Goal: Check status: Check status

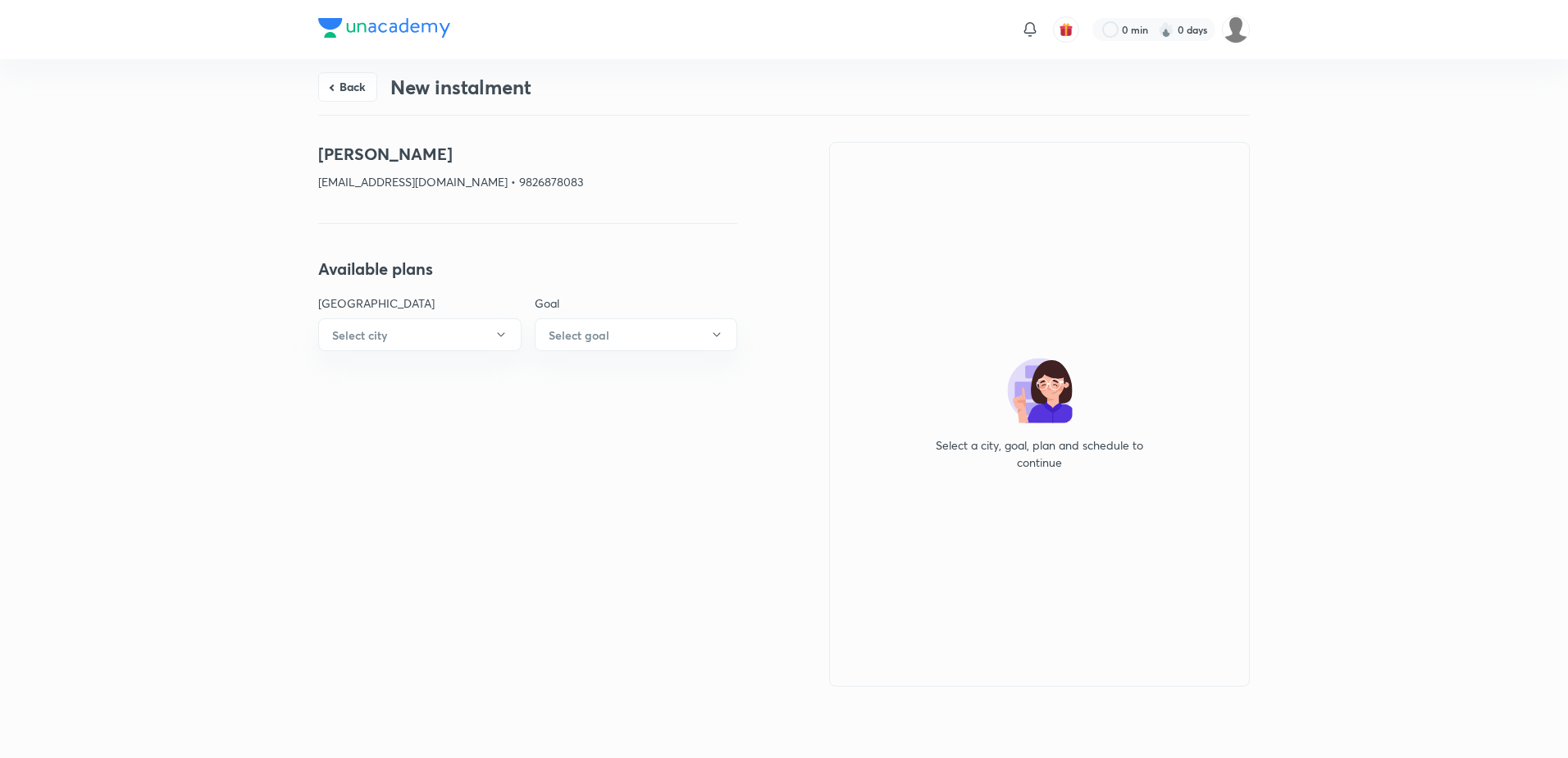
click at [388, 90] on div "Back New instalment" at bounding box center [784, 86] width 931 height 56
click at [360, 89] on button "Back" at bounding box center [347, 86] width 59 height 30
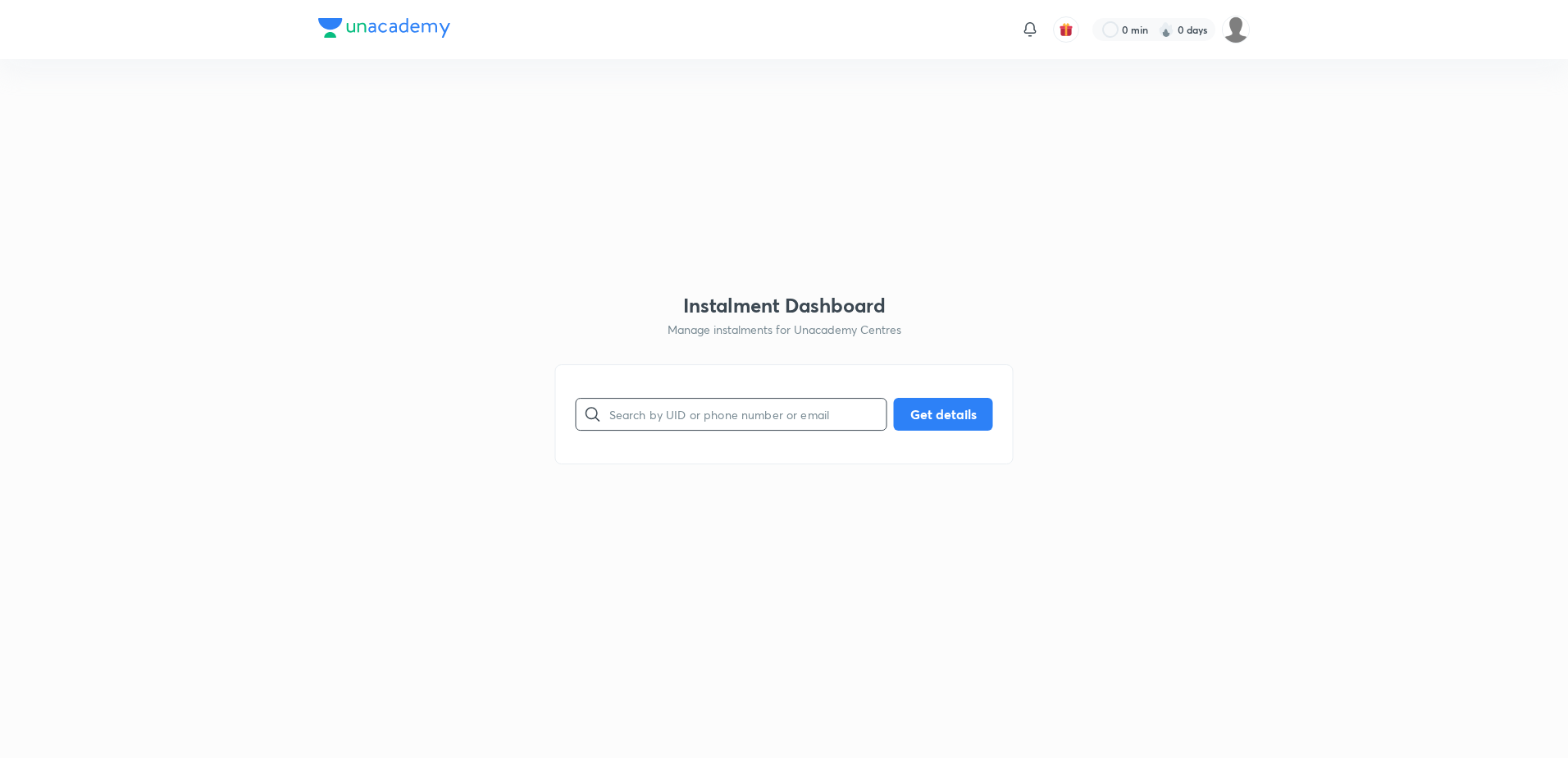
click at [678, 400] on input "text" at bounding box center [748, 413] width 277 height 42
paste input "BH78RO7EZ8 anushka 9926181819 [EMAIL_ADDRESS][DOMAIN_NAME]"
type input "[EMAIL_ADDRESS][DOMAIN_NAME]"
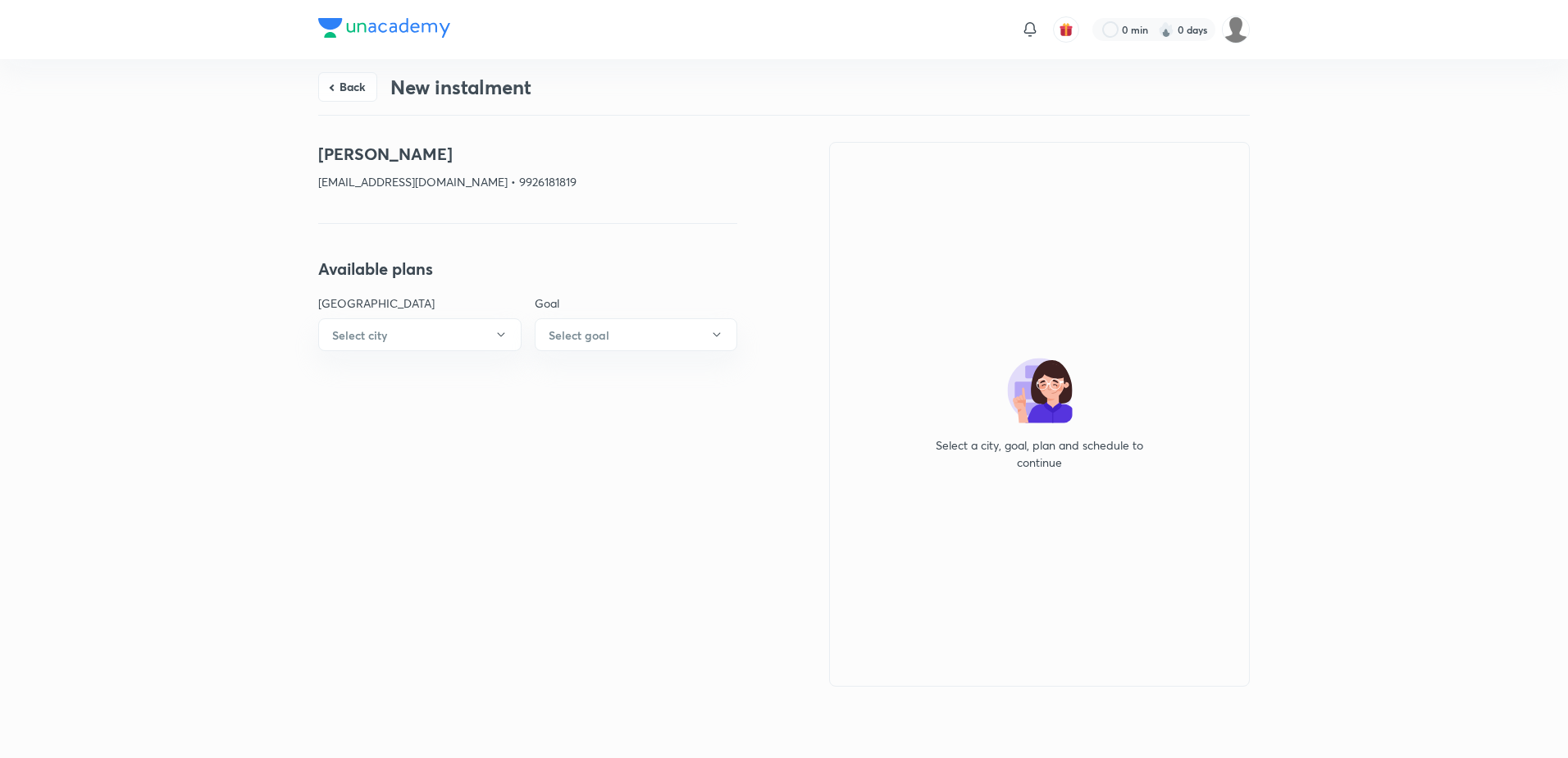
drag, startPoint x: 485, startPoint y: 147, endPoint x: 218, endPoint y: 154, distance: 267.1
click at [218, 154] on div "Back New instalment [PERSON_NAME] [EMAIL_ADDRESS][DOMAIN_NAME] • 9926181819 Ava…" at bounding box center [784, 405] width 1568 height 693
copy h4 "[PERSON_NAME]"
drag, startPoint x: 353, startPoint y: 85, endPoint x: 365, endPoint y: 80, distance: 13.0
click at [352, 83] on button "Back" at bounding box center [347, 87] width 59 height 30
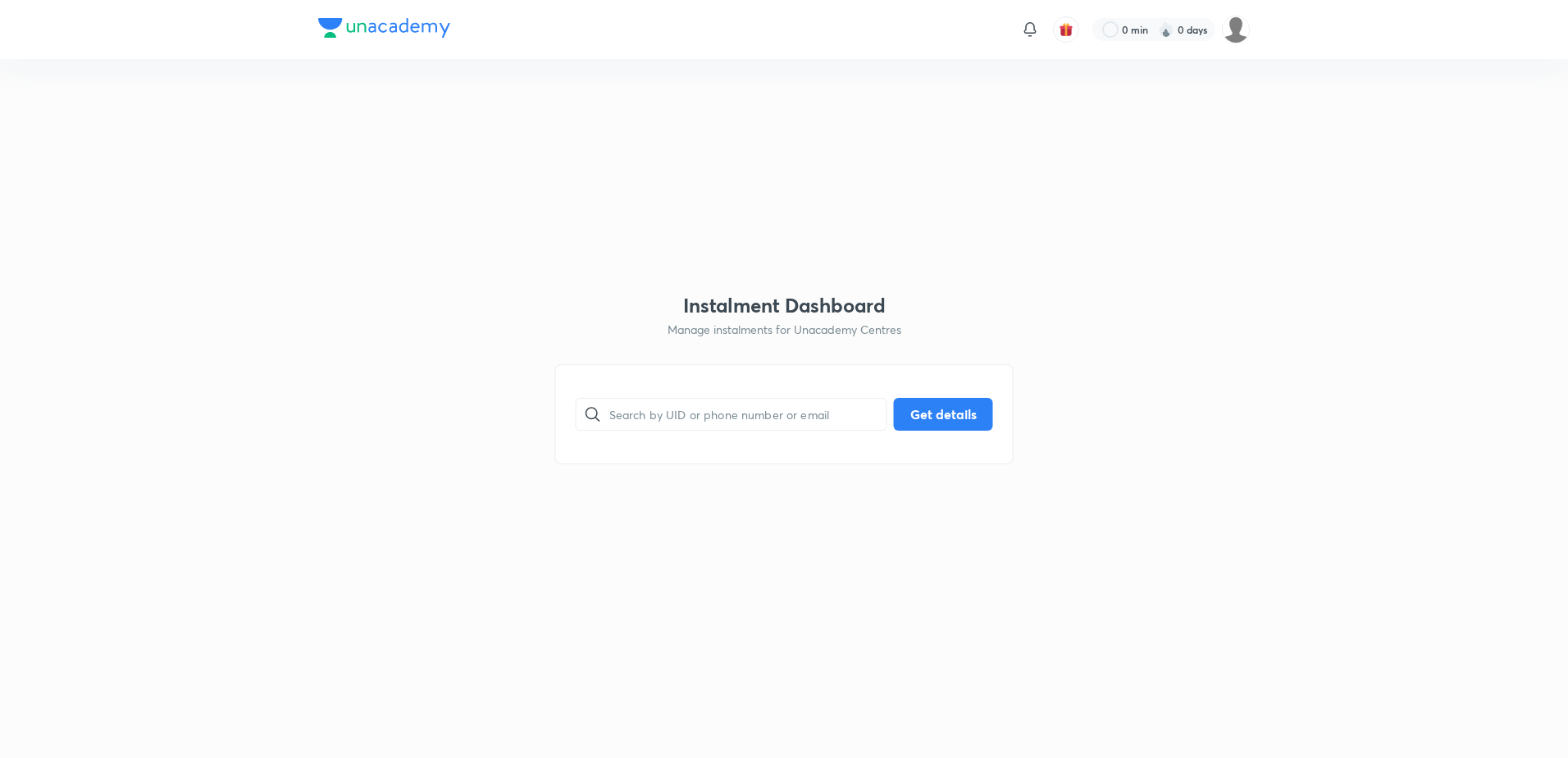
click at [689, 441] on div "​ Get details" at bounding box center [784, 414] width 458 height 100
click at [696, 427] on input "text" at bounding box center [748, 413] width 277 height 42
paste input "[EMAIL_ADDRESS][DOMAIN_NAME]"
type input "[EMAIL_ADDRESS][DOMAIN_NAME]"
click at [912, 418] on button "Get details" at bounding box center [944, 413] width 100 height 33
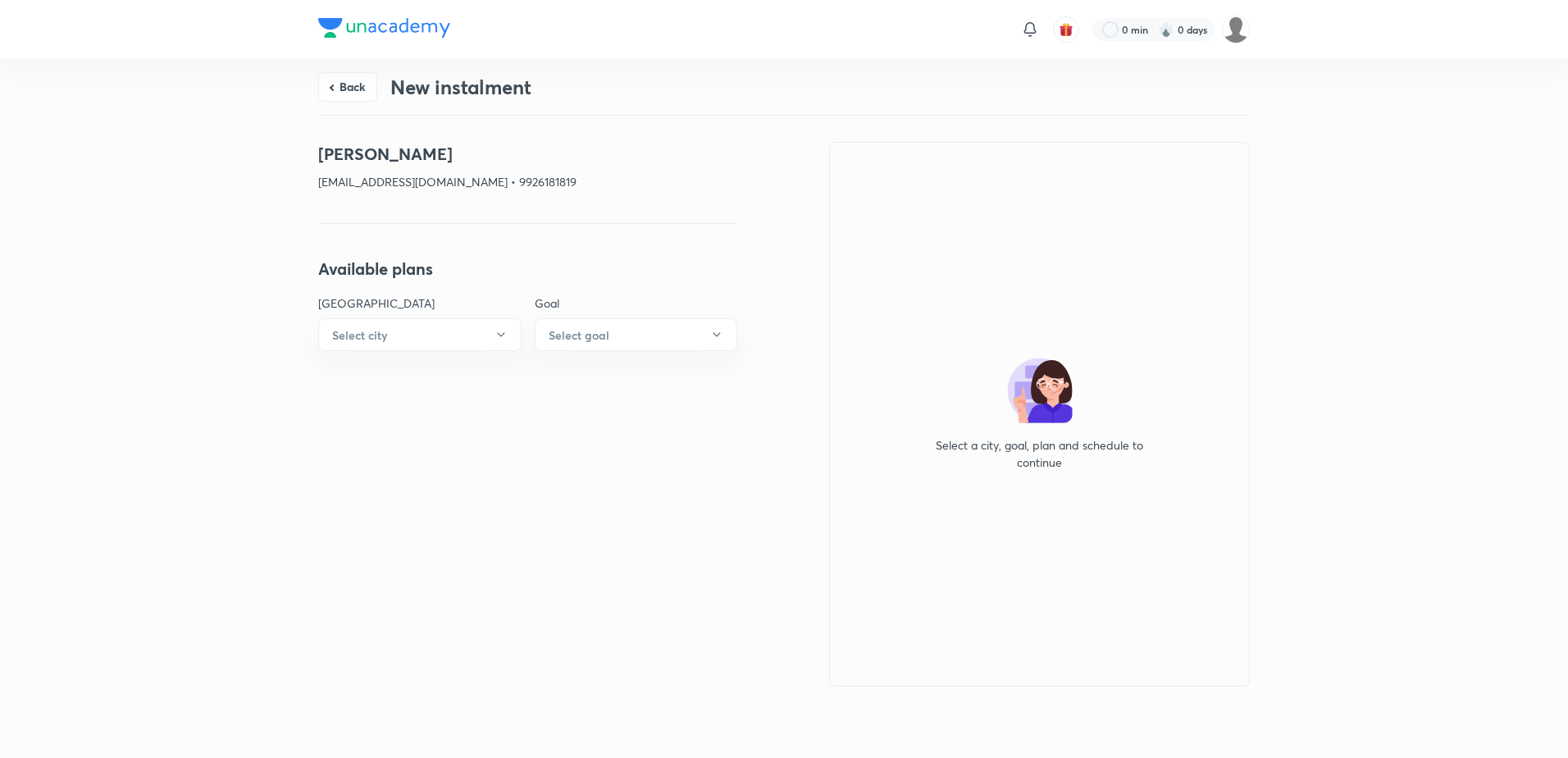
drag, startPoint x: 566, startPoint y: 158, endPoint x: 168, endPoint y: 139, distance: 398.5
click at [168, 139] on div "Back New instalment [PERSON_NAME] [EMAIL_ADDRESS][DOMAIN_NAME] • 9926181819 Ava…" at bounding box center [784, 405] width 1568 height 693
copy h4 "[PERSON_NAME]"
click at [356, 88] on button "Back" at bounding box center [347, 86] width 59 height 30
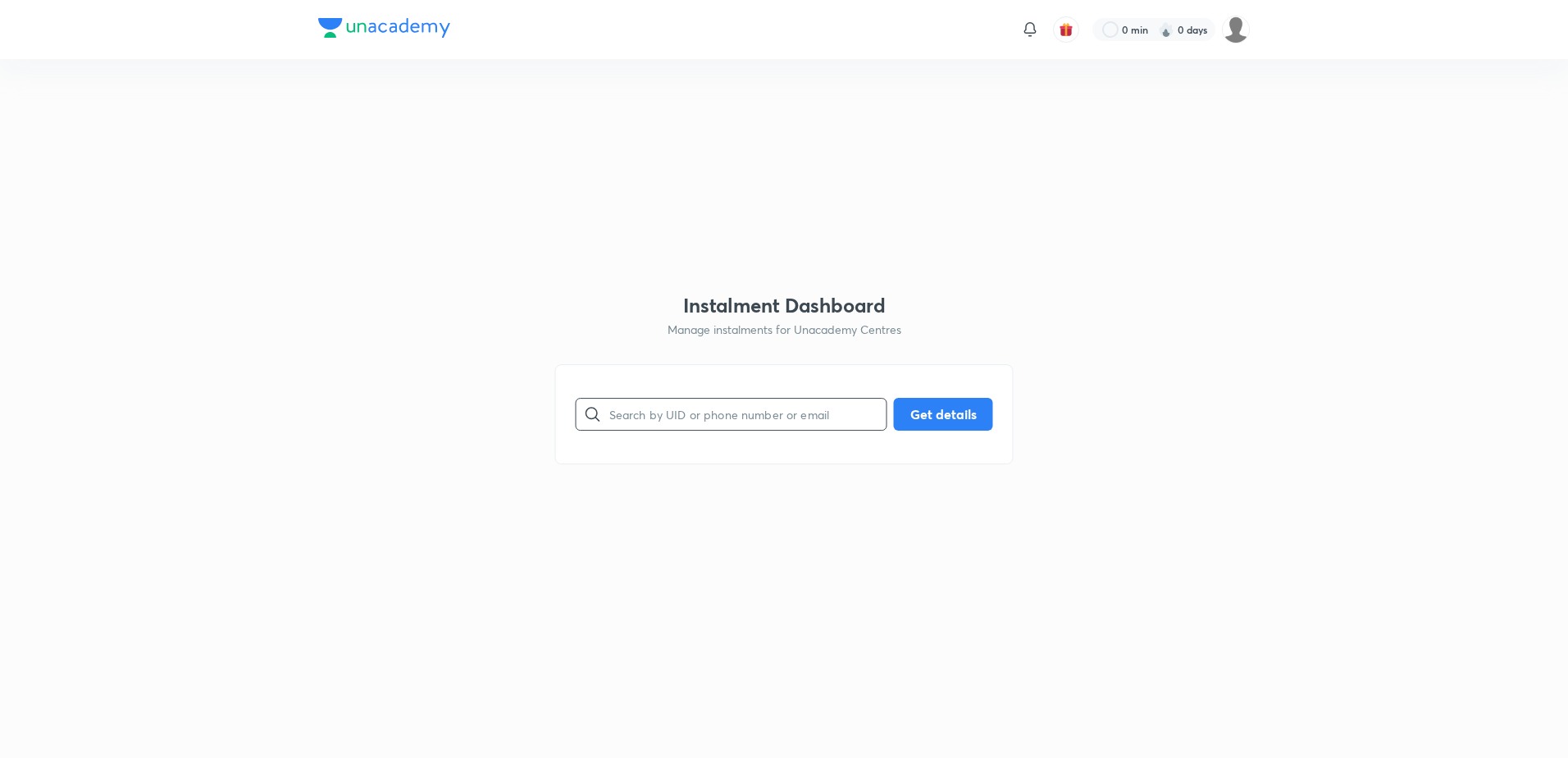
click at [723, 416] on input "text" at bounding box center [748, 413] width 277 height 42
paste input "[EMAIL_ADDRESS][DOMAIN_NAME]"
type input "[EMAIL_ADDRESS][DOMAIN_NAME]"
click at [927, 406] on button "Get details" at bounding box center [944, 413] width 100 height 33
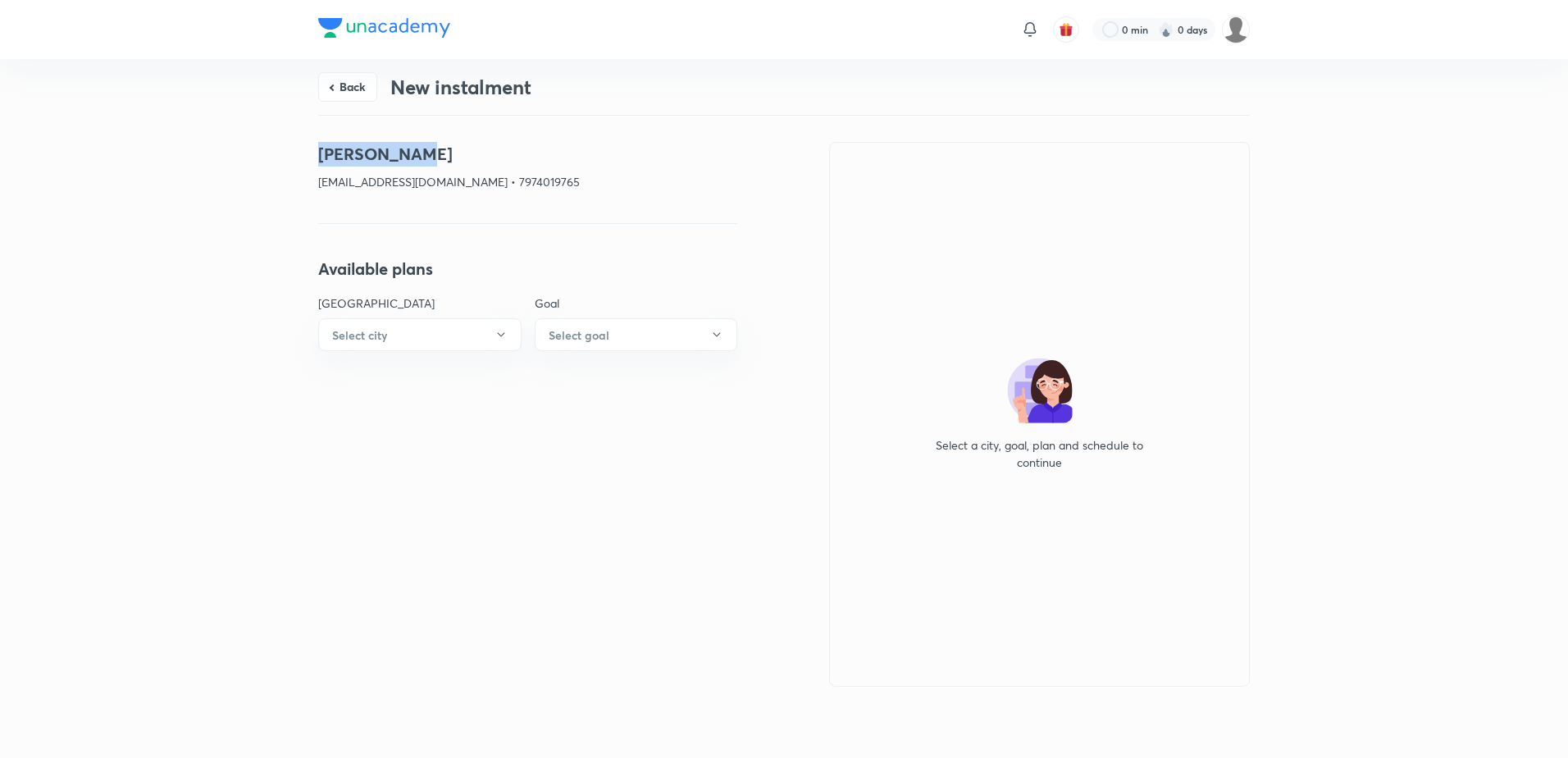
drag, startPoint x: 442, startPoint y: 155, endPoint x: 278, endPoint y: 155, distance: 164.0
click at [278, 155] on div "Back New instalment [PERSON_NAME] [EMAIL_ADDRESS][DOMAIN_NAME] • 7974019765 Ava…" at bounding box center [784, 405] width 1568 height 693
copy h4 "[PERSON_NAME]"
click at [341, 78] on button "Back" at bounding box center [347, 86] width 59 height 30
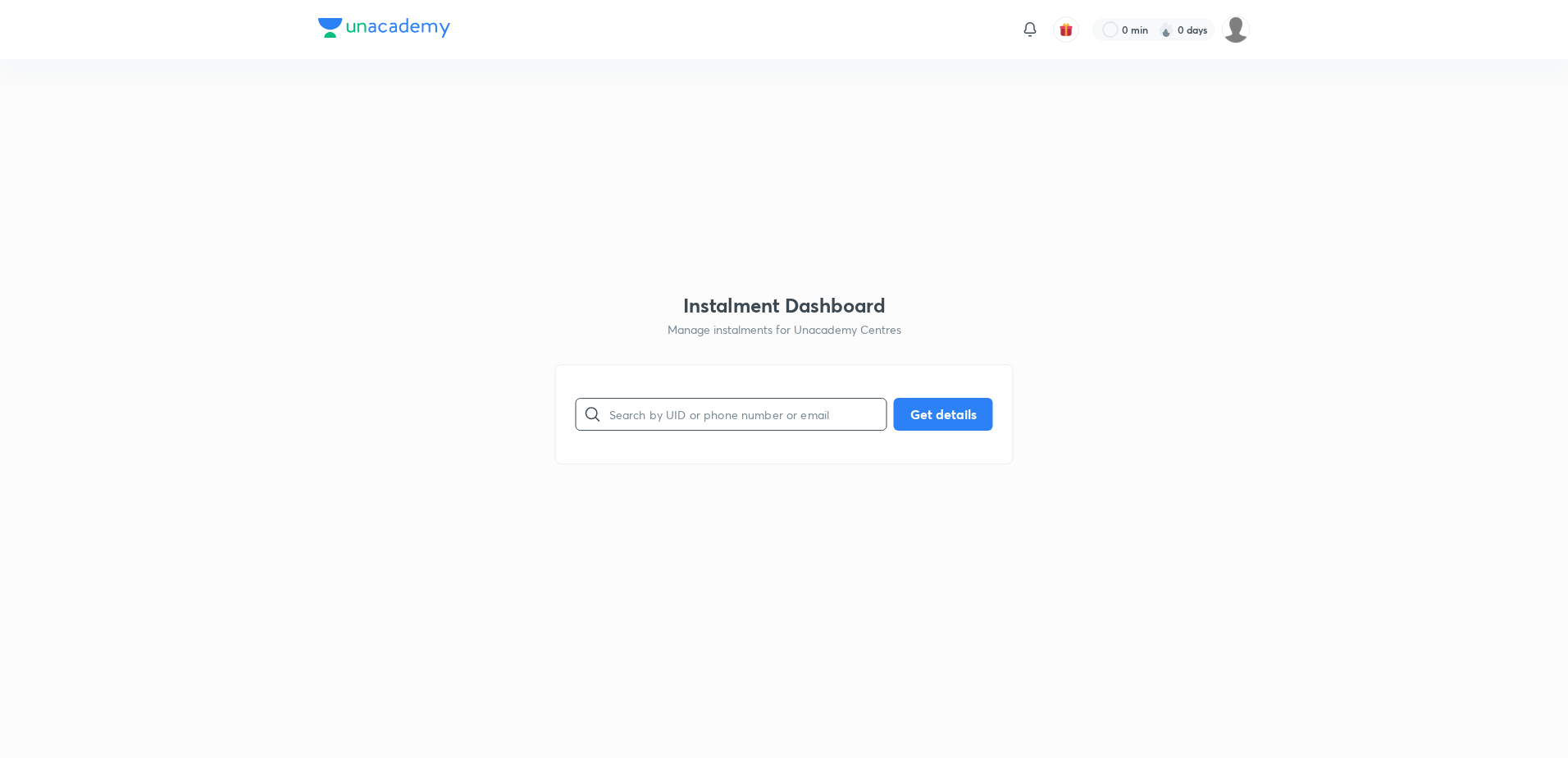
click at [720, 425] on input "text" at bounding box center [748, 413] width 277 height 42
paste input "[EMAIL_ADDRESS][DOMAIN_NAME]"
type input "[EMAIL_ADDRESS][DOMAIN_NAME]"
click at [918, 413] on button "Get details" at bounding box center [944, 413] width 100 height 33
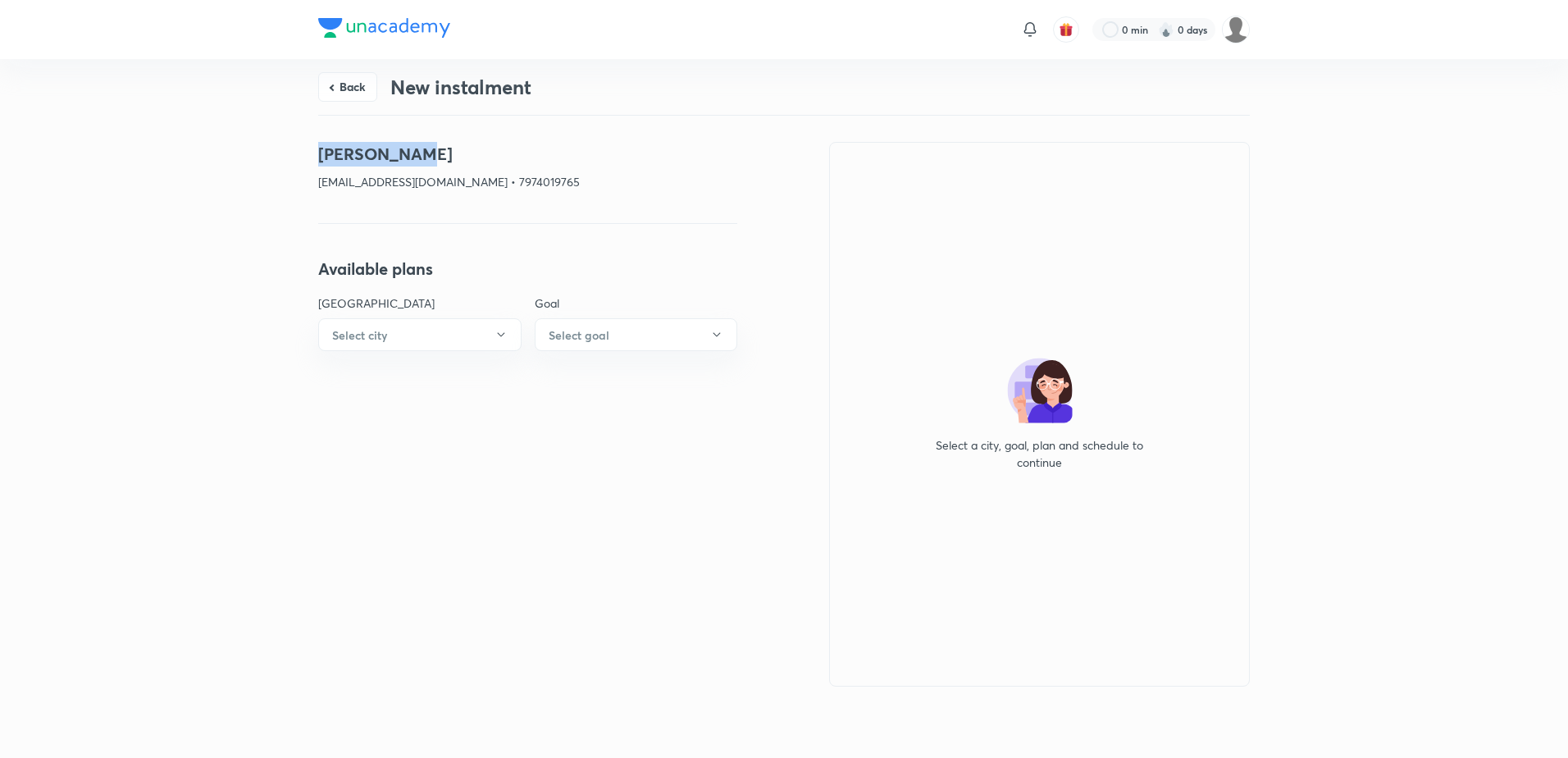
drag, startPoint x: 442, startPoint y: 144, endPoint x: 194, endPoint y: 145, distance: 248.0
click at [194, 145] on div "Back New instalment [PERSON_NAME] [EMAIL_ADDRESS][DOMAIN_NAME] • 7974019765 Ava…" at bounding box center [784, 405] width 1568 height 693
copy h4 "[PERSON_NAME]"
click at [330, 76] on button "Back" at bounding box center [347, 86] width 59 height 30
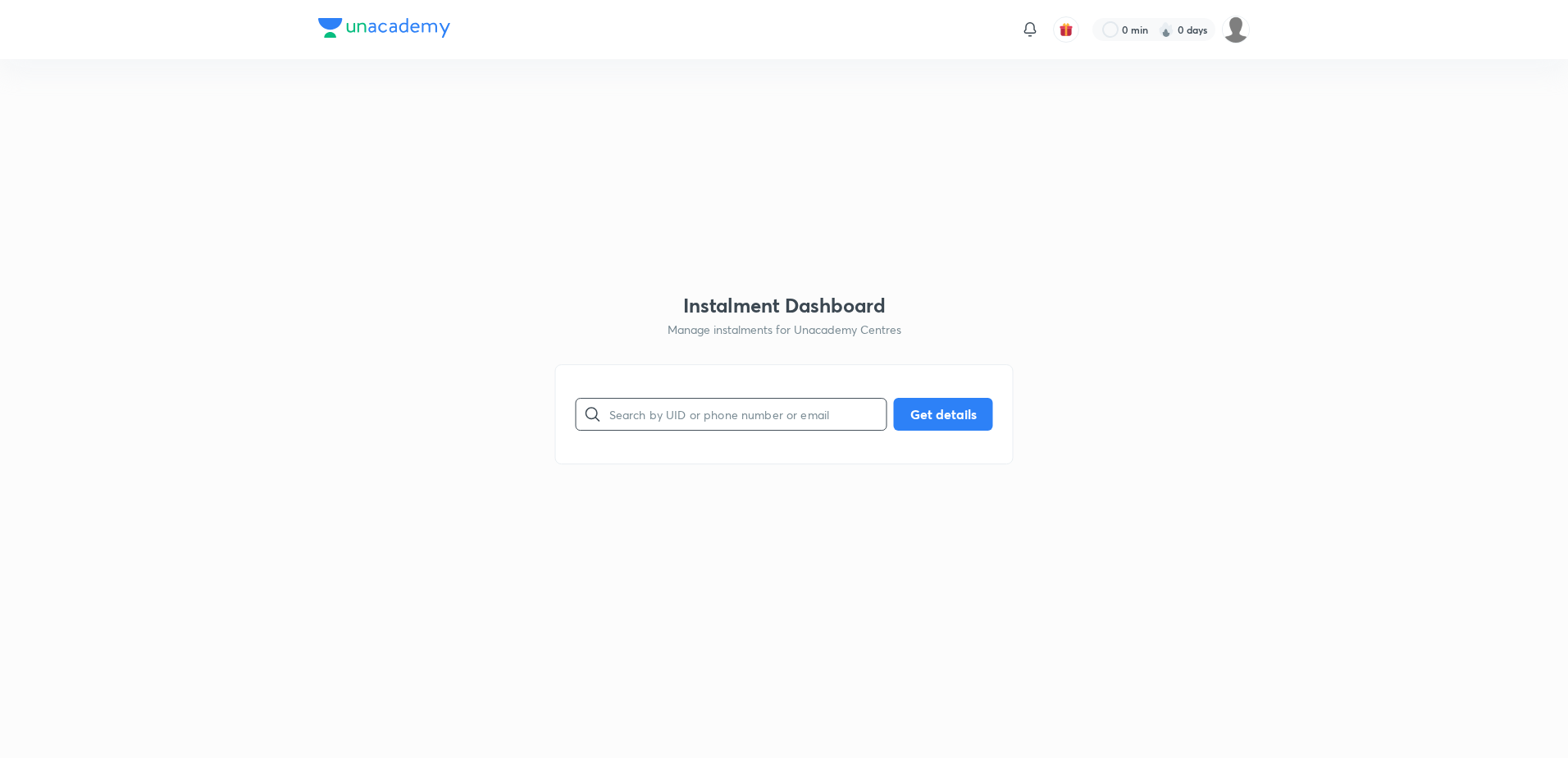
click at [665, 406] on input "text" at bounding box center [748, 413] width 277 height 42
paste input "[EMAIL_ADDRESS][DOMAIN_NAME]"
type input "[EMAIL_ADDRESS][DOMAIN_NAME]"
click at [911, 403] on button "Get details" at bounding box center [944, 413] width 100 height 33
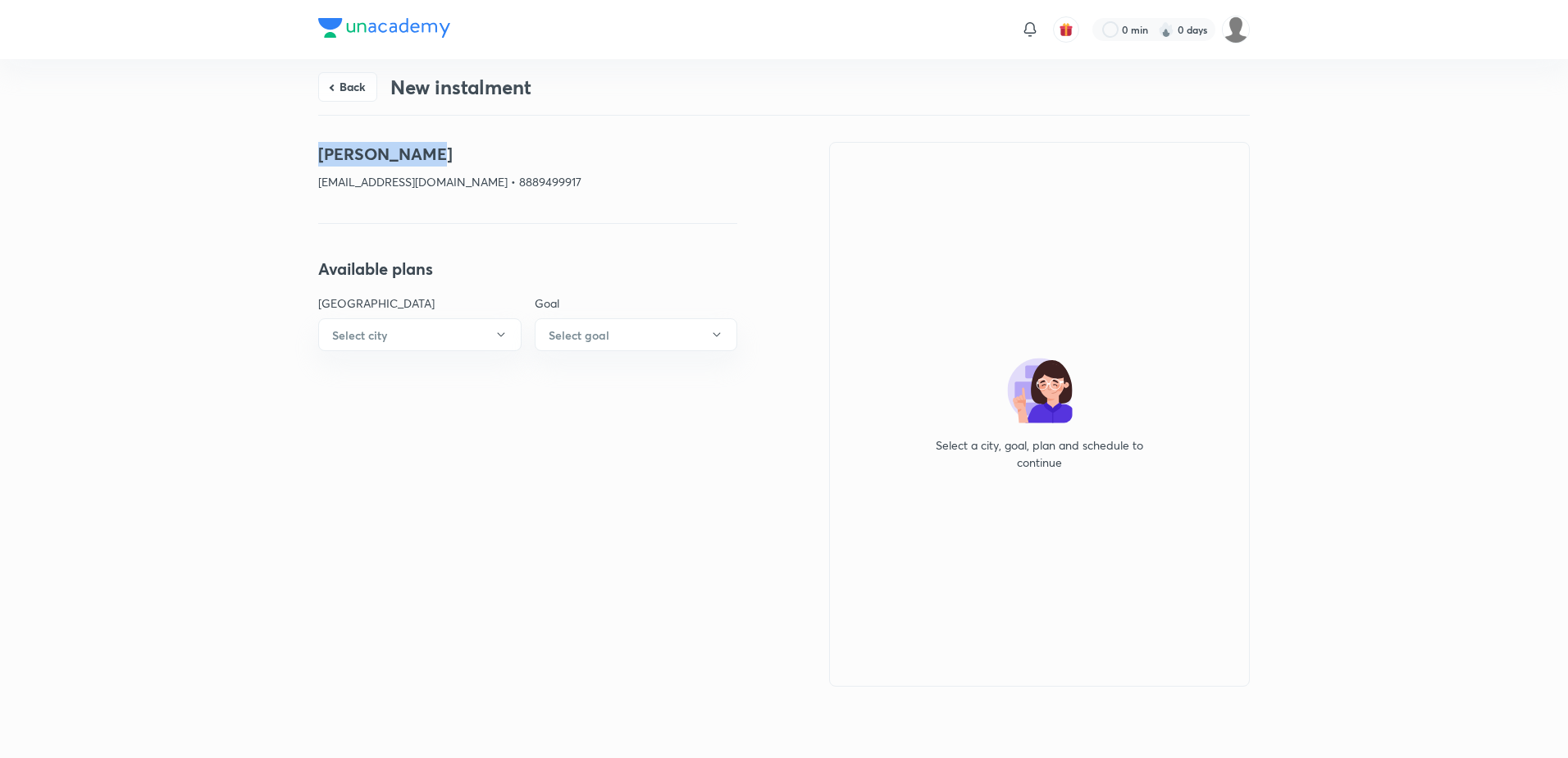
drag, startPoint x: 442, startPoint y: 150, endPoint x: 253, endPoint y: 150, distance: 189.0
click at [253, 150] on div "Back New instalment [PERSON_NAME] [EMAIL_ADDRESS][DOMAIN_NAME] • 8889499917 Ava…" at bounding box center [784, 405] width 1568 height 693
copy h4 "[PERSON_NAME]"
click at [352, 93] on button "Back" at bounding box center [347, 86] width 59 height 30
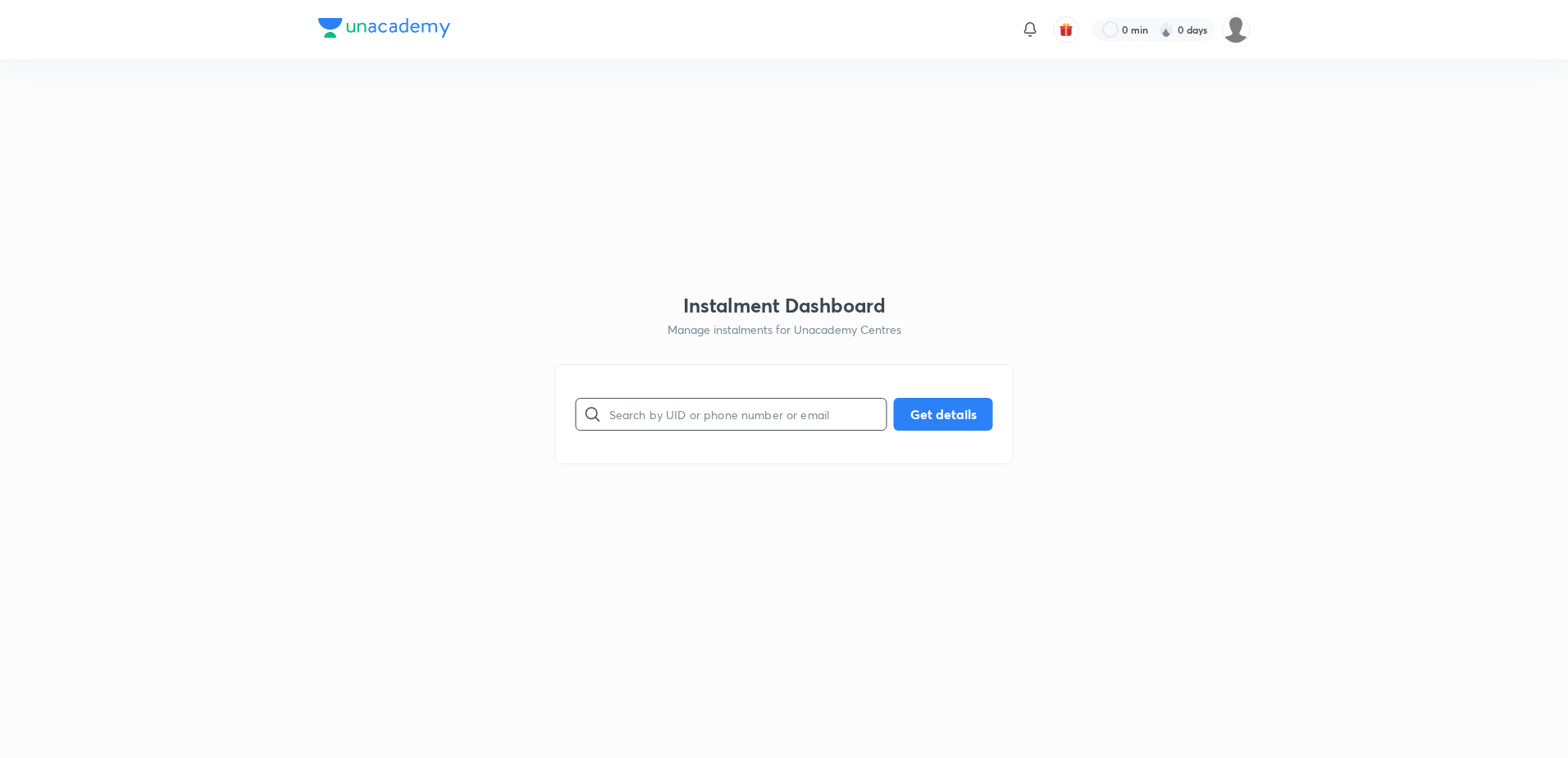
click at [735, 420] on input "text" at bounding box center [748, 413] width 277 height 42
paste input "[EMAIL_ADDRESS][DOMAIN_NAME]"
type input "[EMAIL_ADDRESS][DOMAIN_NAME]"
click at [940, 415] on button "Get details" at bounding box center [944, 413] width 100 height 33
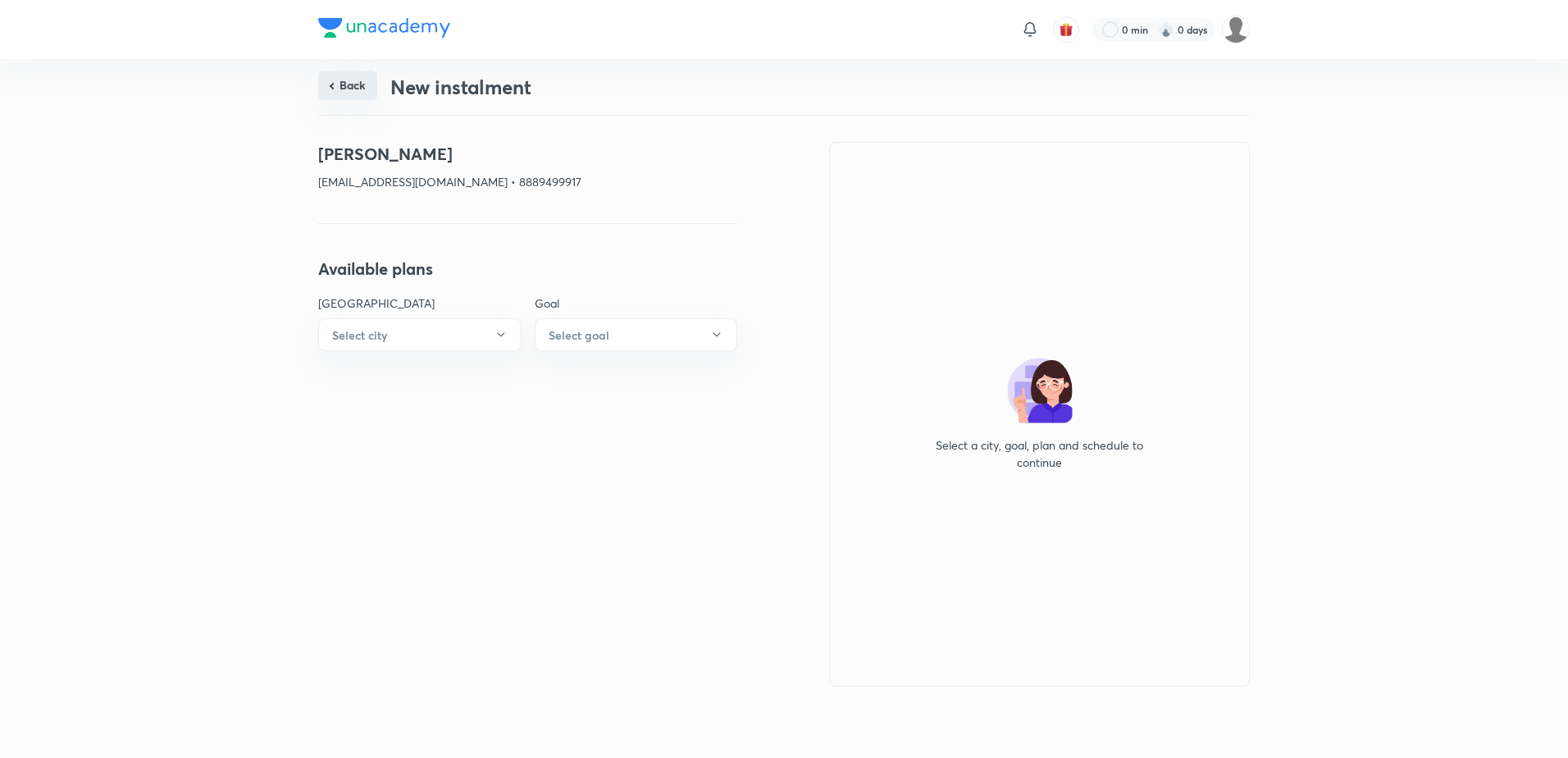
click at [354, 78] on button "Back" at bounding box center [347, 86] width 59 height 30
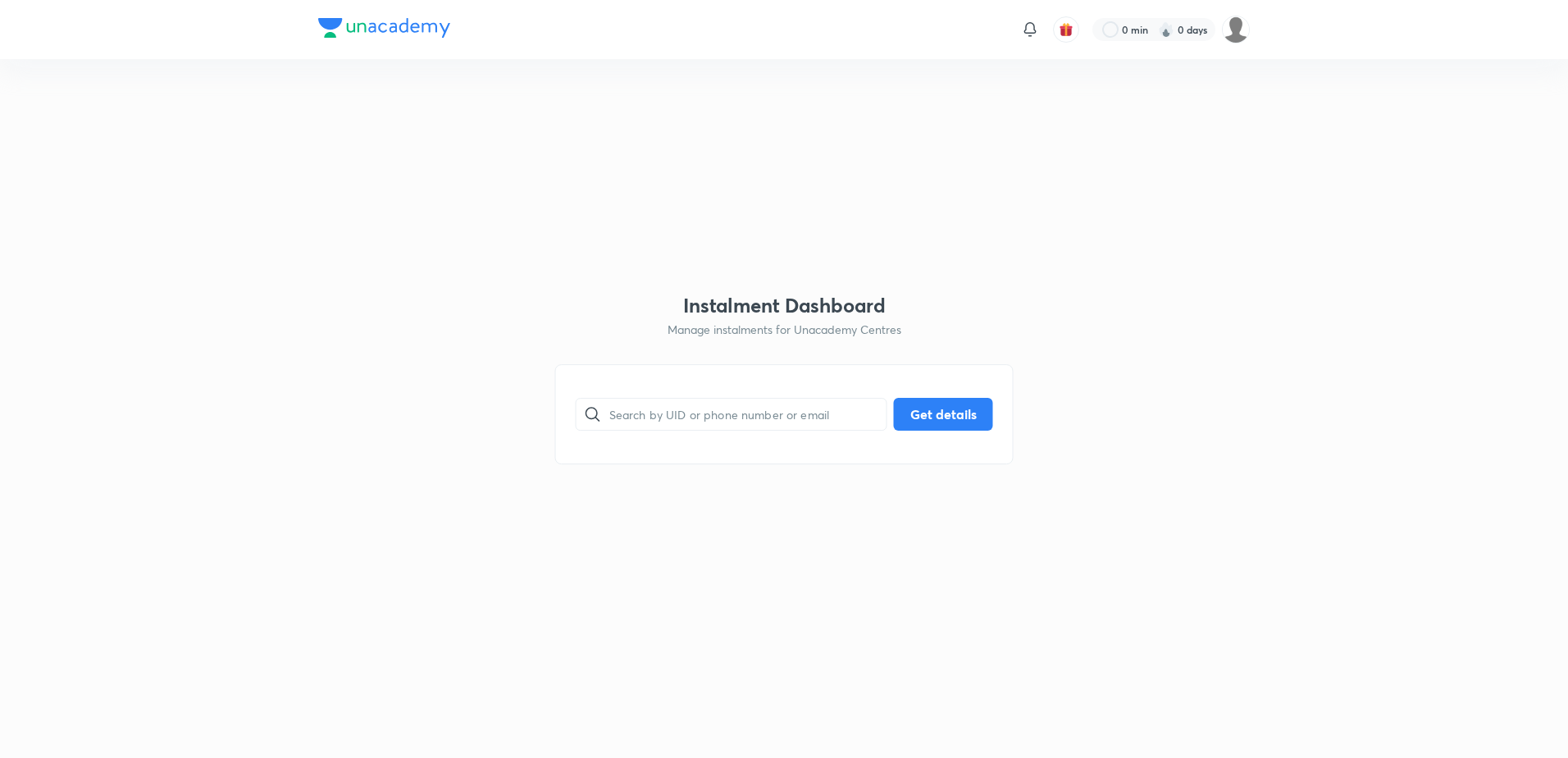
click at [692, 438] on div "​ Get details" at bounding box center [784, 414] width 458 height 100
click at [701, 426] on input "text" at bounding box center [748, 413] width 277 height 42
paste input "[EMAIL_ADDRESS][DOMAIN_NAME]"
type input "[EMAIL_ADDRESS][DOMAIN_NAME]"
click at [915, 418] on button "Get details" at bounding box center [944, 413] width 100 height 33
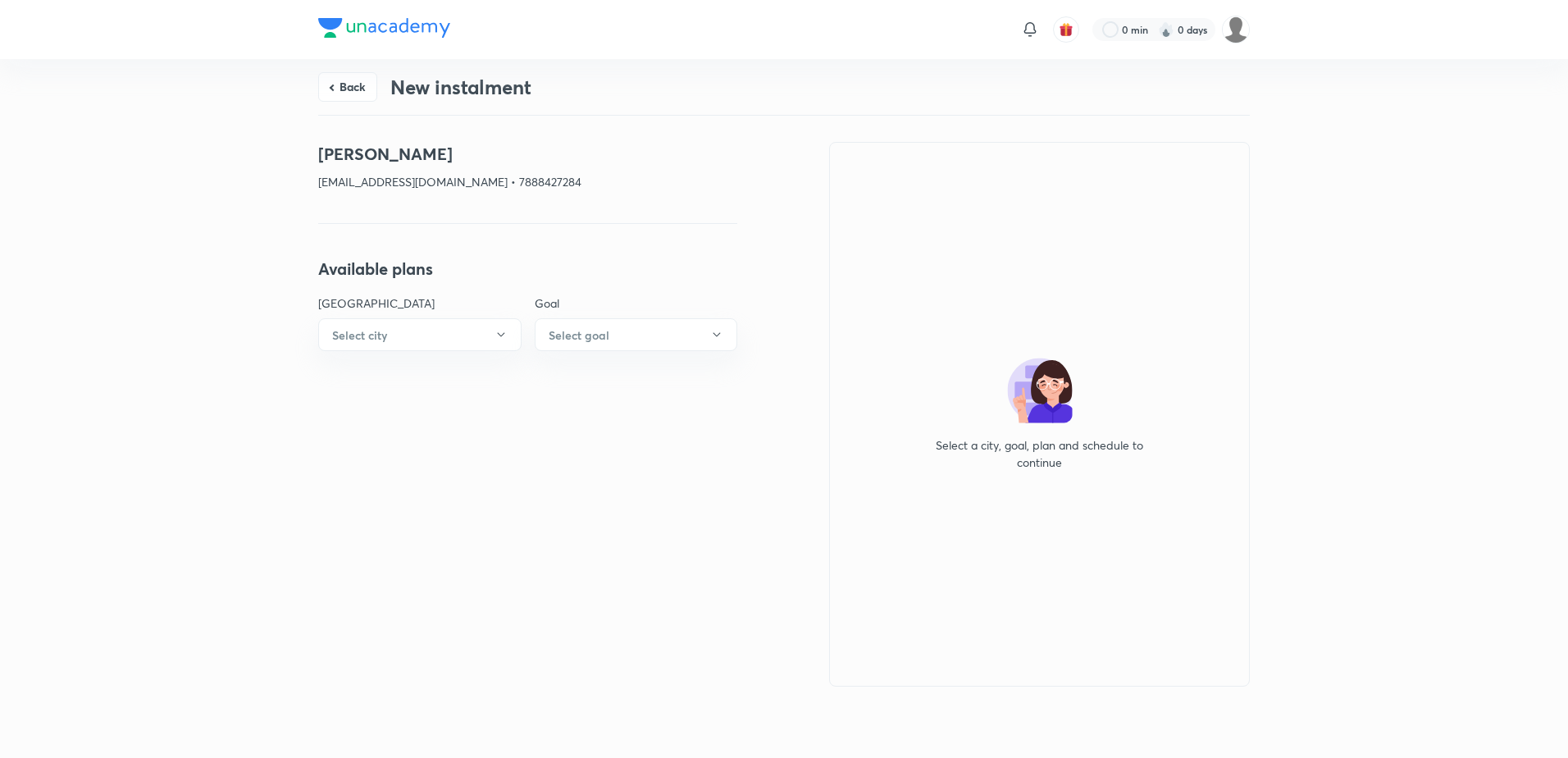
drag, startPoint x: 466, startPoint y: 153, endPoint x: 155, endPoint y: 146, distance: 311.1
click at [155, 146] on div "Back New instalment [PERSON_NAME] [EMAIL_ADDRESS][DOMAIN_NAME] • 7888427284 Ava…" at bounding box center [784, 405] width 1568 height 693
copy h4 "[PERSON_NAME]"
click at [338, 93] on button "Back" at bounding box center [347, 86] width 59 height 30
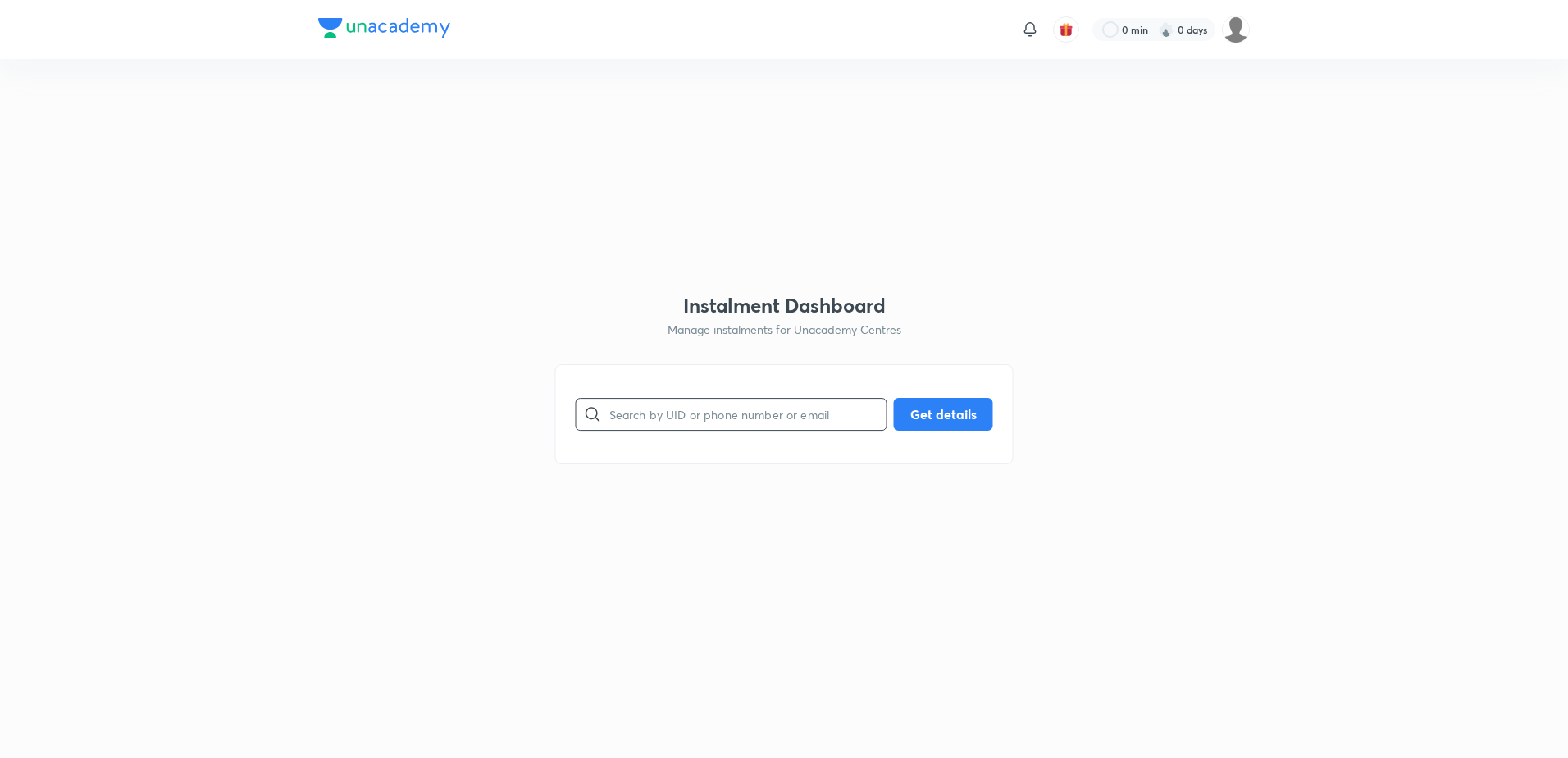
click at [847, 413] on input "text" at bounding box center [748, 413] width 277 height 42
paste input "[EMAIL_ADDRESS][DOMAIN_NAME]"
type input "[EMAIL_ADDRESS][DOMAIN_NAME]"
click at [926, 420] on button "Get details" at bounding box center [944, 413] width 100 height 33
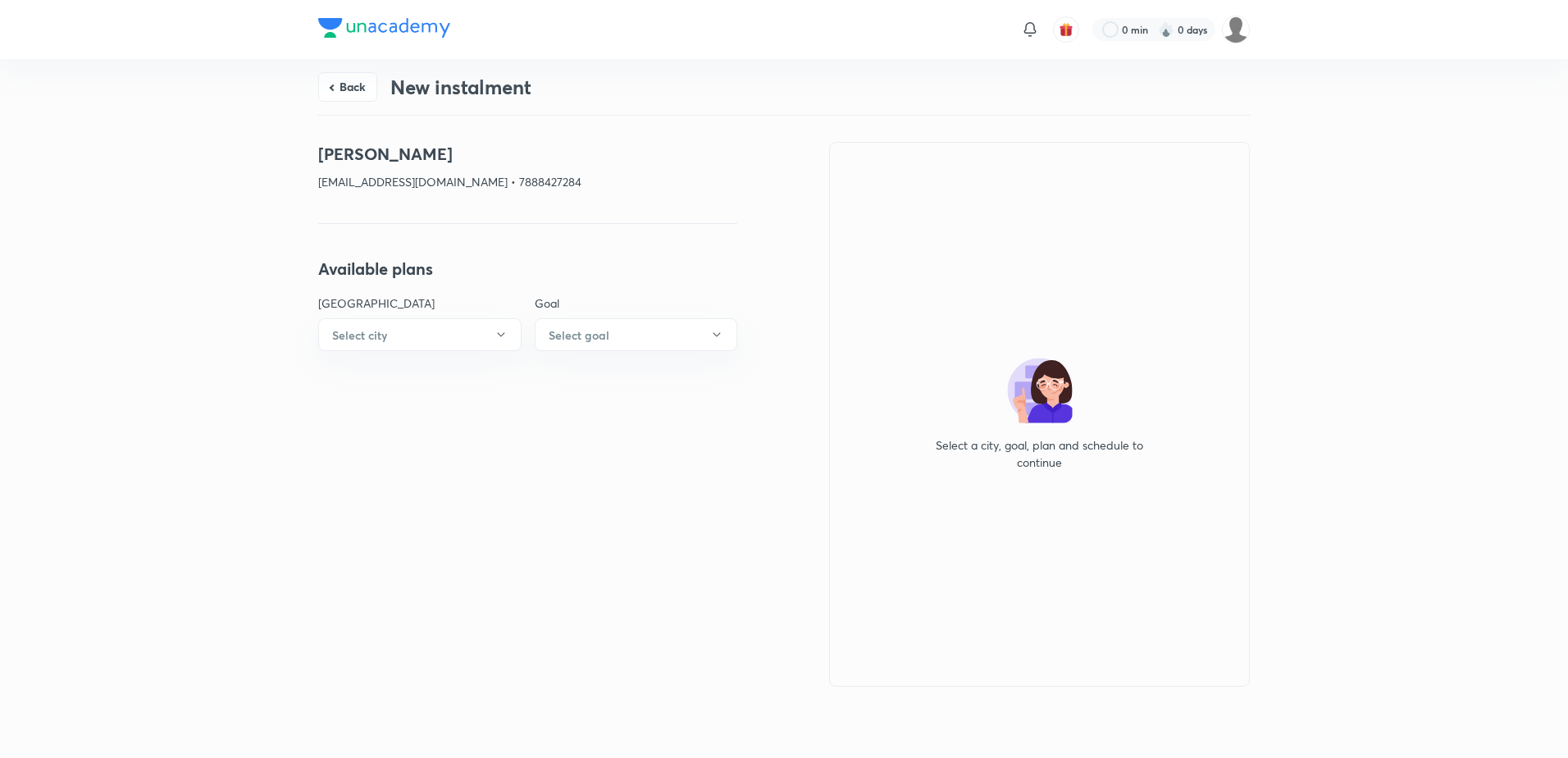
click at [468, 161] on h4 "[PERSON_NAME]" at bounding box center [527, 154] width 419 height 25
drag, startPoint x: 466, startPoint y: 155, endPoint x: 211, endPoint y: 151, distance: 255.0
click at [211, 151] on div "Back New instalment [PERSON_NAME] [EMAIL_ADDRESS][DOMAIN_NAME] • 7888427284 Ava…" at bounding box center [784, 405] width 1568 height 693
copy h4 "[PERSON_NAME]"
click at [367, 95] on button "Back" at bounding box center [347, 86] width 59 height 30
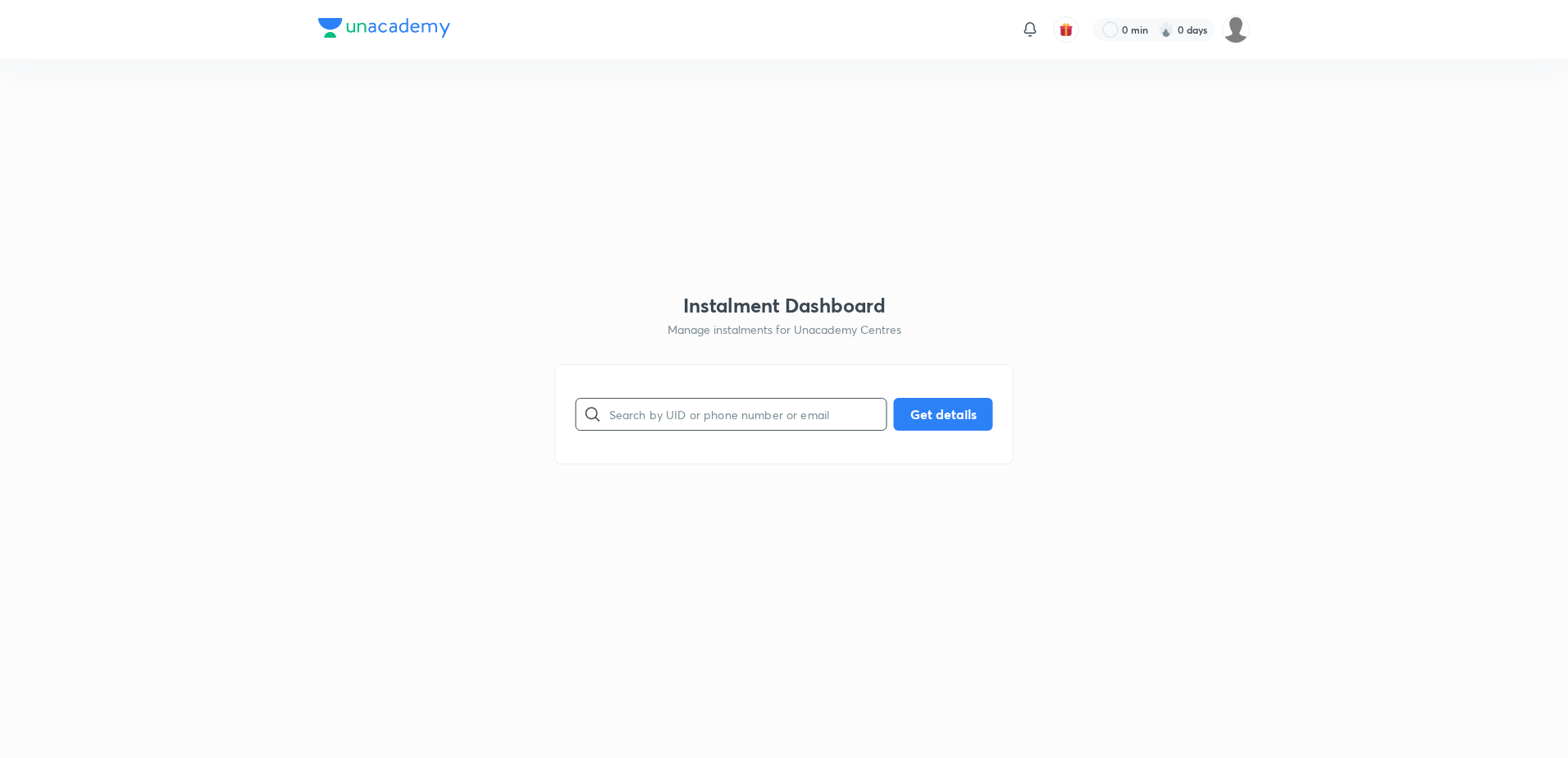
click at [725, 428] on input "text" at bounding box center [748, 413] width 277 height 42
paste input "[EMAIL_ADDRESS][DOMAIN_NAME]"
click at [609, 409] on input "[EMAIL_ADDRESS][DOMAIN_NAME]" at bounding box center [748, 413] width 277 height 42
type input "[EMAIL_ADDRESS][DOMAIN_NAME]"
click at [902, 423] on button "Get details" at bounding box center [944, 413] width 100 height 33
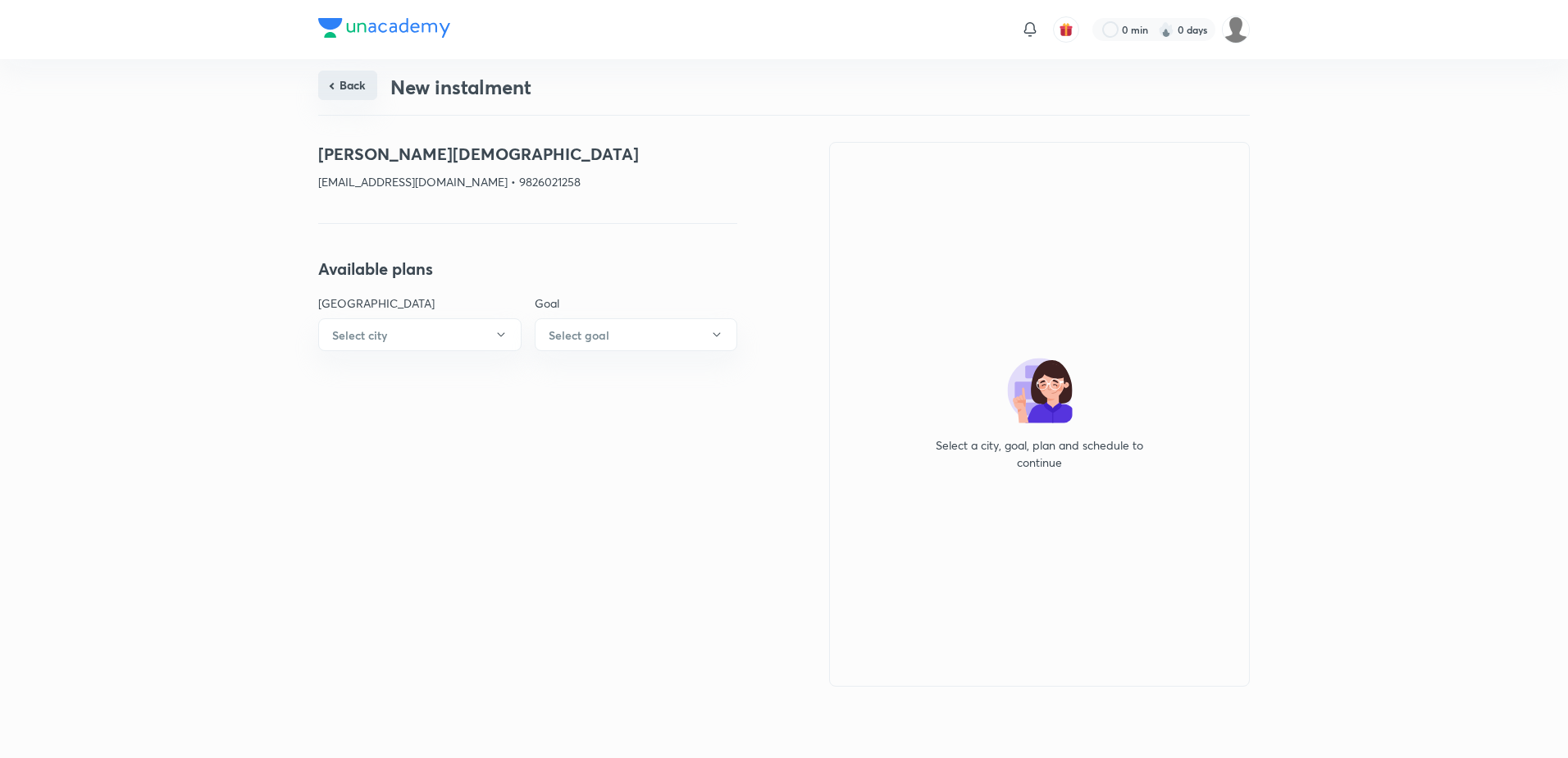
click at [353, 90] on button "Back" at bounding box center [347, 86] width 59 height 30
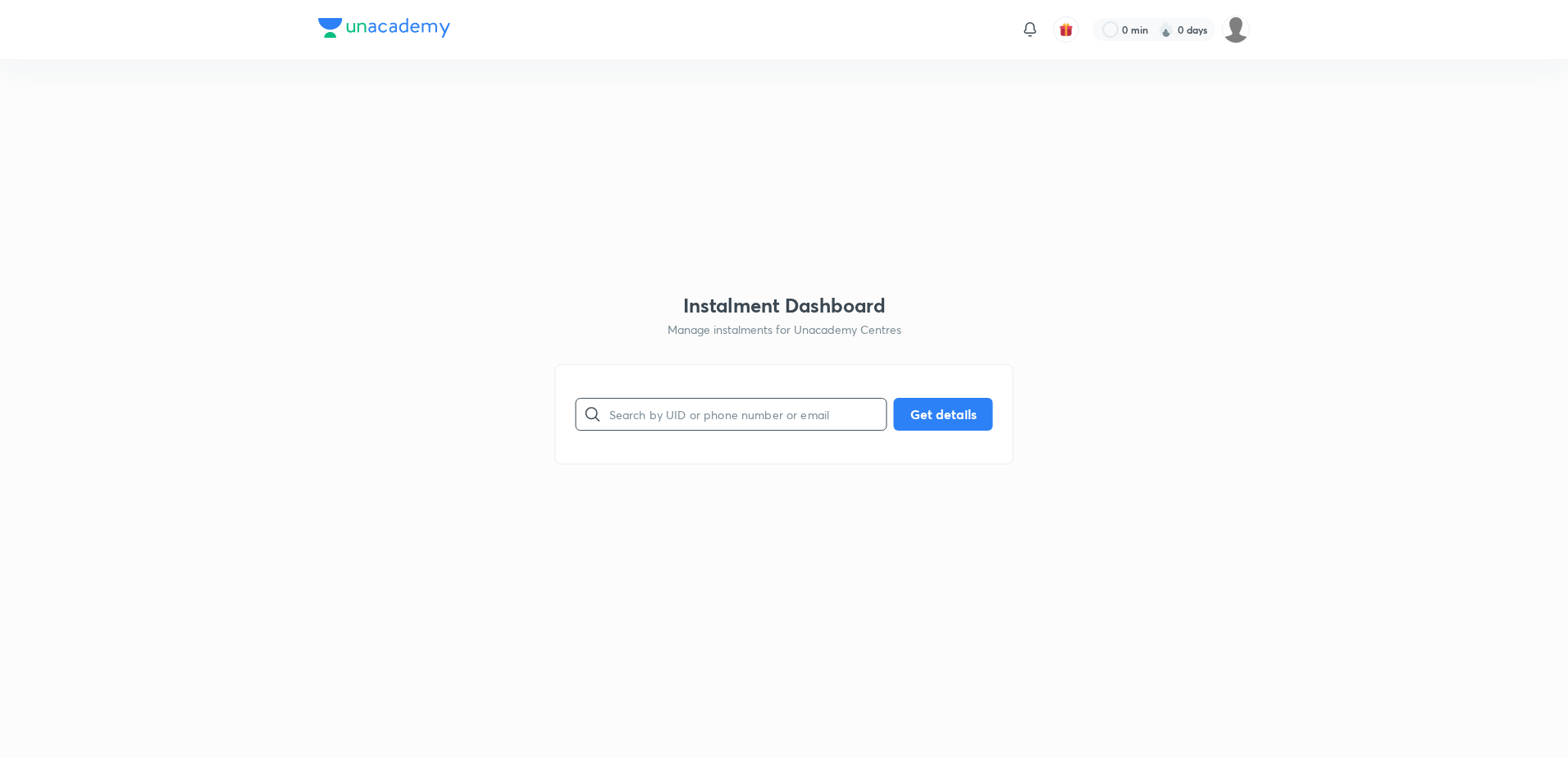
click at [689, 410] on input "text" at bounding box center [748, 413] width 277 height 42
paste input "[EMAIL_ADDRESS][DOMAIN_NAME]"
type input "[EMAIL_ADDRESS][DOMAIN_NAME]"
click at [938, 423] on button "Get details" at bounding box center [944, 413] width 100 height 33
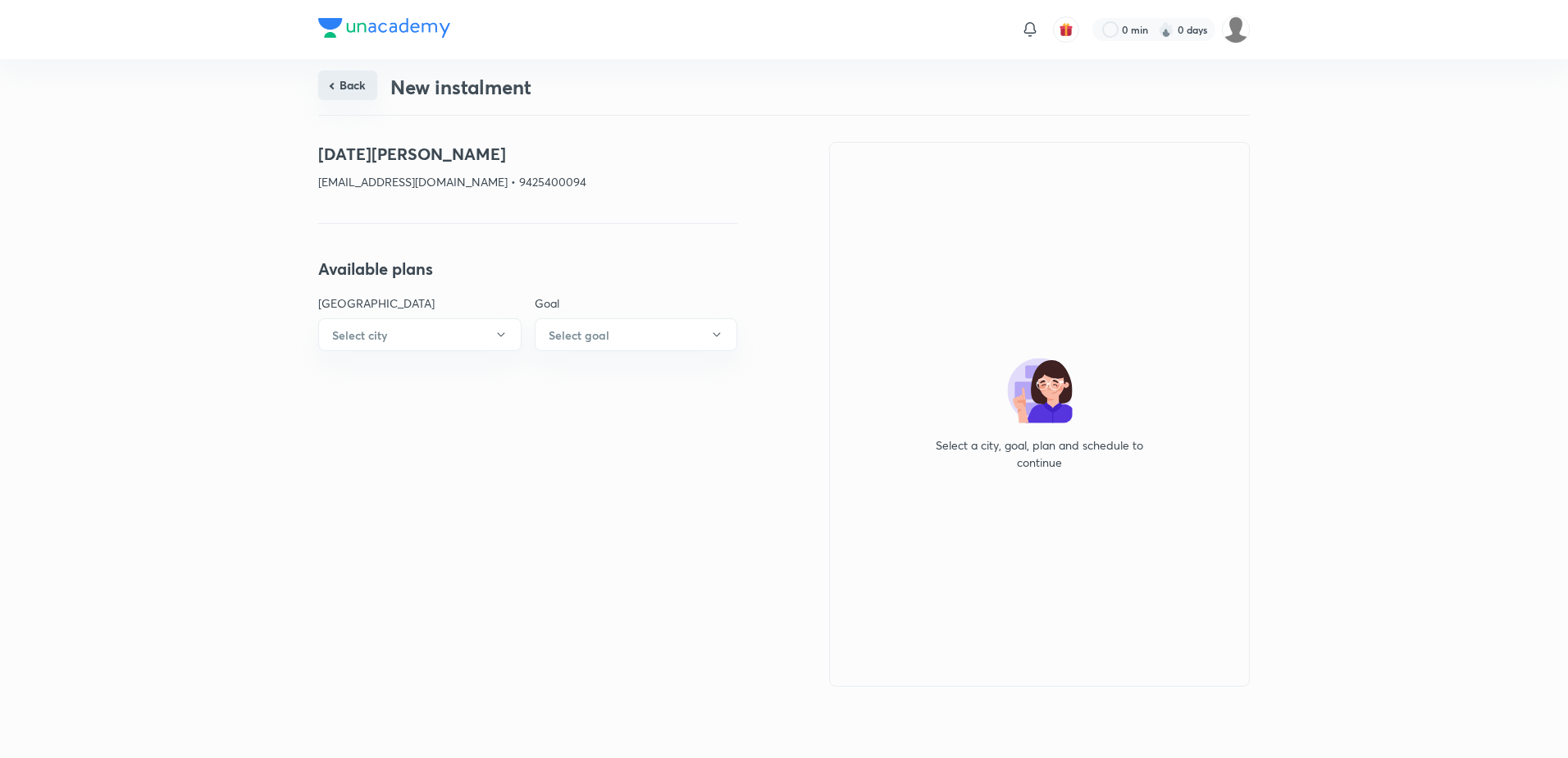
click at [344, 78] on button "Back" at bounding box center [347, 86] width 59 height 30
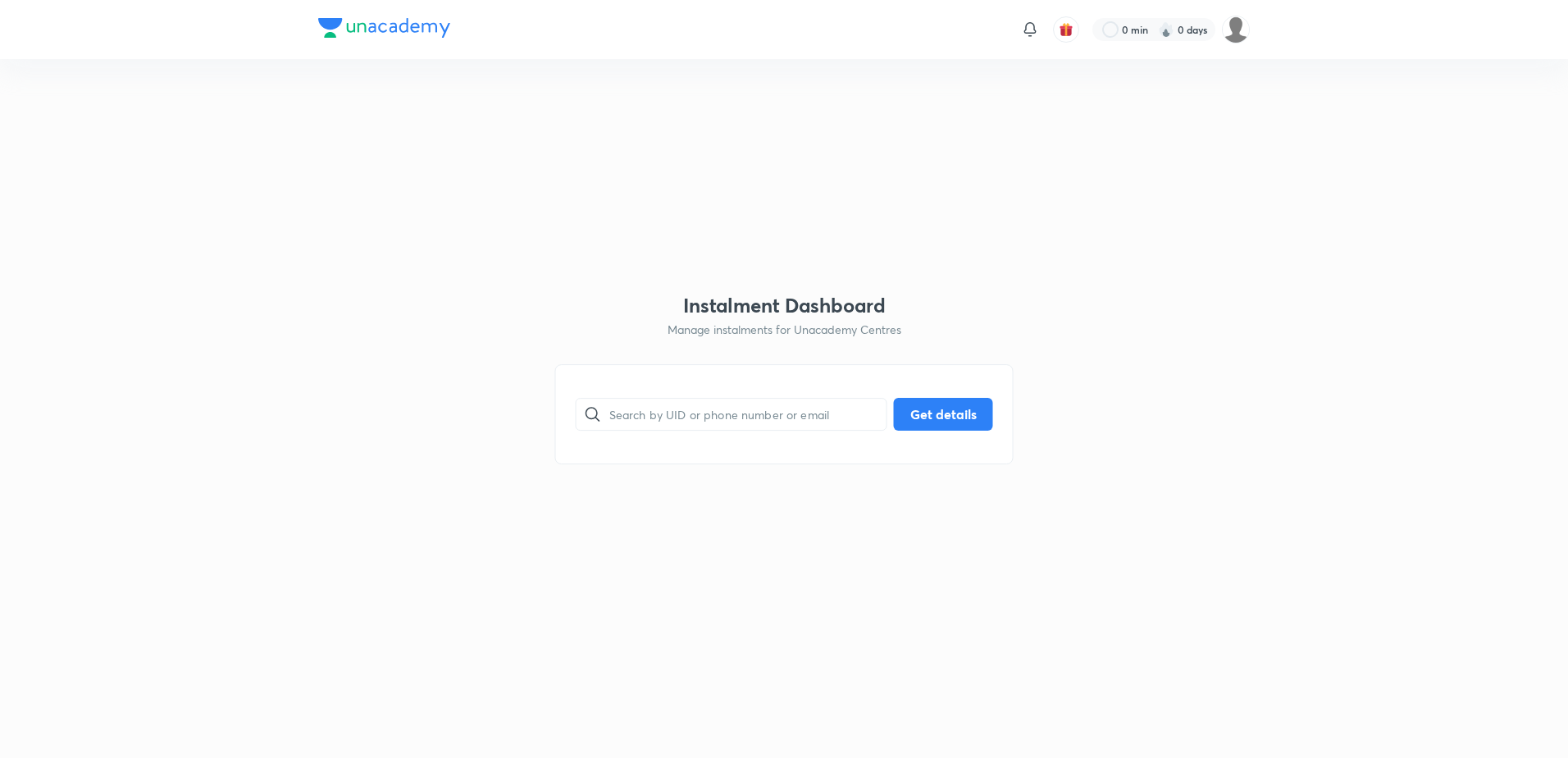
click at [672, 447] on div "​ Get details" at bounding box center [784, 414] width 458 height 100
click at [685, 412] on input "text" at bounding box center [748, 413] width 277 height 42
paste input "[EMAIL_ADDRESS][DOMAIN_NAME]"
type input "[EMAIL_ADDRESS][DOMAIN_NAME]"
click at [934, 403] on button "Get details" at bounding box center [944, 413] width 100 height 33
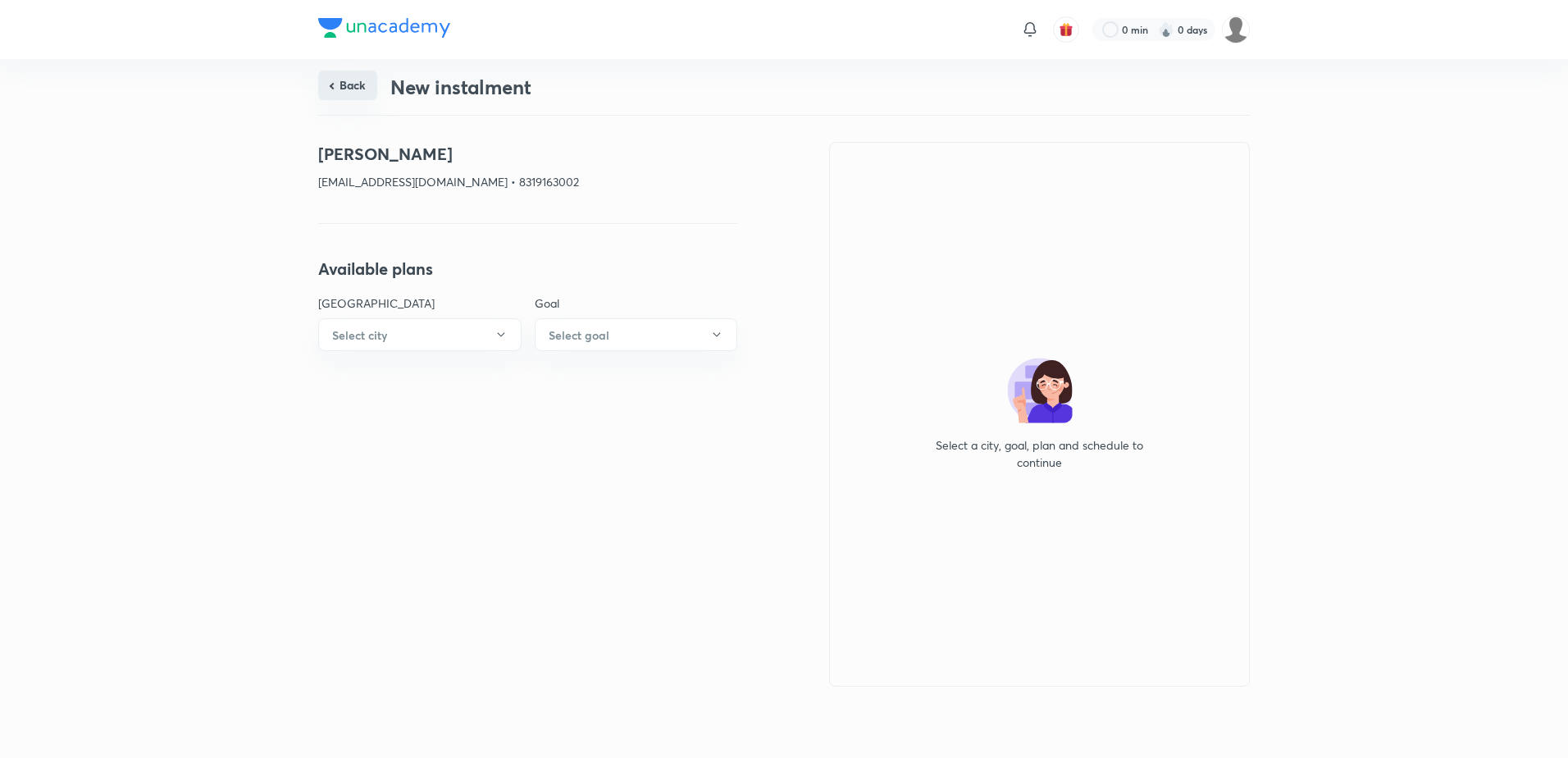
click at [344, 79] on button "Back" at bounding box center [347, 86] width 59 height 30
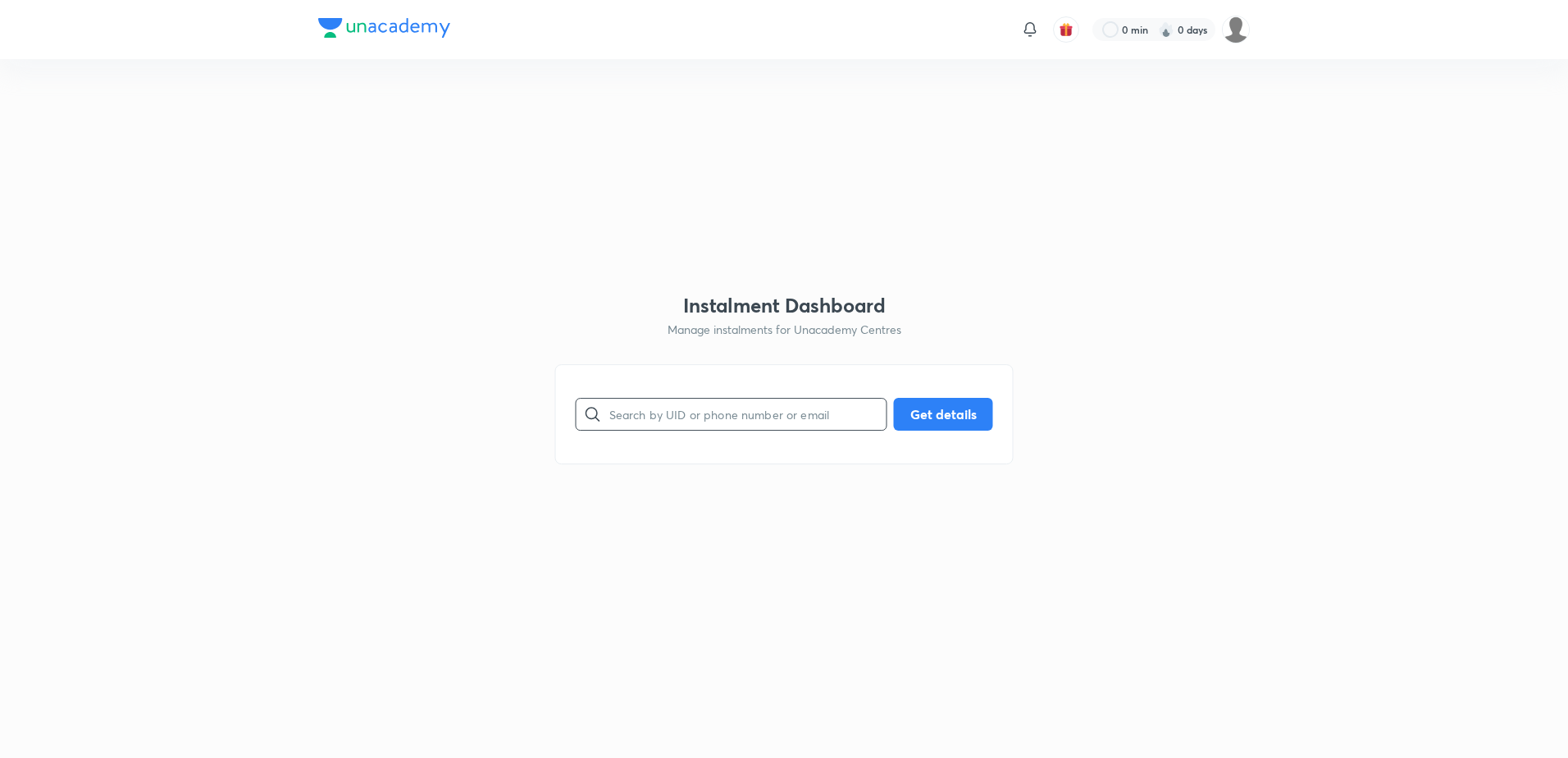
drag, startPoint x: 648, startPoint y: 391, endPoint x: 650, endPoint y: 409, distance: 18.1
click at [649, 393] on div "​ Get details" at bounding box center [784, 414] width 458 height 100
click at [650, 423] on input "text" at bounding box center [748, 413] width 277 height 42
paste input "[EMAIL_ADDRESS][DOMAIN_NAME]"
click at [917, 422] on button "Get details" at bounding box center [944, 413] width 100 height 33
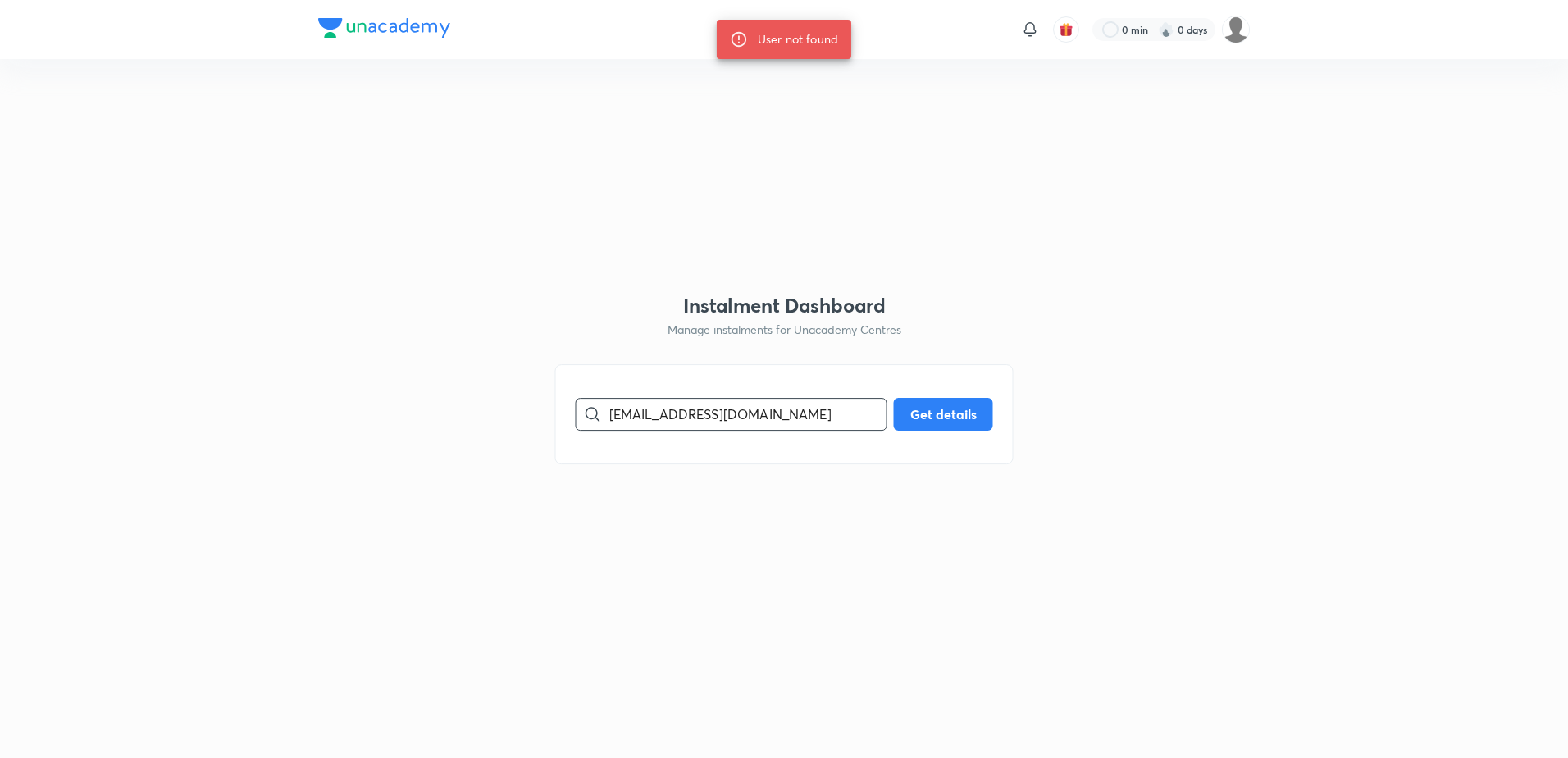
click at [609, 423] on input "[EMAIL_ADDRESS][DOMAIN_NAME]" at bounding box center [748, 413] width 277 height 42
type input "[EMAIL_ADDRESS][DOMAIN_NAME]"
click at [956, 404] on button "Get details" at bounding box center [944, 413] width 100 height 33
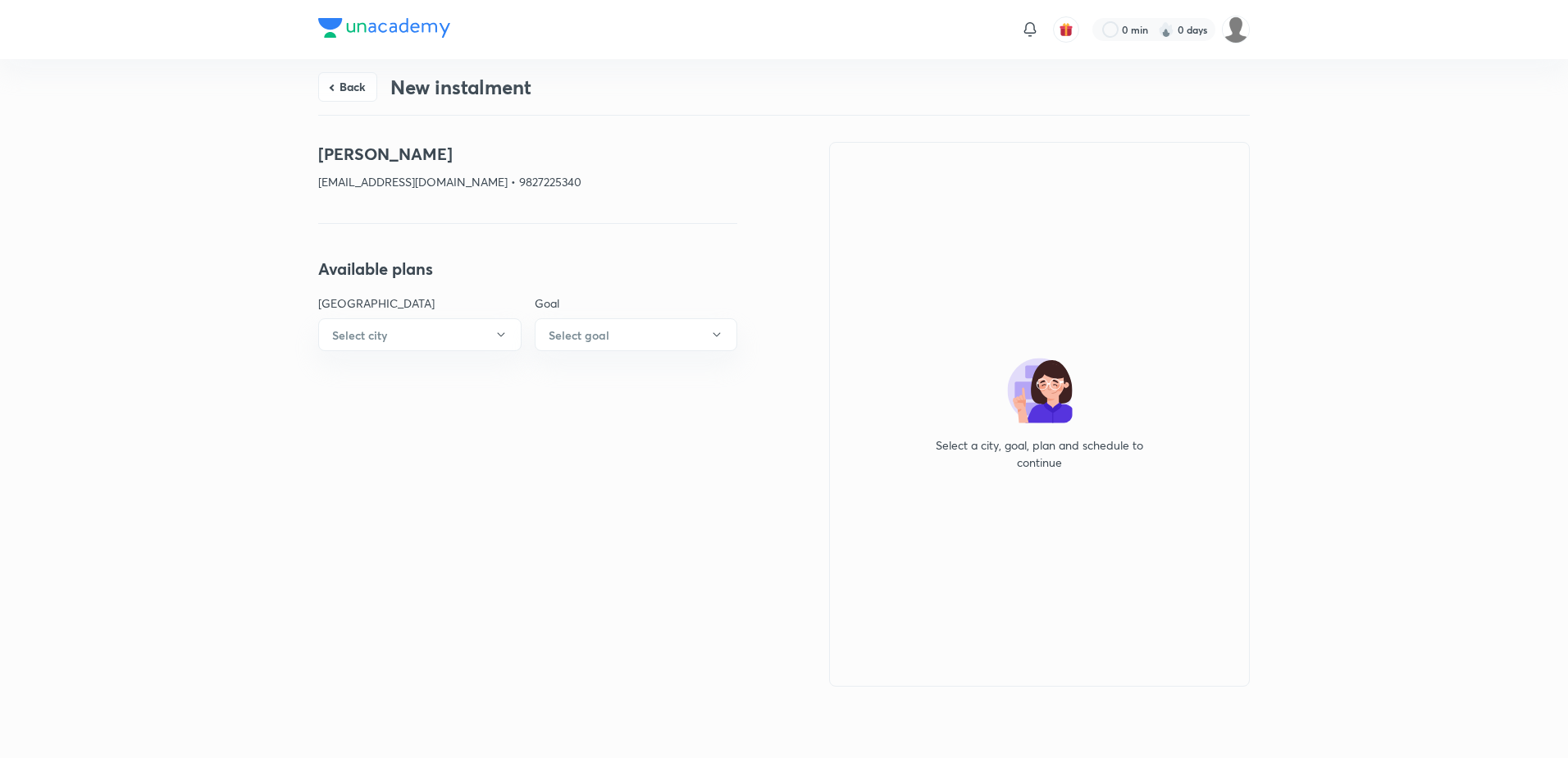
click at [332, 81] on button "Back" at bounding box center [347, 87] width 59 height 30
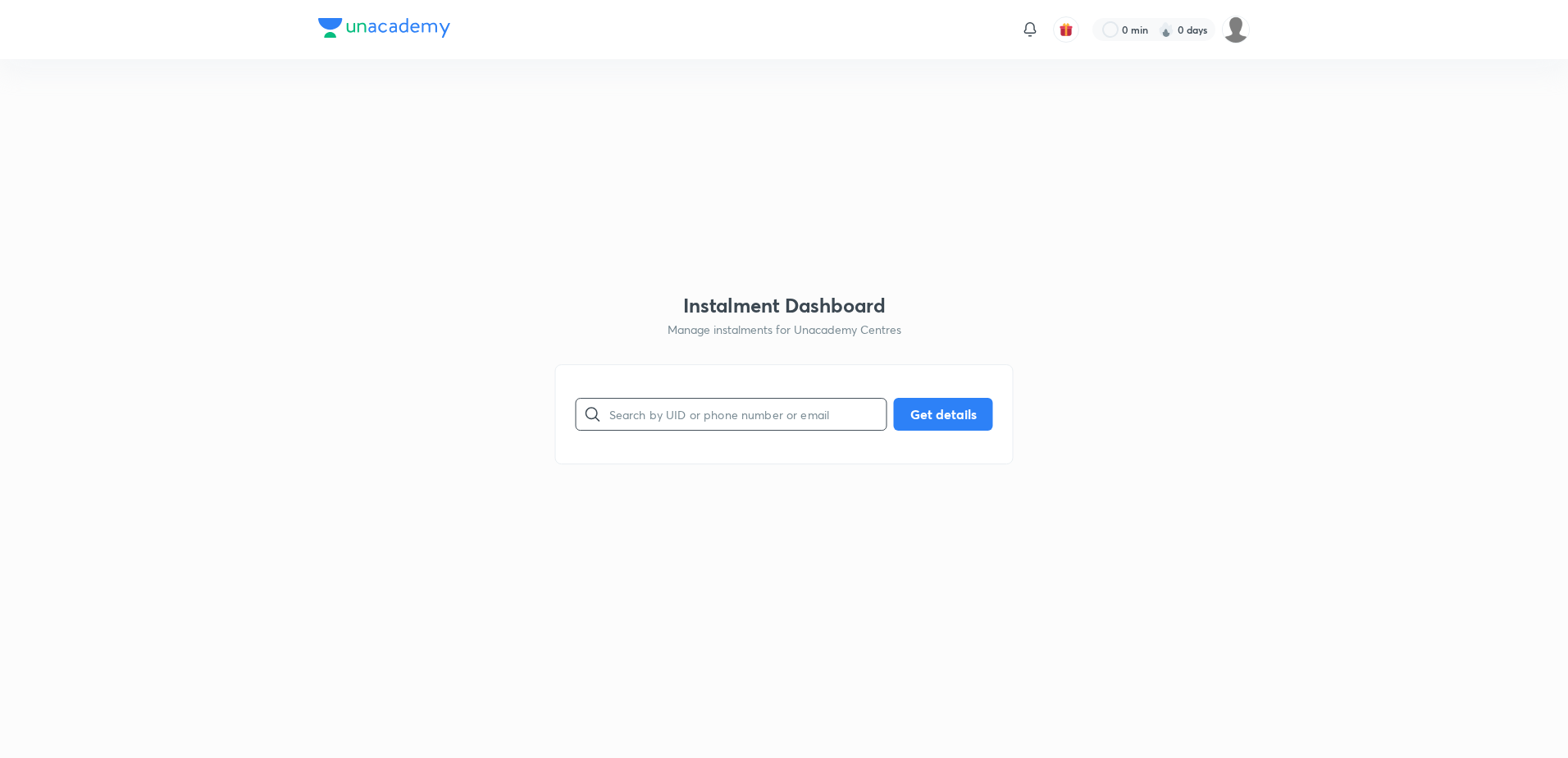
click at [715, 393] on input "text" at bounding box center [748, 413] width 277 height 42
paste input "[EMAIL_ADDRESS][DOMAIN_NAME]"
type input "[EMAIL_ADDRESS][DOMAIN_NAME]"
click at [950, 414] on button "Get details" at bounding box center [944, 413] width 100 height 33
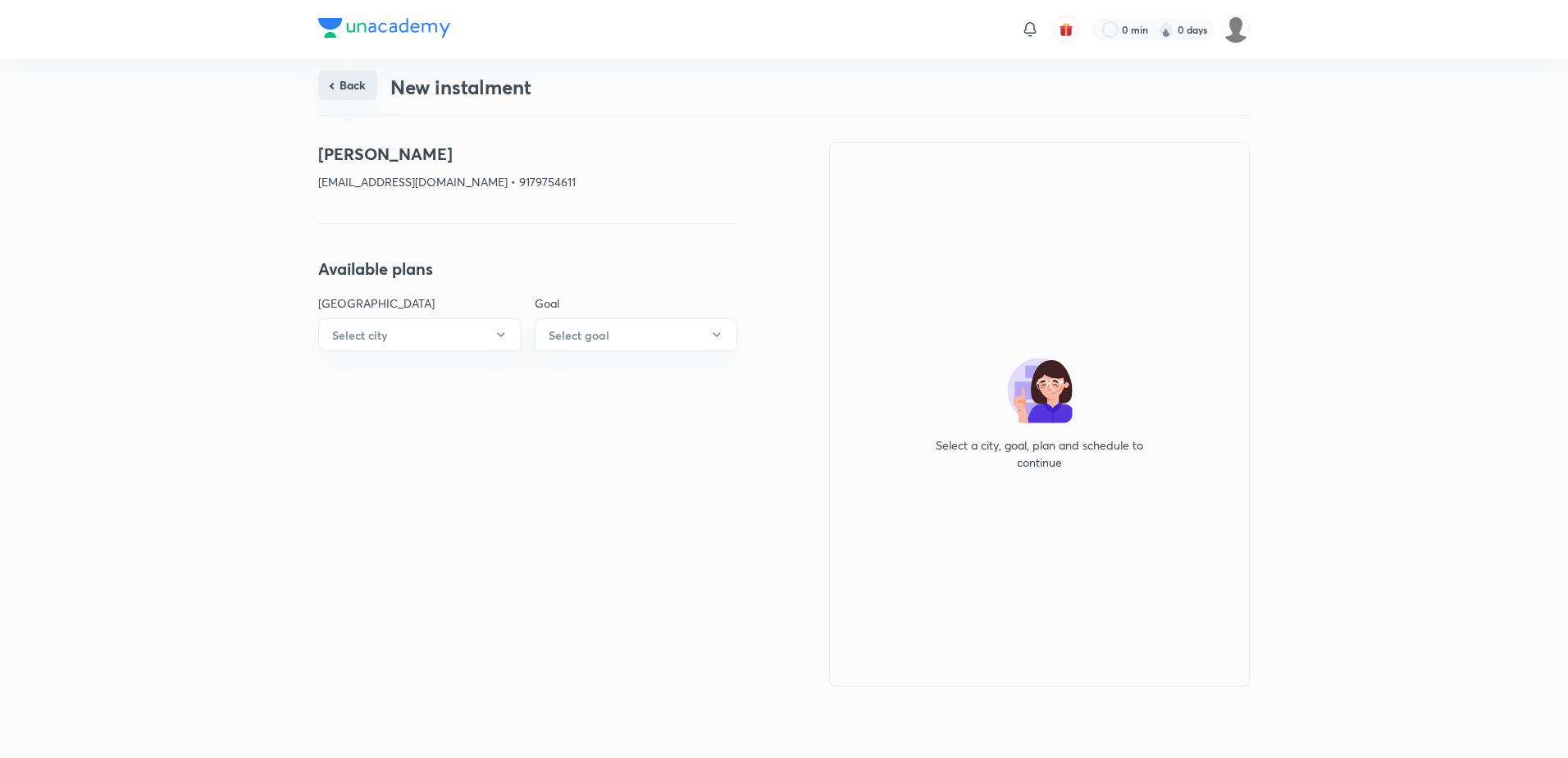
click at [353, 87] on button "Back" at bounding box center [347, 86] width 59 height 30
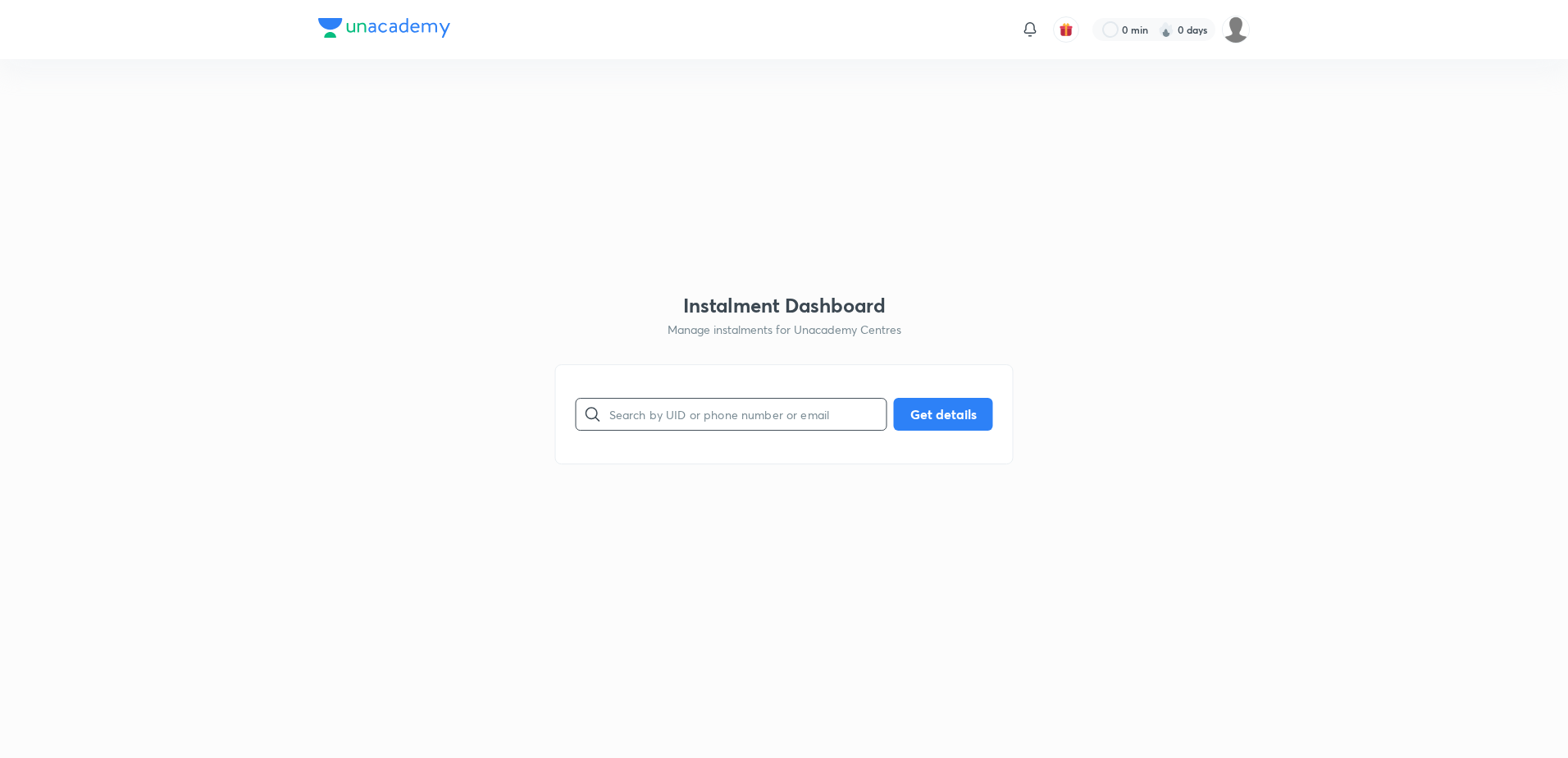
click at [741, 408] on input "text" at bounding box center [748, 413] width 277 height 42
paste input "[EMAIL_ADDRESS][DOMAIN_NAME]"
type input "[EMAIL_ADDRESS][DOMAIN_NAME]"
click at [926, 400] on button "Get details" at bounding box center [944, 413] width 100 height 33
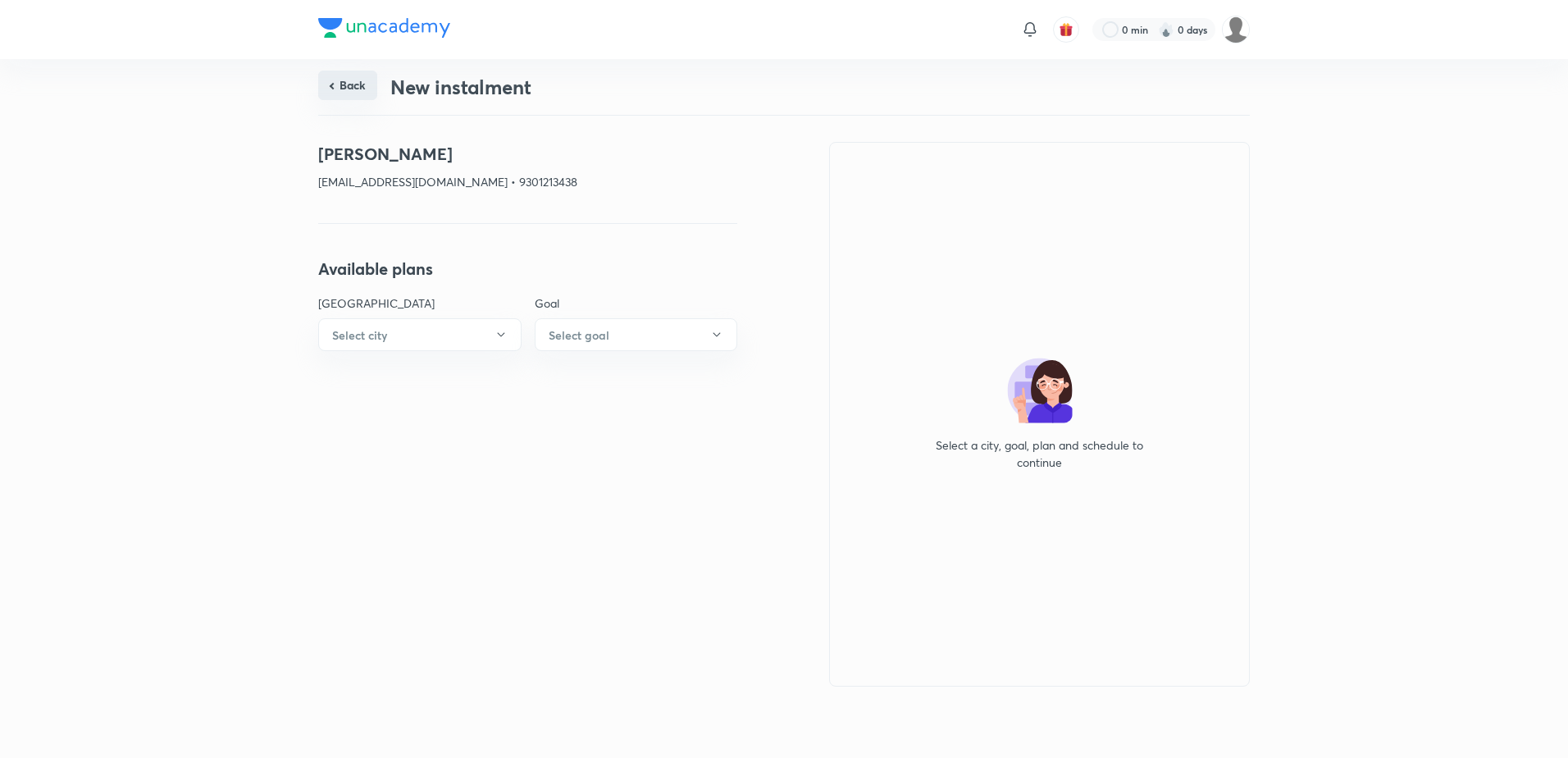
click at [356, 92] on button "Back" at bounding box center [347, 86] width 59 height 30
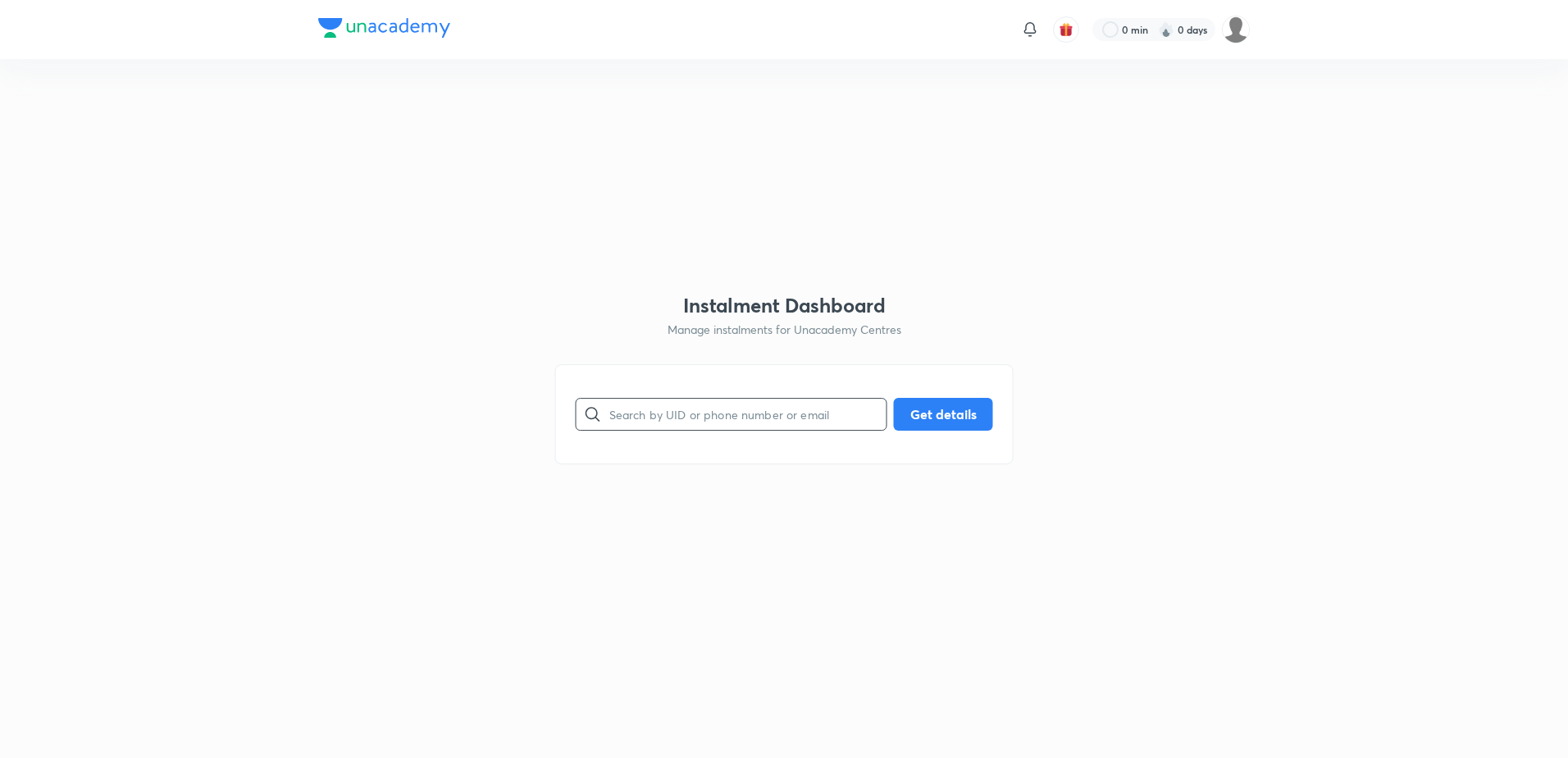
click at [674, 404] on input "text" at bounding box center [748, 413] width 277 height 42
paste input "[EMAIL_ADDRESS][DOMAIN_NAME]"
type input "[EMAIL_ADDRESS][DOMAIN_NAME]"
click at [916, 416] on button "Get details" at bounding box center [944, 413] width 100 height 33
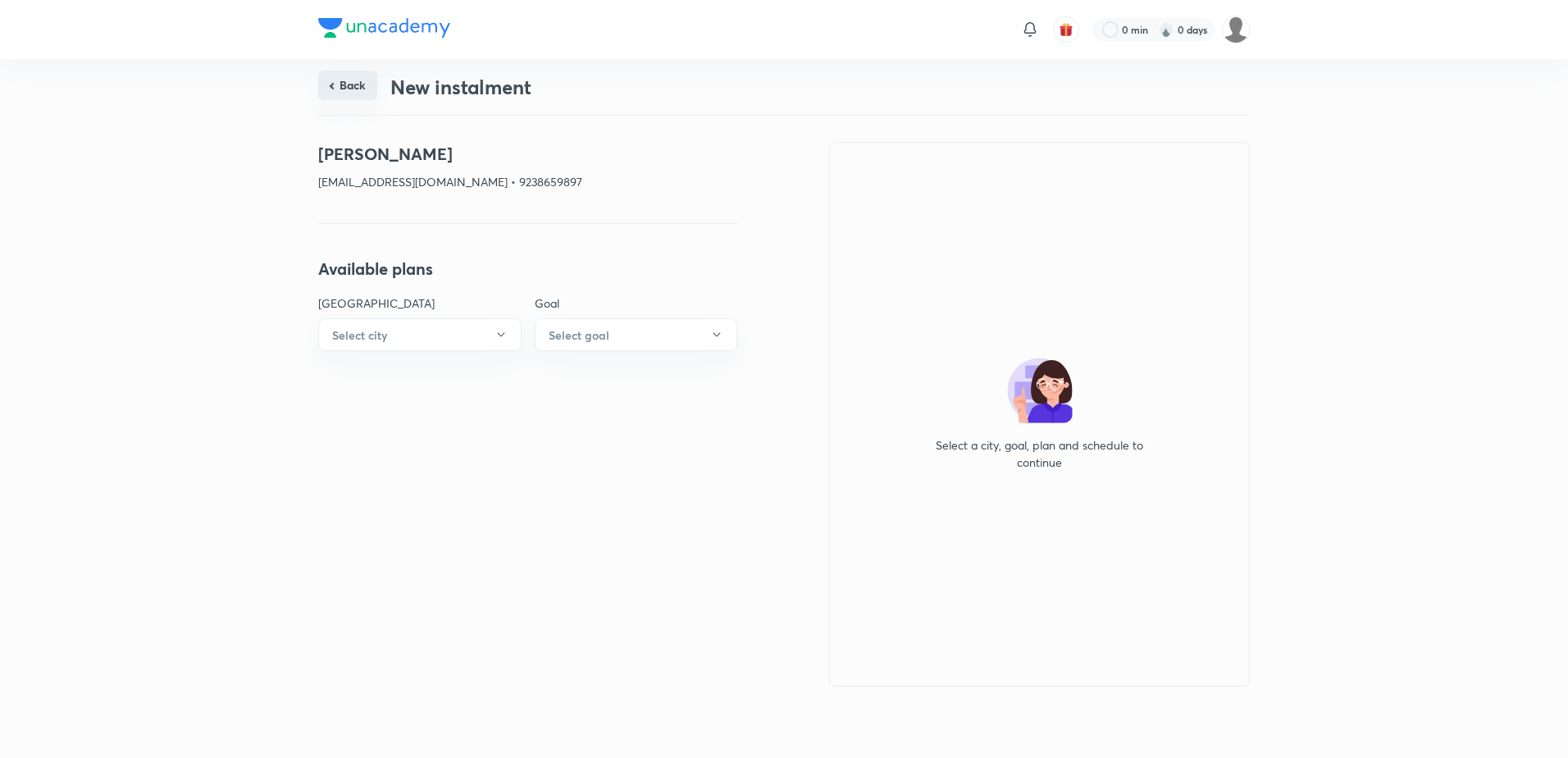
click at [335, 81] on button "Back" at bounding box center [347, 86] width 59 height 30
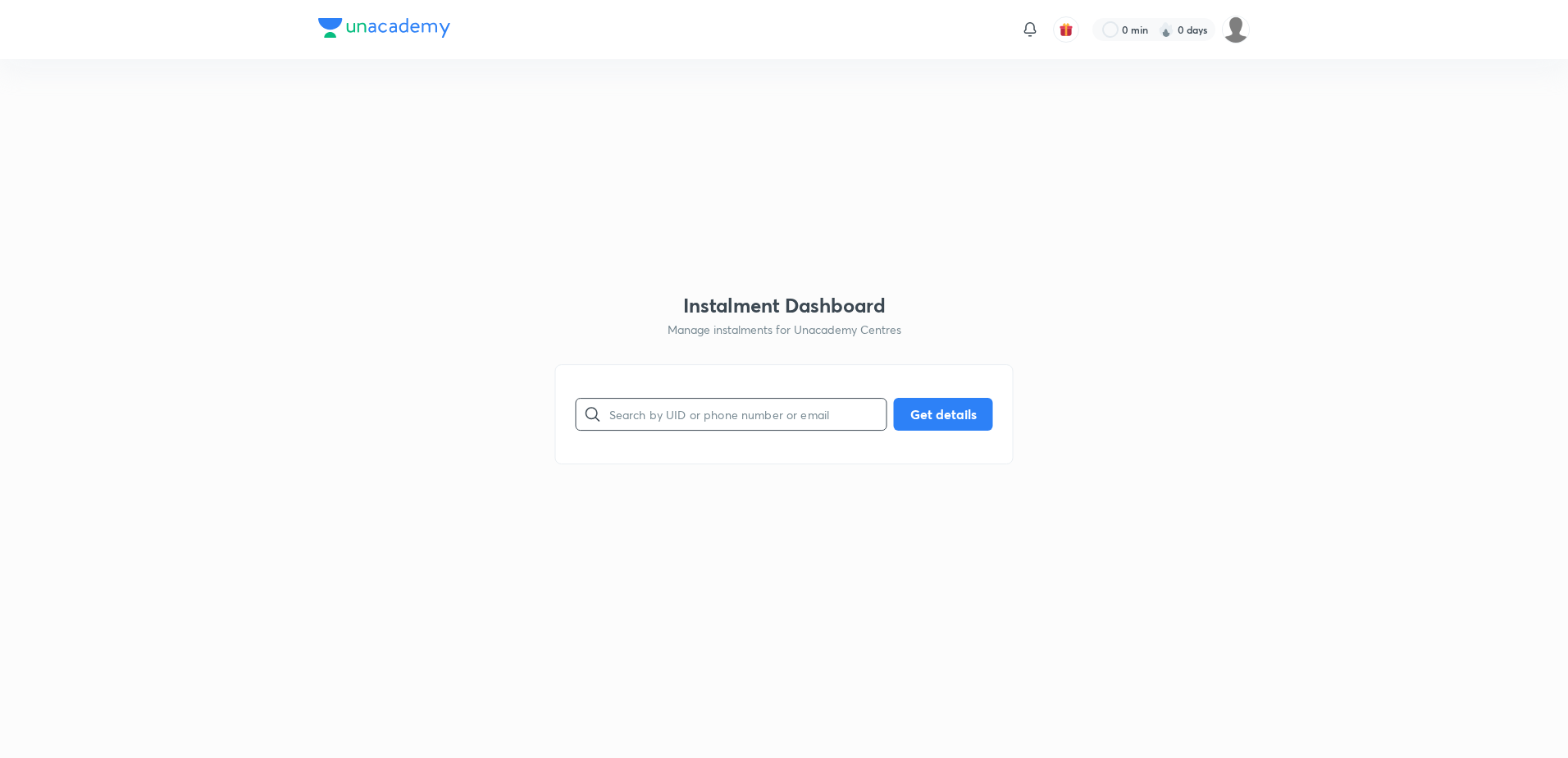
click at [817, 415] on input "text" at bounding box center [748, 413] width 277 height 42
paste input "[EMAIL_ADDRESS][DOMAIN_NAME]"
type input "[EMAIL_ADDRESS][DOMAIN_NAME]"
click at [951, 409] on button "Get details" at bounding box center [944, 413] width 100 height 33
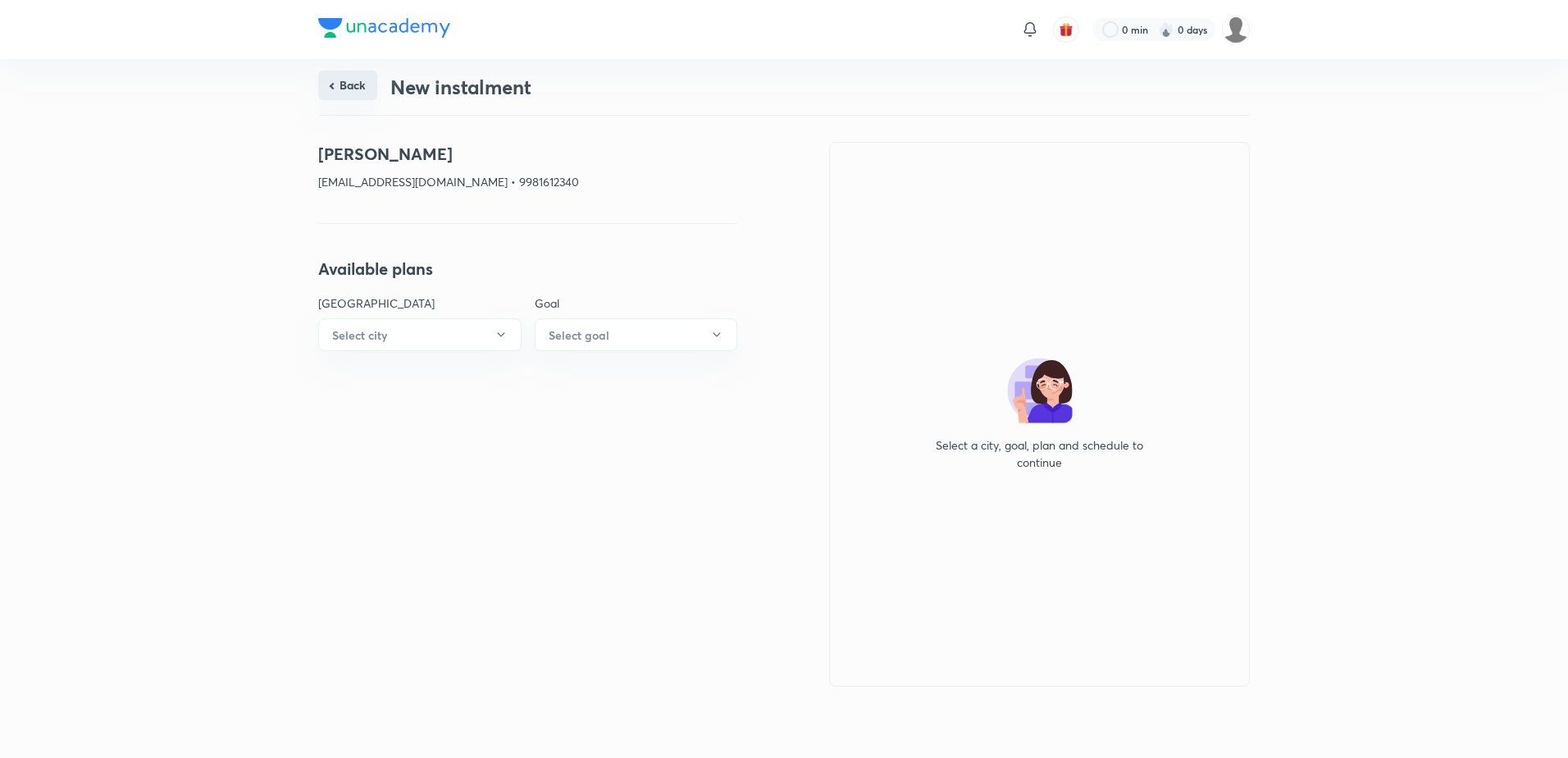
click at [345, 95] on button "Back" at bounding box center [347, 86] width 59 height 30
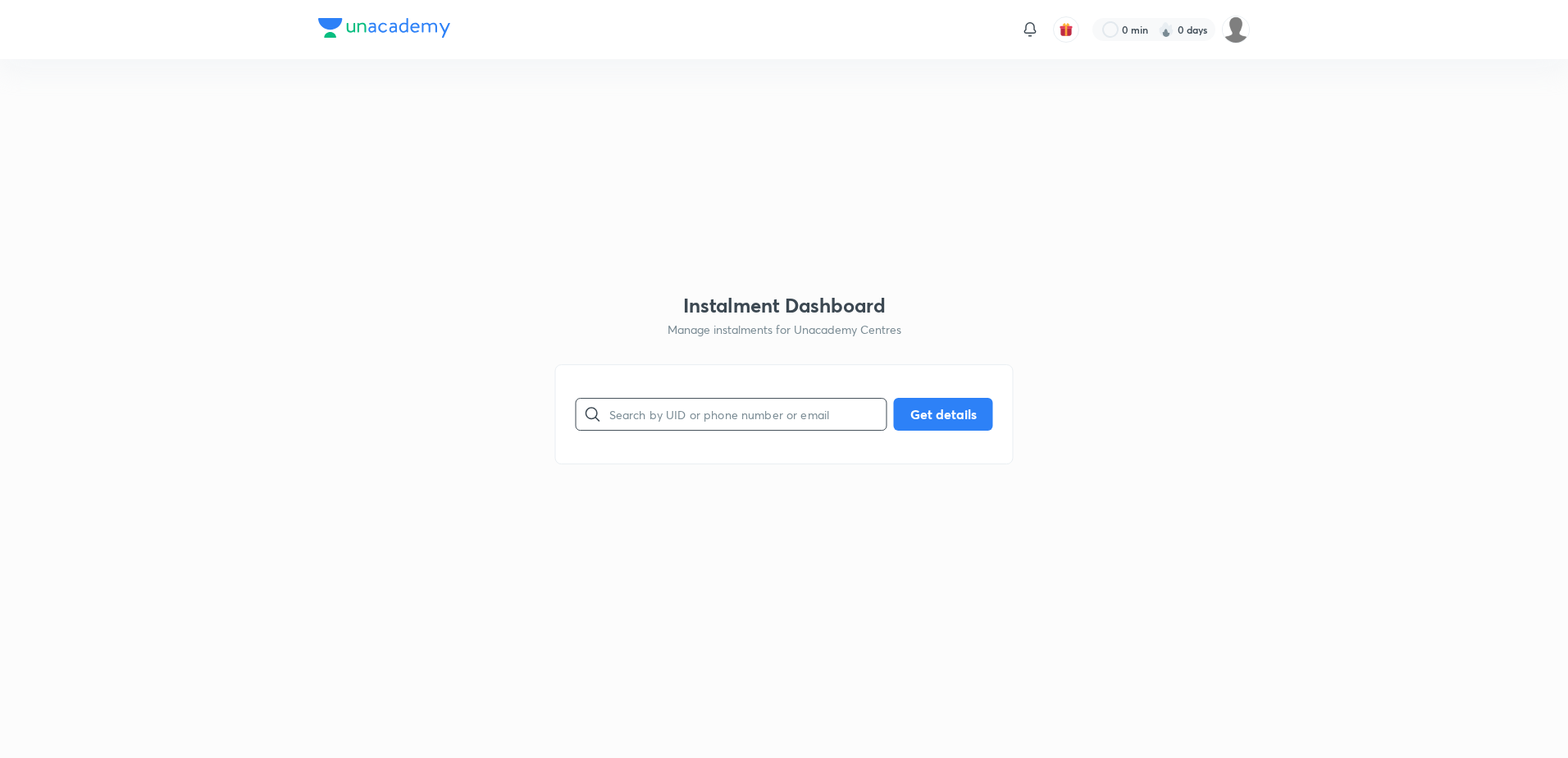
click at [661, 407] on input "text" at bounding box center [748, 413] width 277 height 42
paste input "[EMAIL_ADDRESS][DOMAIN_NAME]"
click at [913, 408] on button "Get details" at bounding box center [944, 413] width 100 height 33
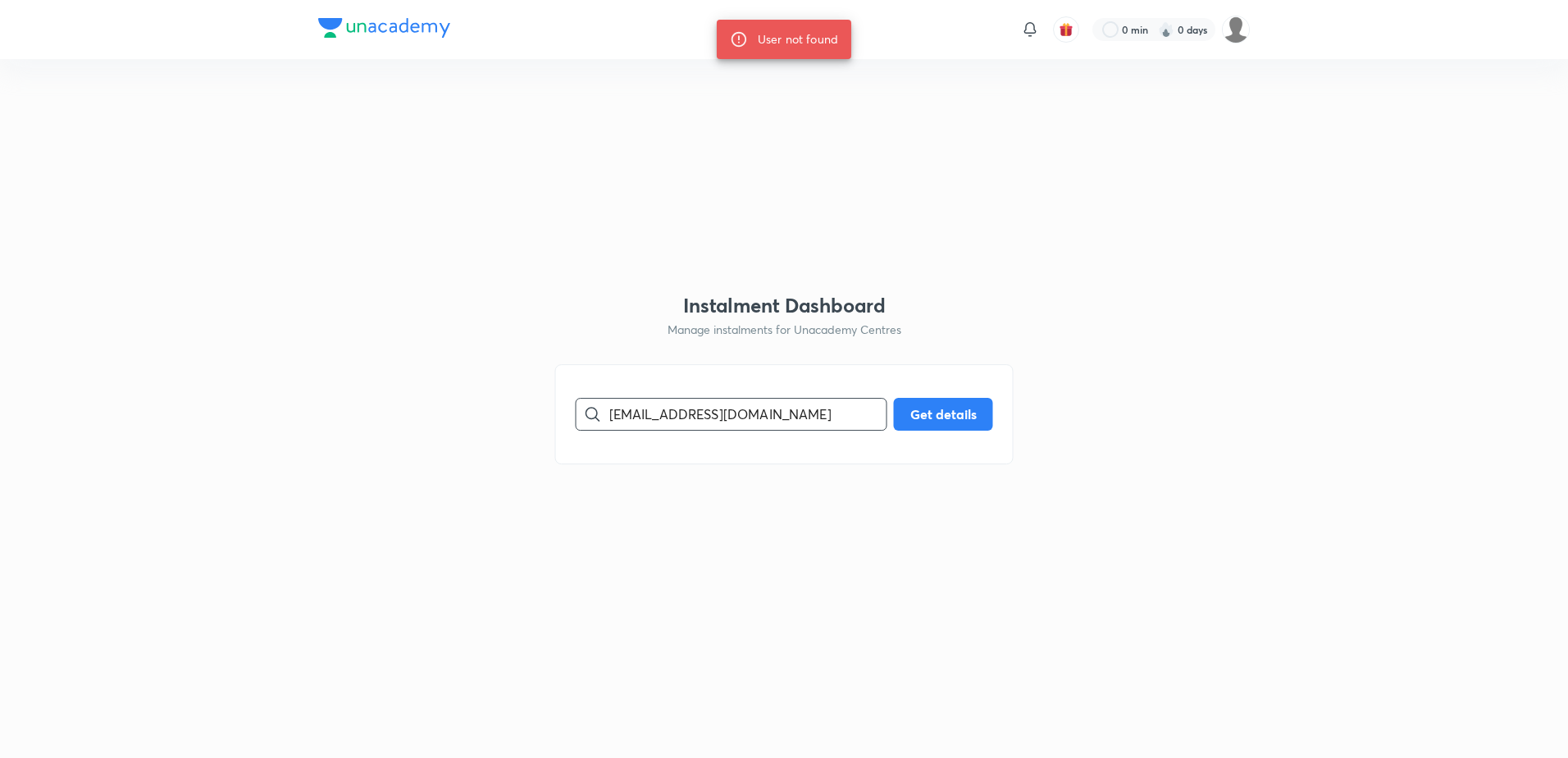
click at [606, 417] on div at bounding box center [593, 414] width 33 height 33
click at [706, 418] on input "[EMAIL_ADDRESS][DOMAIN_NAME]" at bounding box center [748, 413] width 277 height 42
type input "[EMAIL_ADDRESS][DOMAIN_NAME]"
click at [940, 425] on button "Get details" at bounding box center [944, 413] width 100 height 33
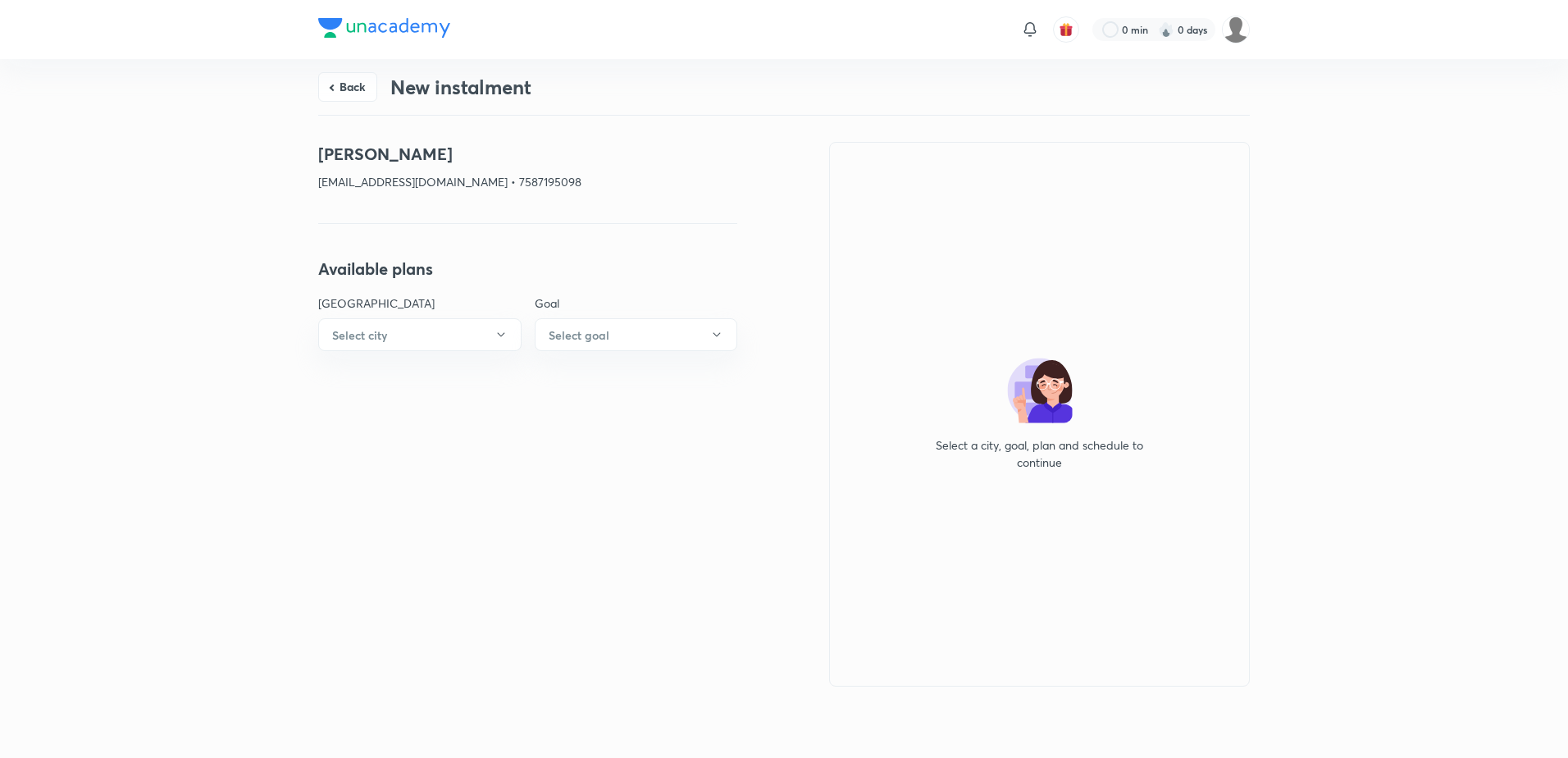
drag, startPoint x: 339, startPoint y: 86, endPoint x: 362, endPoint y: 93, distance: 24.0
click at [339, 86] on button "Back" at bounding box center [347, 87] width 59 height 30
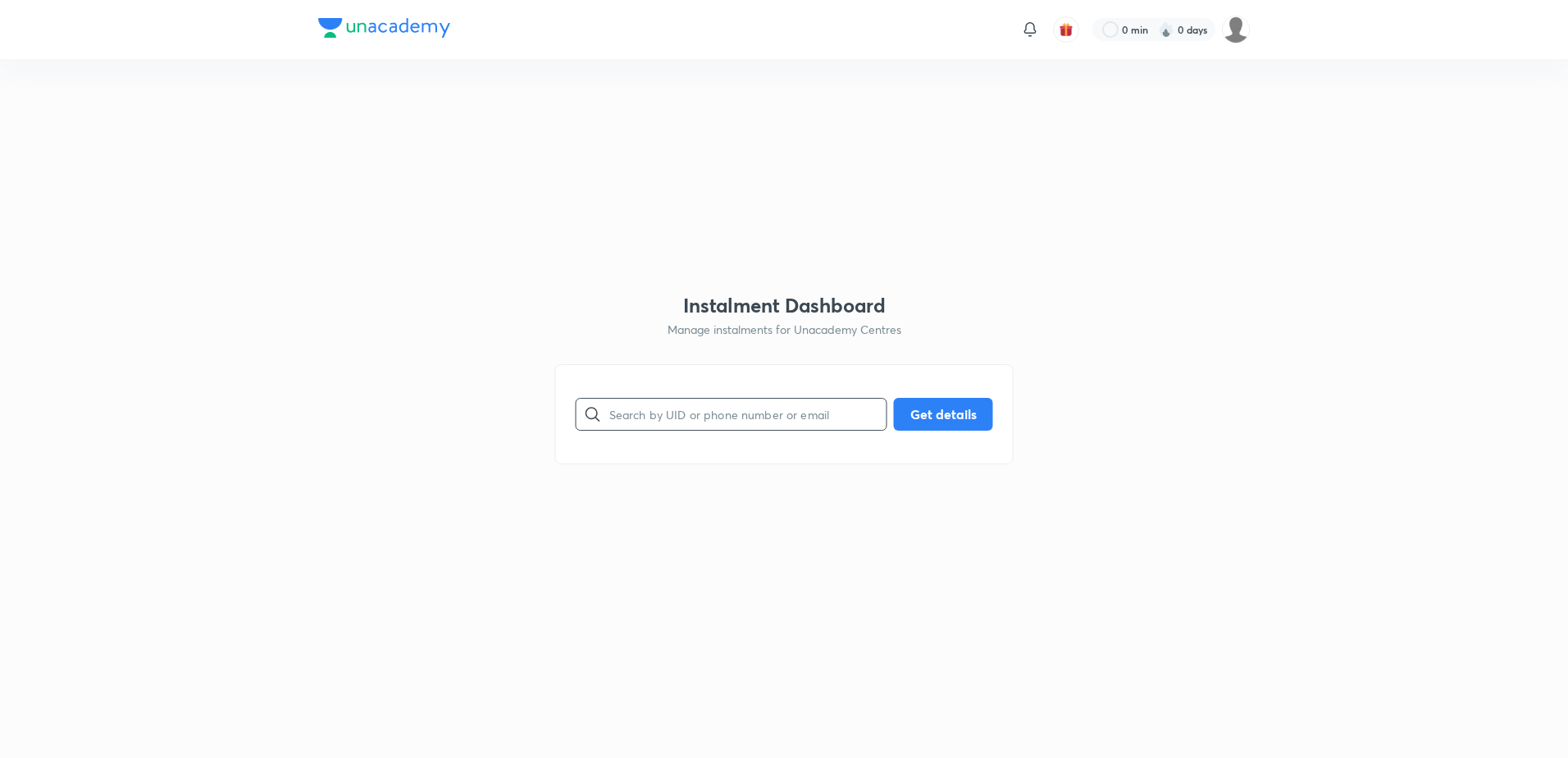
click at [701, 399] on input "text" at bounding box center [748, 413] width 277 height 42
paste input "[EMAIL_ADDRESS][DOMAIN_NAME]"
type input "[EMAIL_ADDRESS][DOMAIN_NAME]"
click at [920, 403] on button "Get details" at bounding box center [944, 413] width 100 height 33
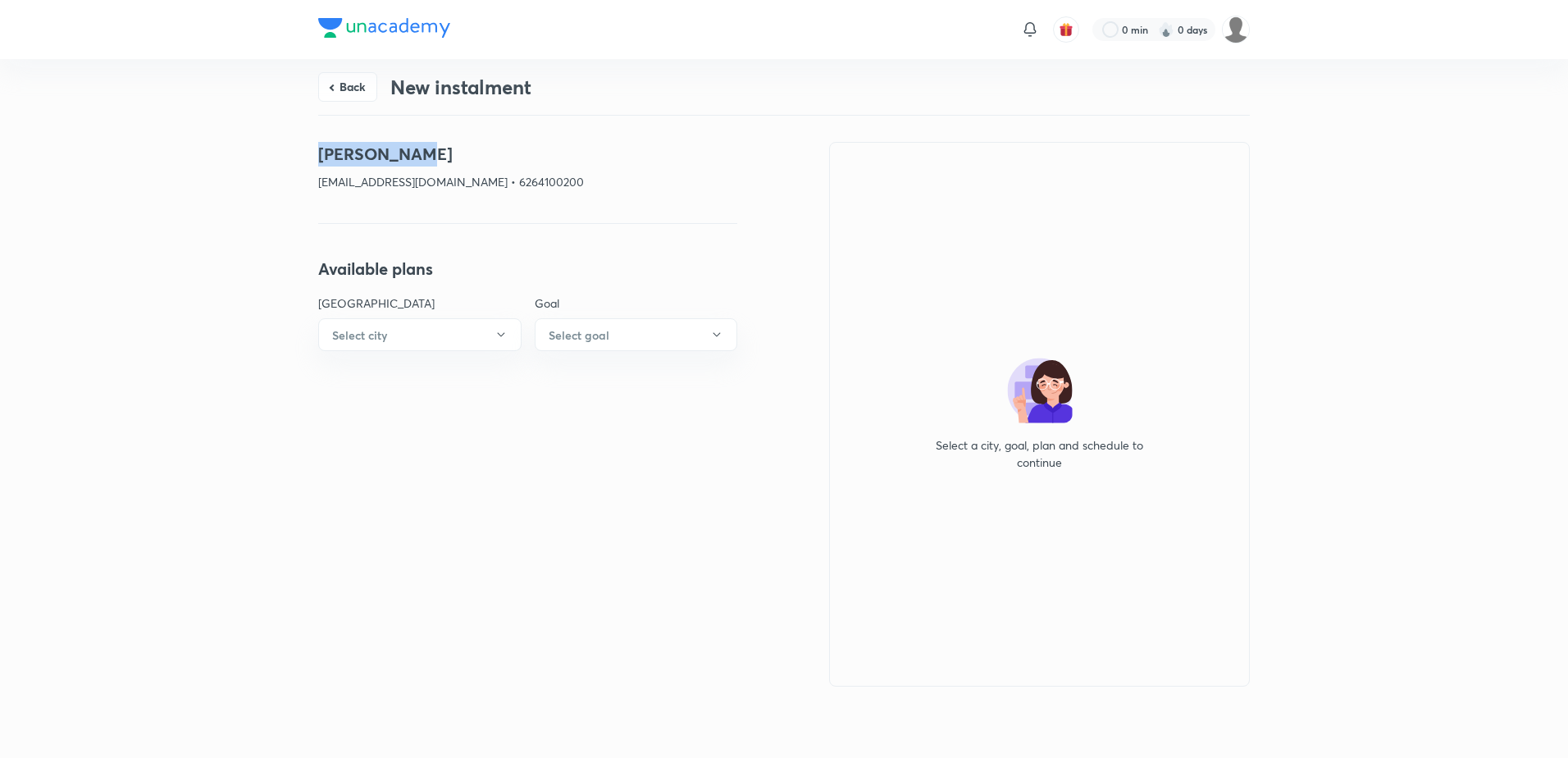
drag, startPoint x: 444, startPoint y: 158, endPoint x: 262, endPoint y: 140, distance: 182.9
click at [262, 140] on div "Back New instalment [PERSON_NAME] [EMAIL_ADDRESS][DOMAIN_NAME] • 6264100200 Ava…" at bounding box center [784, 405] width 1568 height 693
copy h4 "[PERSON_NAME]"
click at [318, 74] on button "Back" at bounding box center [347, 86] width 59 height 30
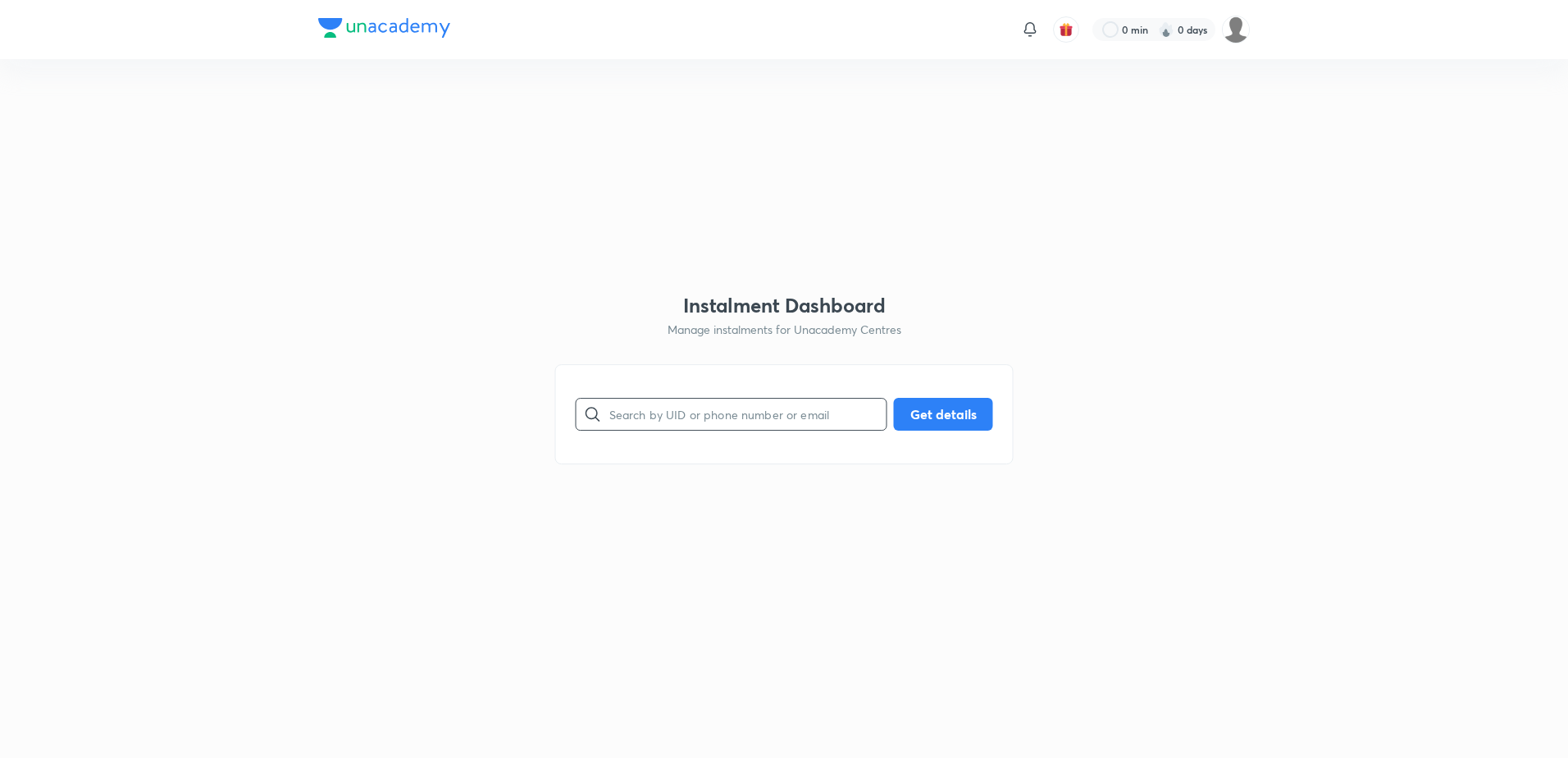
click at [677, 404] on input "text" at bounding box center [748, 413] width 277 height 42
paste input "[EMAIL_ADDRESS][DOMAIN_NAME]"
type input "[EMAIL_ADDRESS][DOMAIN_NAME]"
click at [979, 408] on button "Get details" at bounding box center [944, 413] width 100 height 33
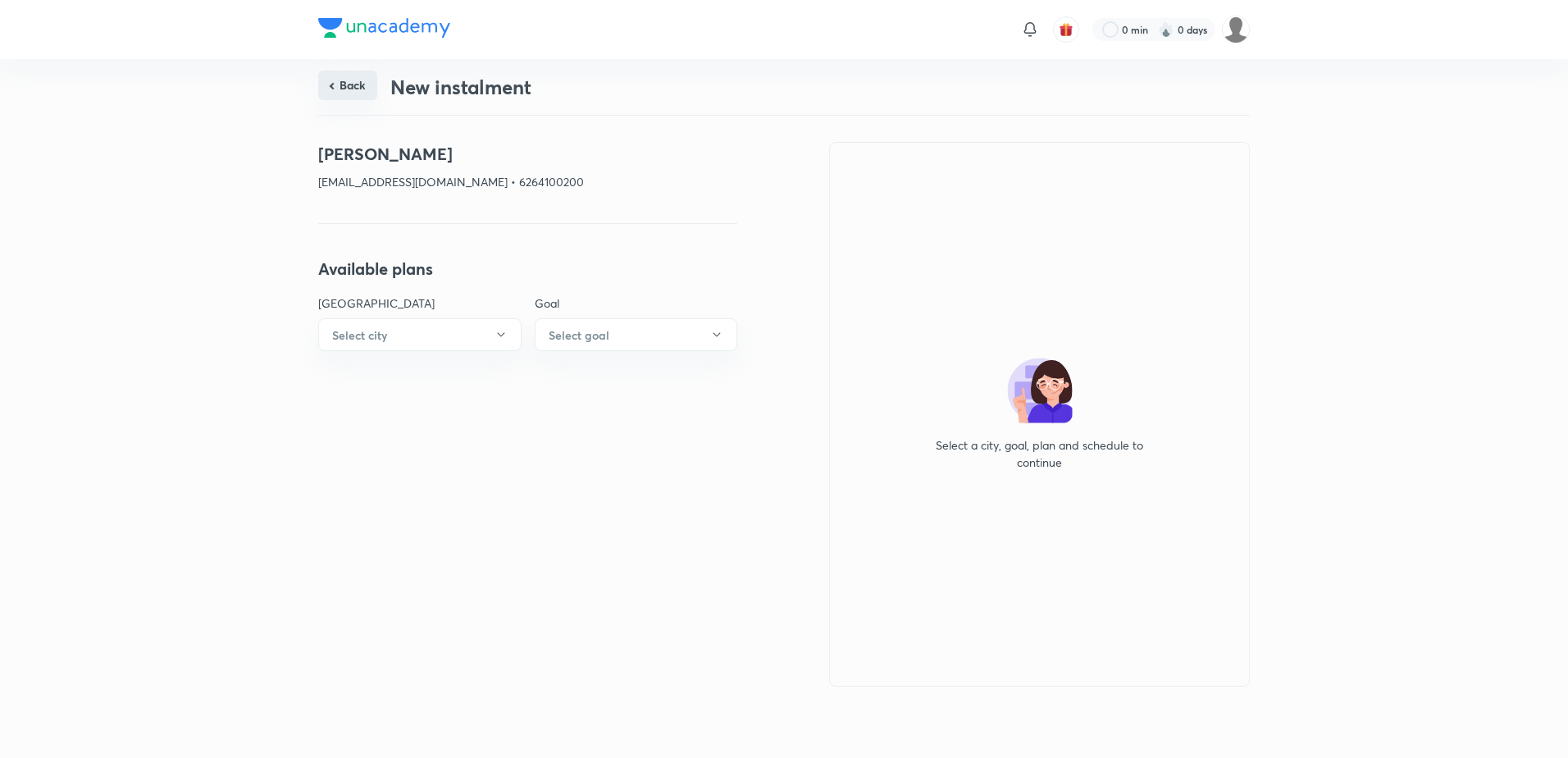
click at [362, 92] on button "Back" at bounding box center [347, 86] width 59 height 30
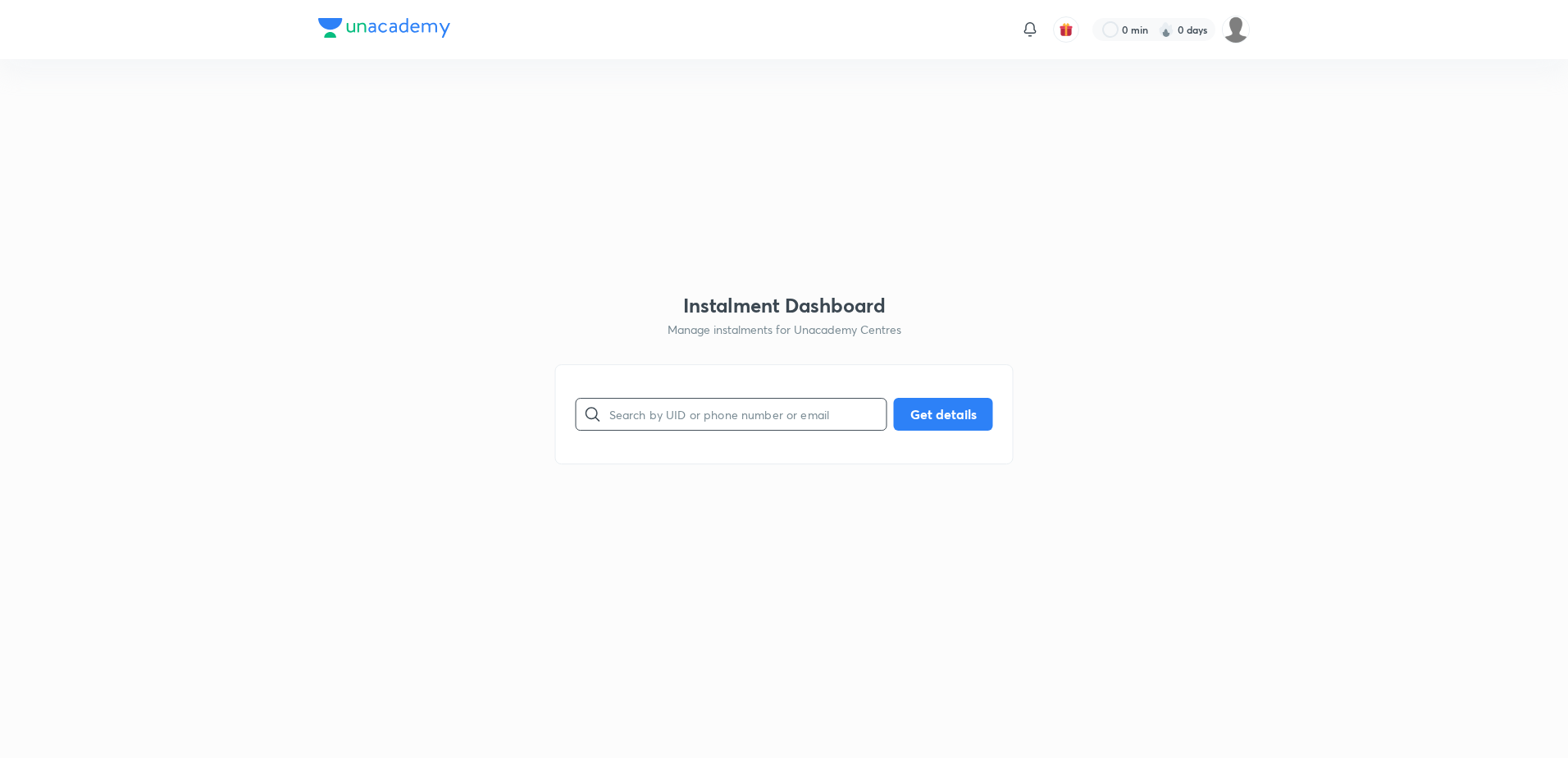
click at [701, 413] on input "text" at bounding box center [748, 413] width 277 height 42
paste input "[EMAIL_ADDRESS][DOMAIN_NAME]"
type input "[EMAIL_ADDRESS][DOMAIN_NAME]"
click at [960, 412] on button "Get details" at bounding box center [944, 413] width 100 height 33
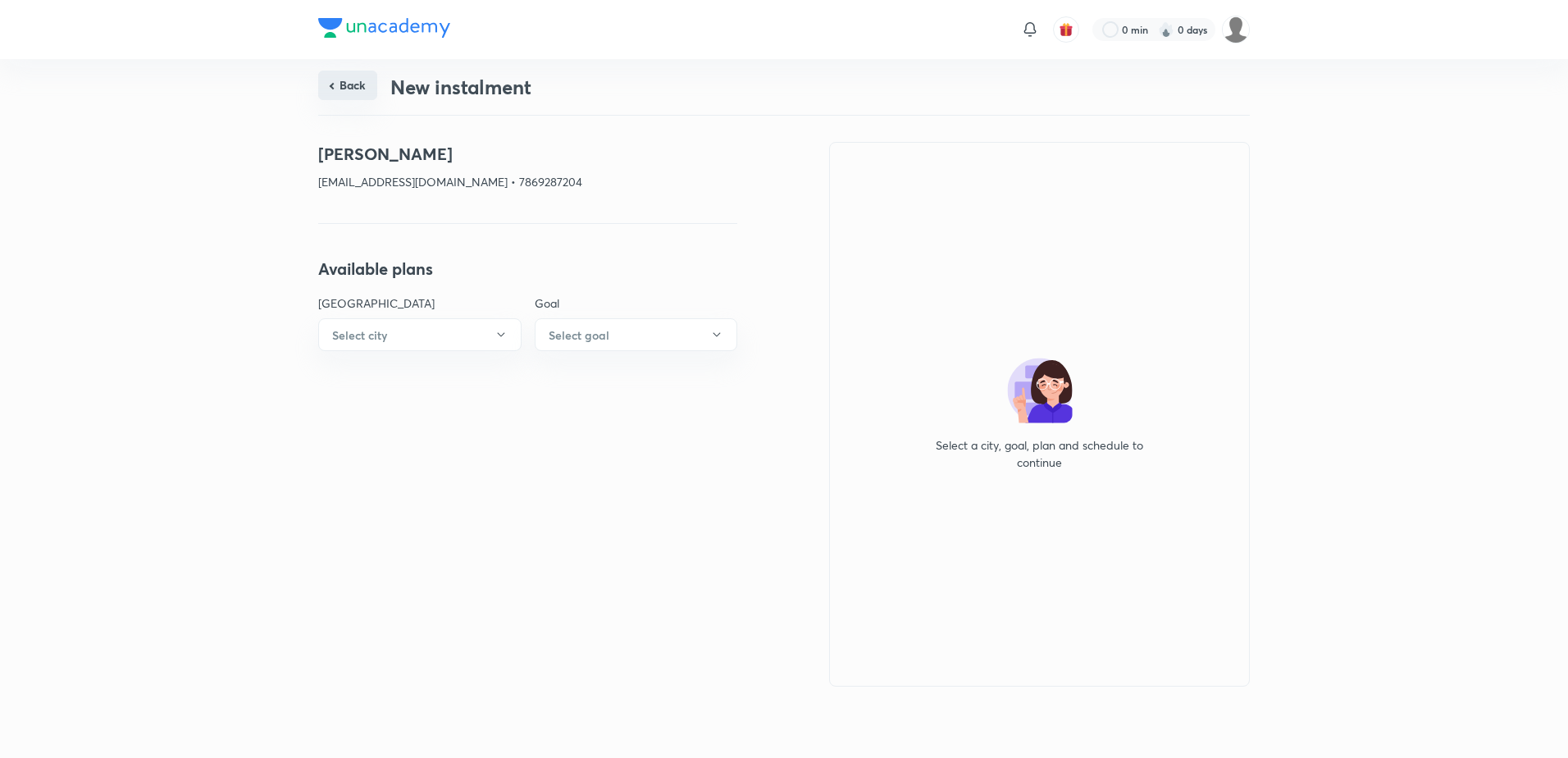
click at [344, 76] on button "Back" at bounding box center [347, 86] width 59 height 30
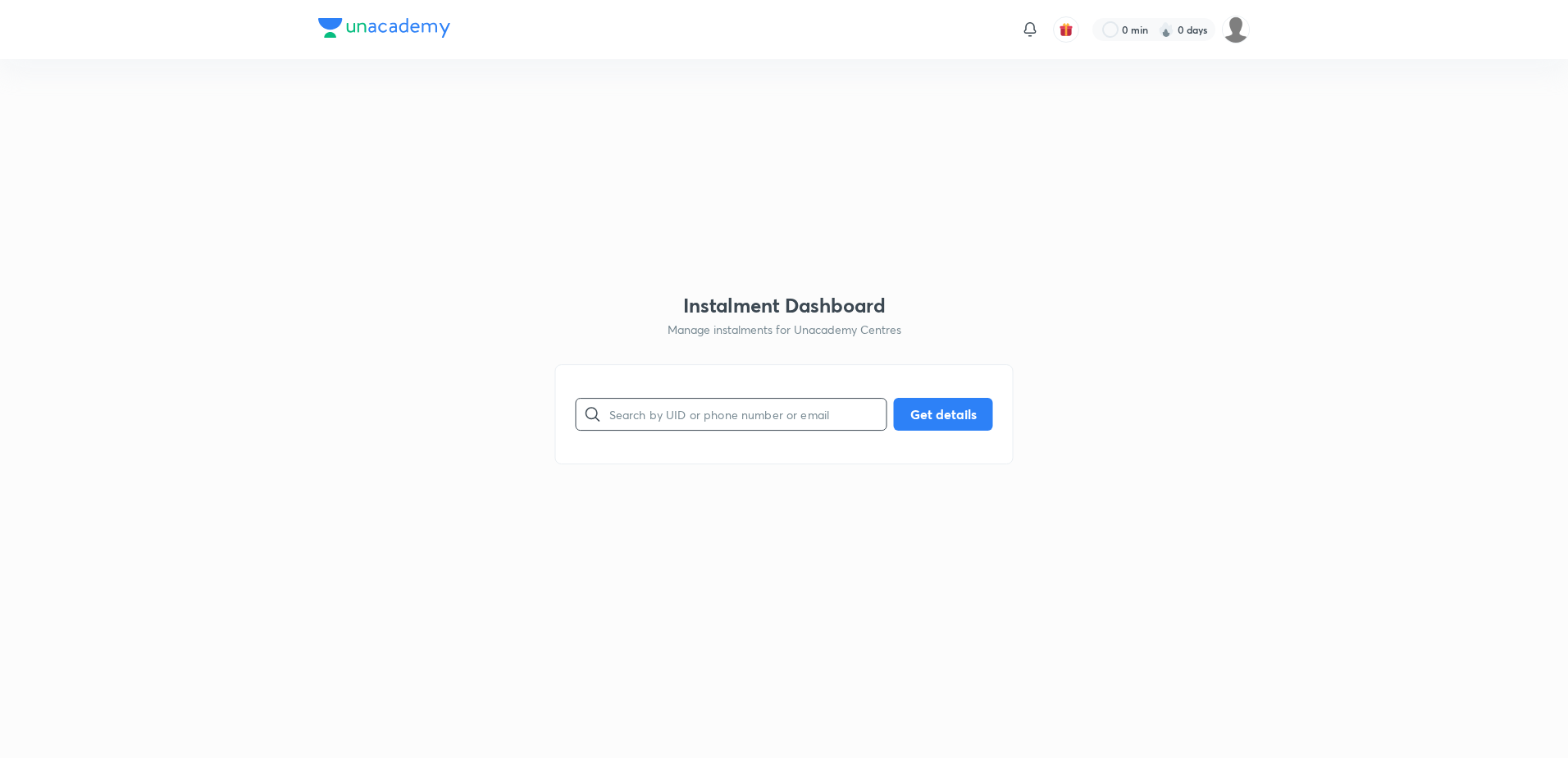
click at [769, 408] on input "text" at bounding box center [748, 413] width 277 height 42
paste input "[EMAIL_ADDRESS][PERSON_NAME][DOMAIN_NAME]"
type input "[EMAIL_ADDRESS][PERSON_NAME][DOMAIN_NAME]"
click at [915, 416] on button "Get details" at bounding box center [944, 413] width 100 height 33
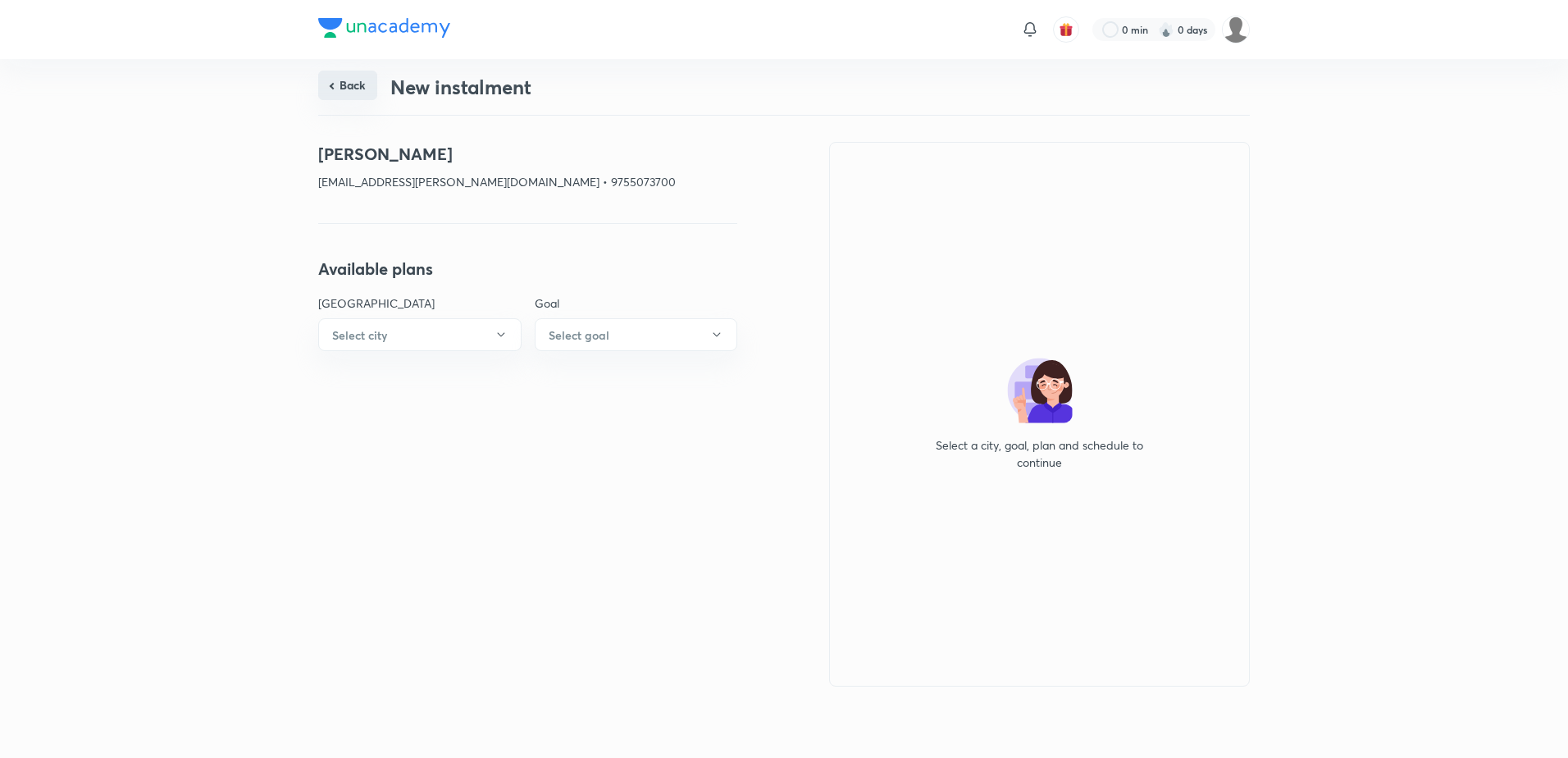
click at [346, 78] on button "Back" at bounding box center [347, 86] width 59 height 30
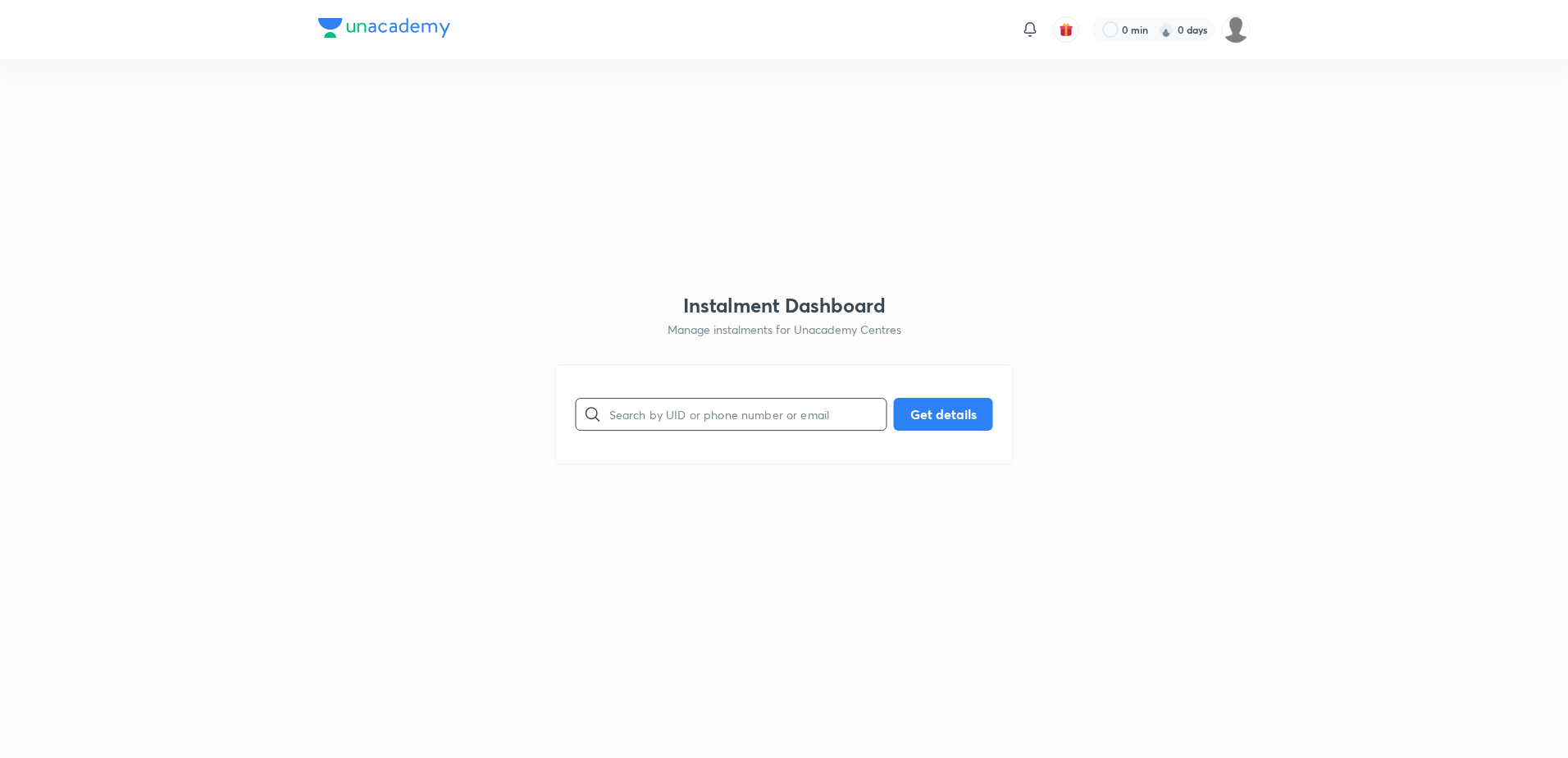
click at [748, 429] on input "text" at bounding box center [748, 413] width 277 height 42
paste input "[EMAIL_ADDRESS][DOMAIN_NAME]"
type input "[EMAIL_ADDRESS][DOMAIN_NAME]"
click at [947, 424] on button "Get details" at bounding box center [944, 413] width 100 height 33
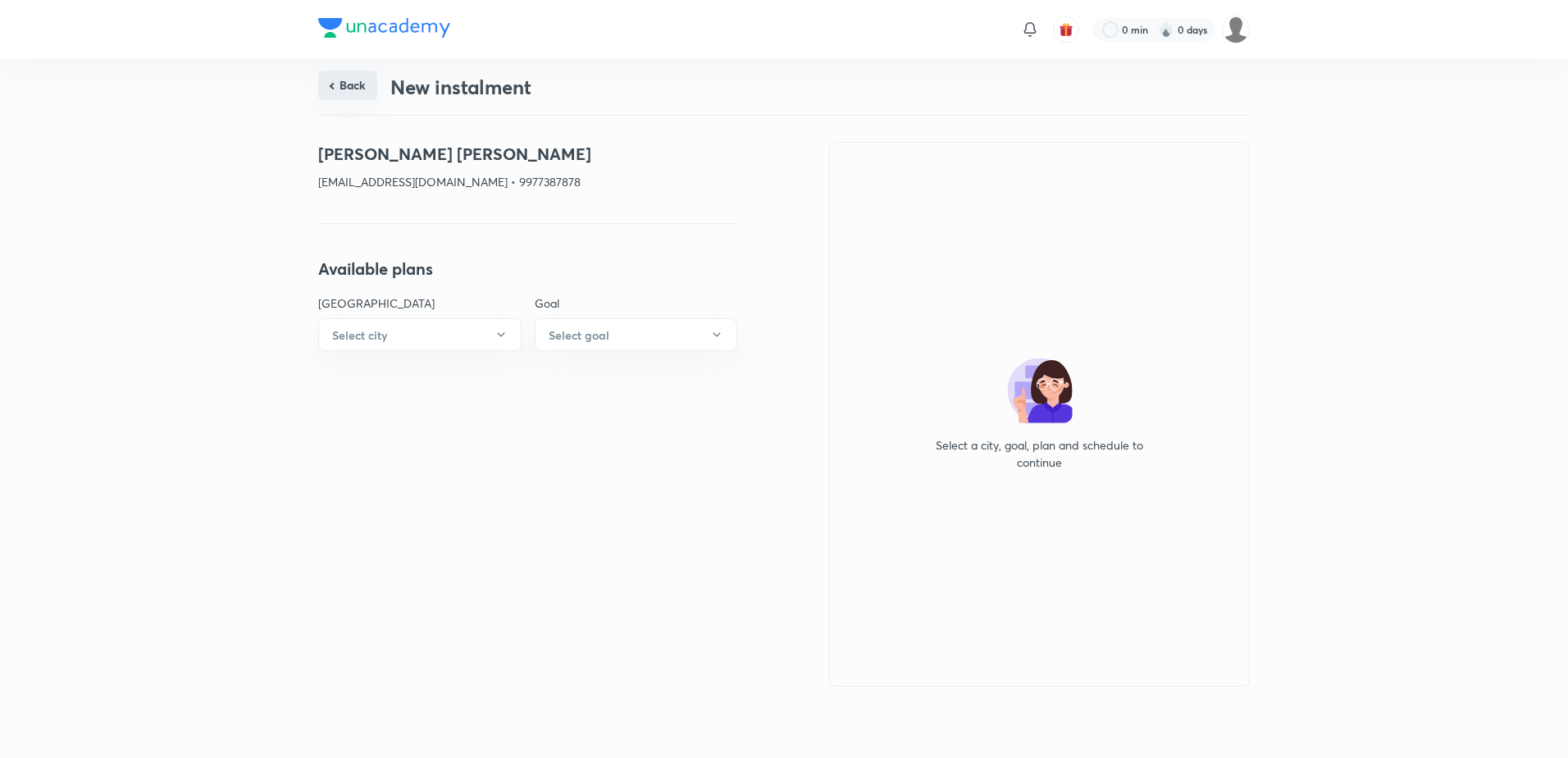
click at [331, 91] on button "Back" at bounding box center [347, 86] width 59 height 30
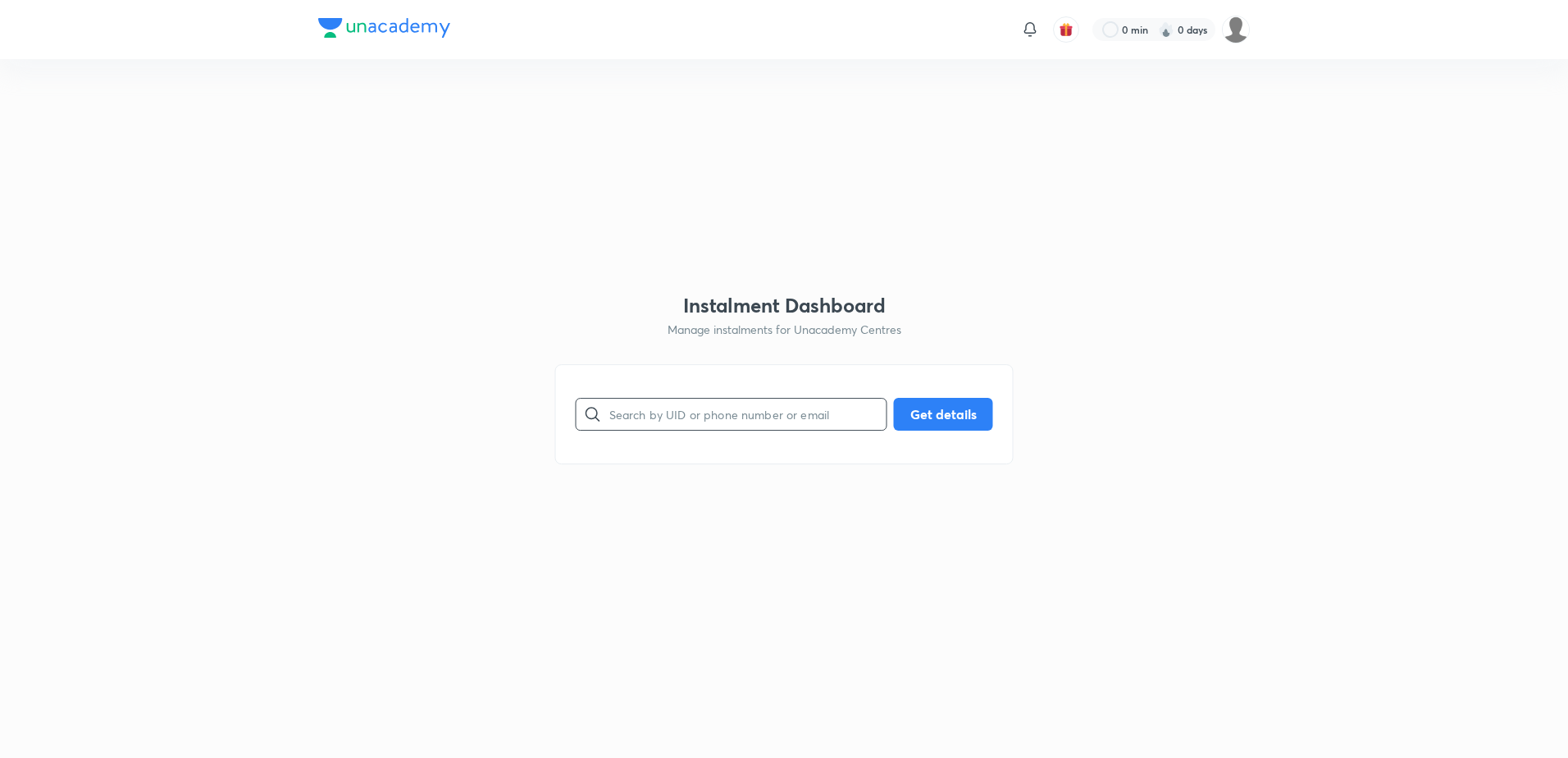
click at [779, 412] on input "text" at bounding box center [748, 413] width 277 height 42
paste input "[EMAIL_ADDRESS][DOMAIN_NAME]"
type input "[EMAIL_ADDRESS][DOMAIN_NAME]"
click at [895, 411] on button "Get details" at bounding box center [944, 413] width 100 height 33
click at [908, 410] on button "Get details" at bounding box center [944, 413] width 100 height 33
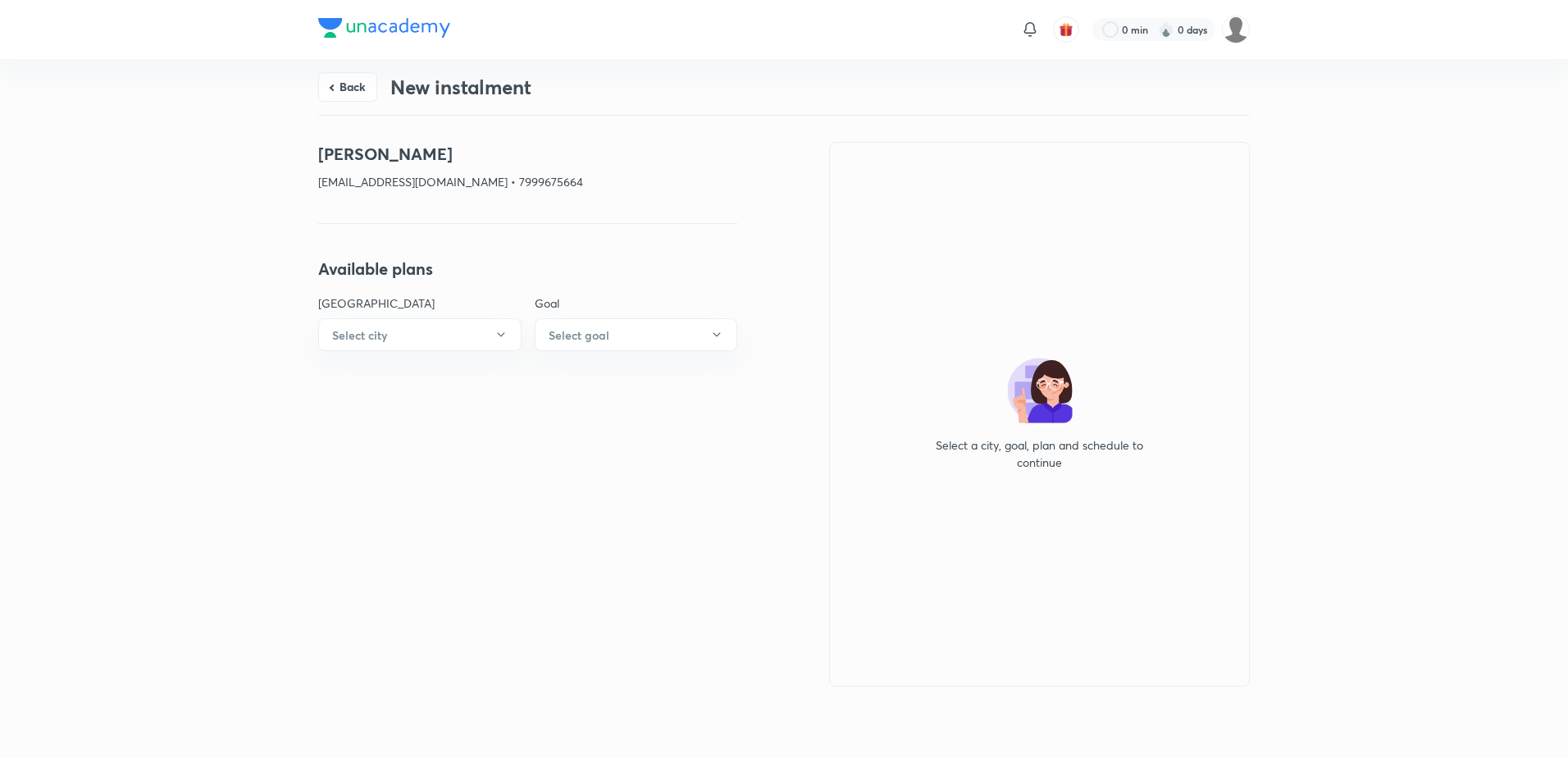
drag, startPoint x: 470, startPoint y: 159, endPoint x: 235, endPoint y: 134, distance: 236.3
click at [235, 134] on div "Back New instalment [PERSON_NAME] [EMAIL_ADDRESS][DOMAIN_NAME] • 7999675664 Ava…" at bounding box center [784, 405] width 1568 height 693
copy h4 "[PERSON_NAME]"
click at [367, 68] on div "Back New instalment" at bounding box center [784, 86] width 931 height 56
click at [369, 98] on button "Back" at bounding box center [347, 86] width 59 height 30
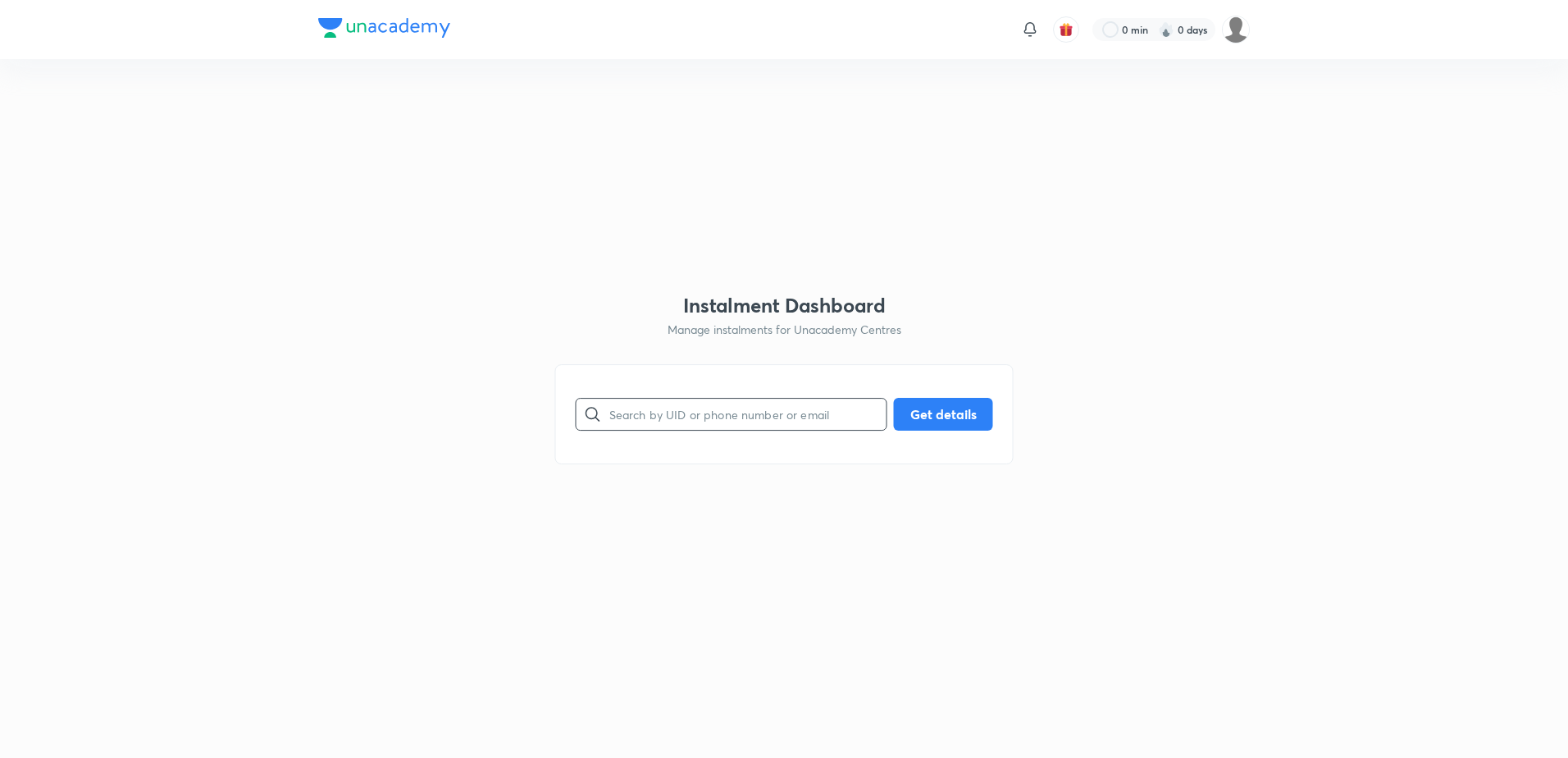
click at [681, 408] on input "text" at bounding box center [748, 413] width 277 height 42
paste input "[EMAIL_ADDRESS][DOMAIN_NAME]"
type input "[EMAIL_ADDRESS][DOMAIN_NAME]"
click at [902, 408] on button "Get details" at bounding box center [944, 413] width 100 height 33
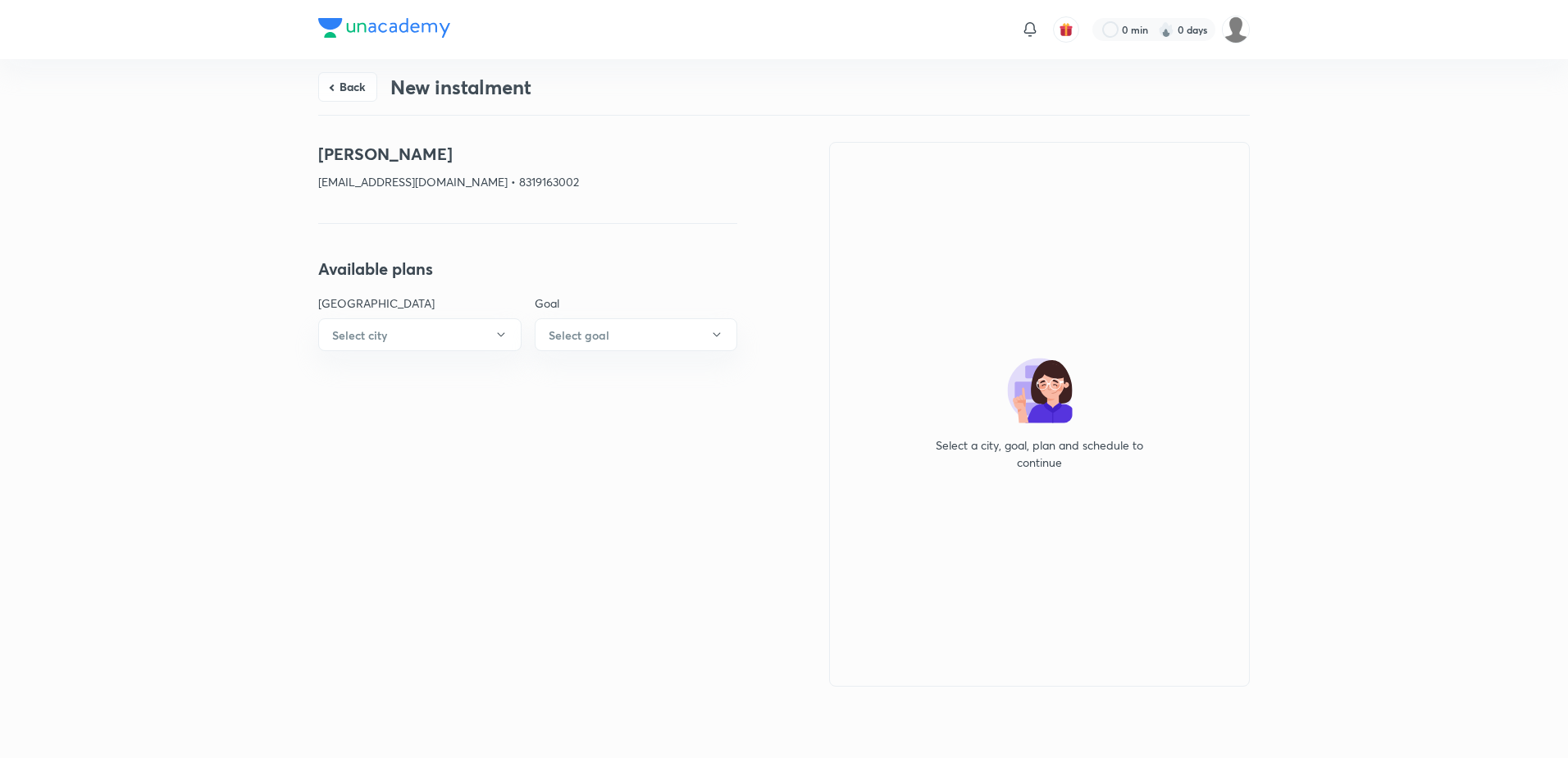
click at [353, 86] on button "Back" at bounding box center [347, 87] width 59 height 30
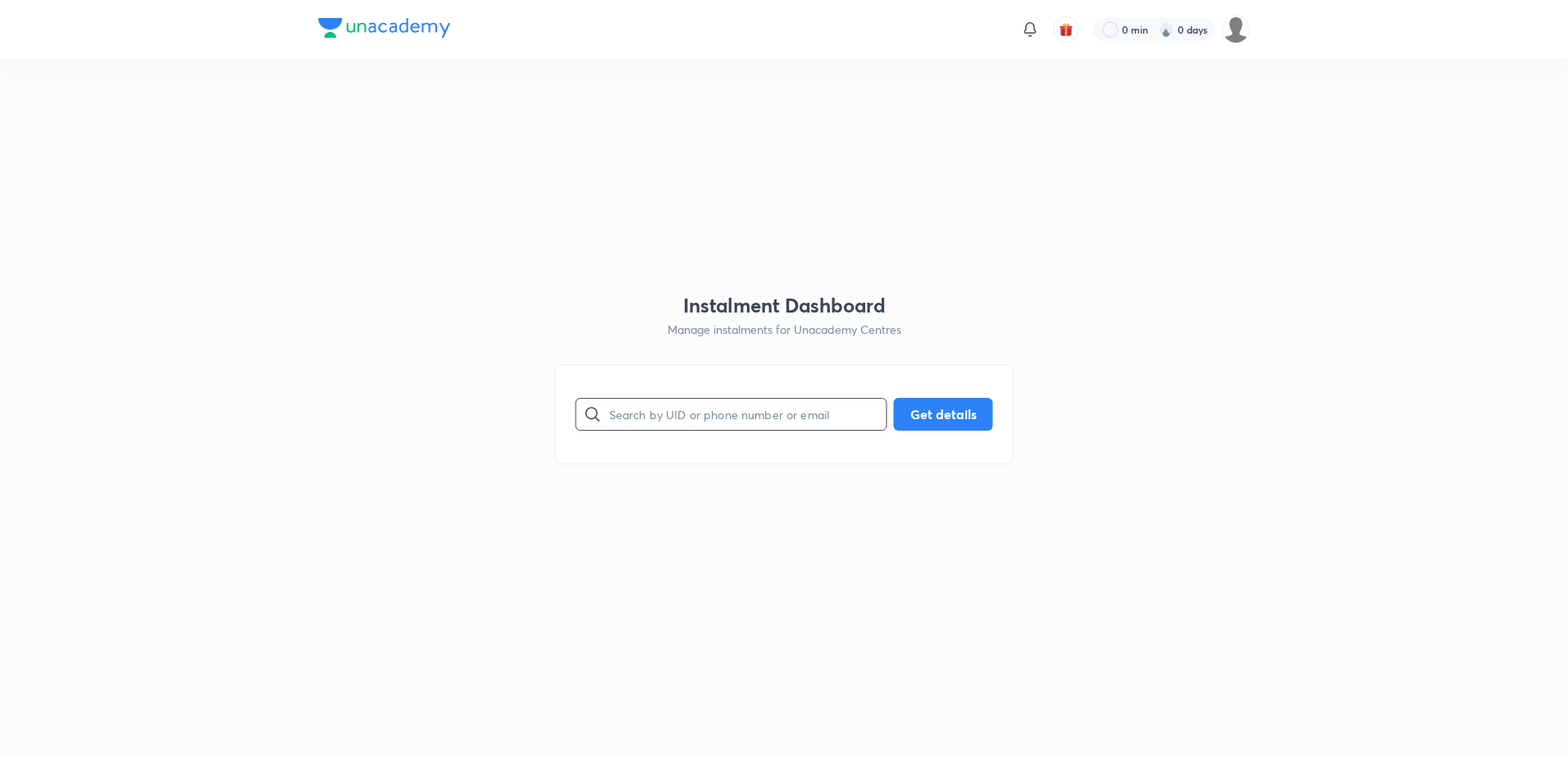
click at [766, 420] on input "text" at bounding box center [748, 413] width 277 height 42
paste input "[PERSON_NAME][EMAIL_ADDRESS][DOMAIN_NAME]"
type input "[PERSON_NAME][EMAIL_ADDRESS][DOMAIN_NAME]"
click at [939, 409] on button "Get details" at bounding box center [944, 413] width 100 height 33
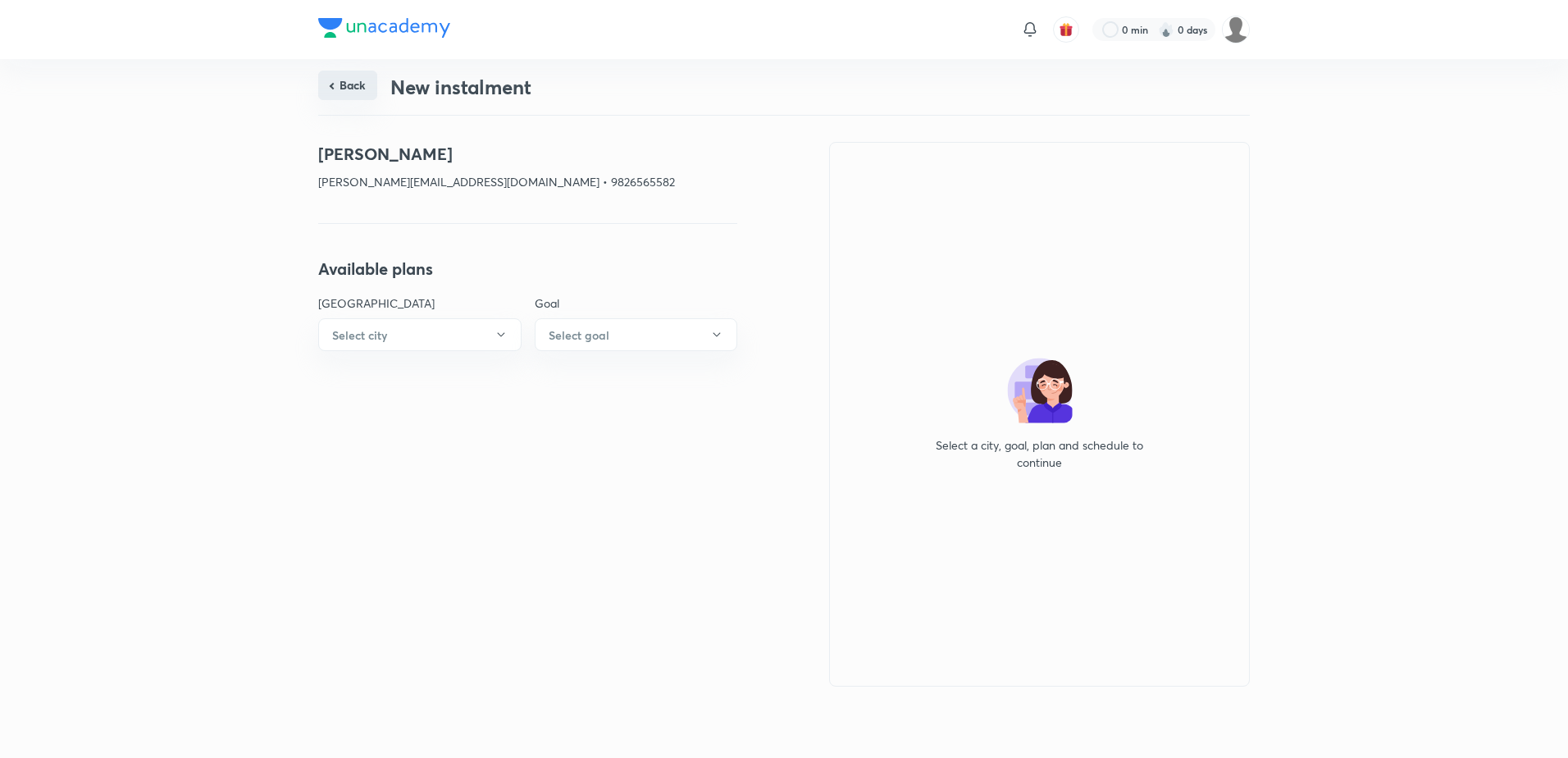
click at [347, 82] on button "Back" at bounding box center [347, 86] width 59 height 30
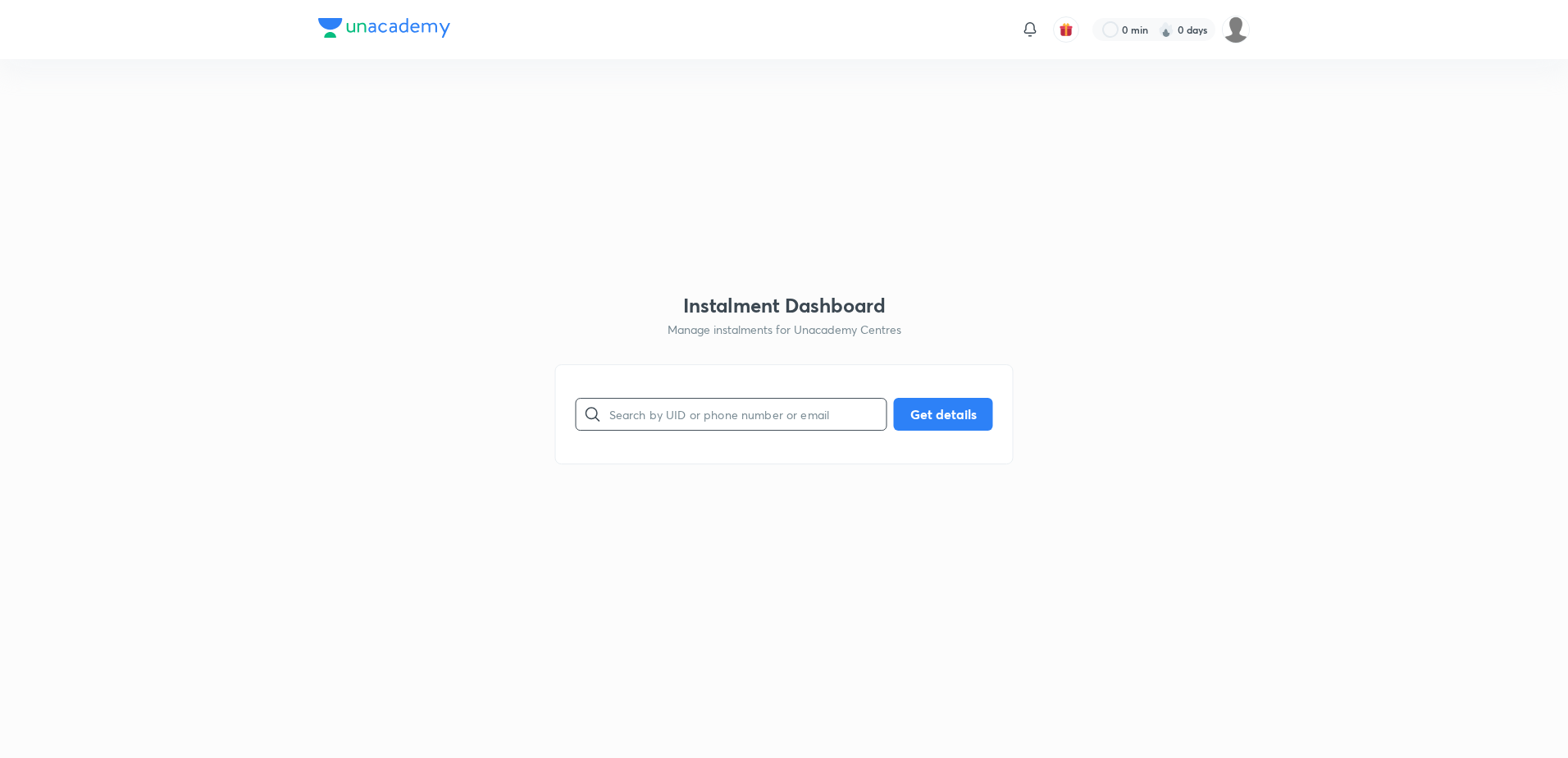
click at [716, 395] on div "​ Get details" at bounding box center [784, 414] width 458 height 100
click at [717, 405] on input "text" at bounding box center [748, 413] width 277 height 42
paste input "[EMAIL_ADDRESS][DOMAIN_NAME]"
type input "[EMAIL_ADDRESS][DOMAIN_NAME]"
click at [972, 419] on button "Get details" at bounding box center [944, 413] width 100 height 33
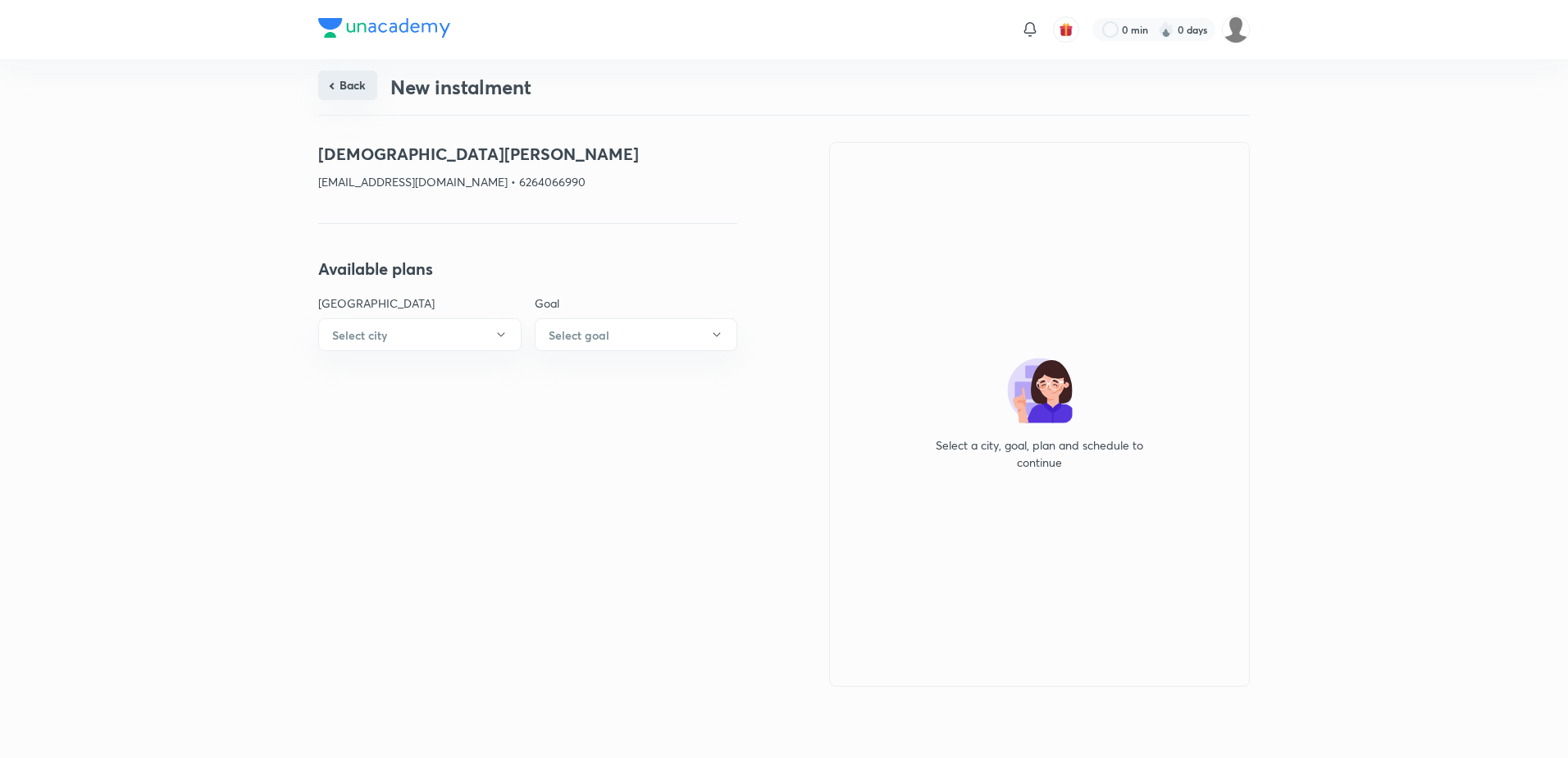
click at [367, 94] on button "Back" at bounding box center [347, 86] width 59 height 30
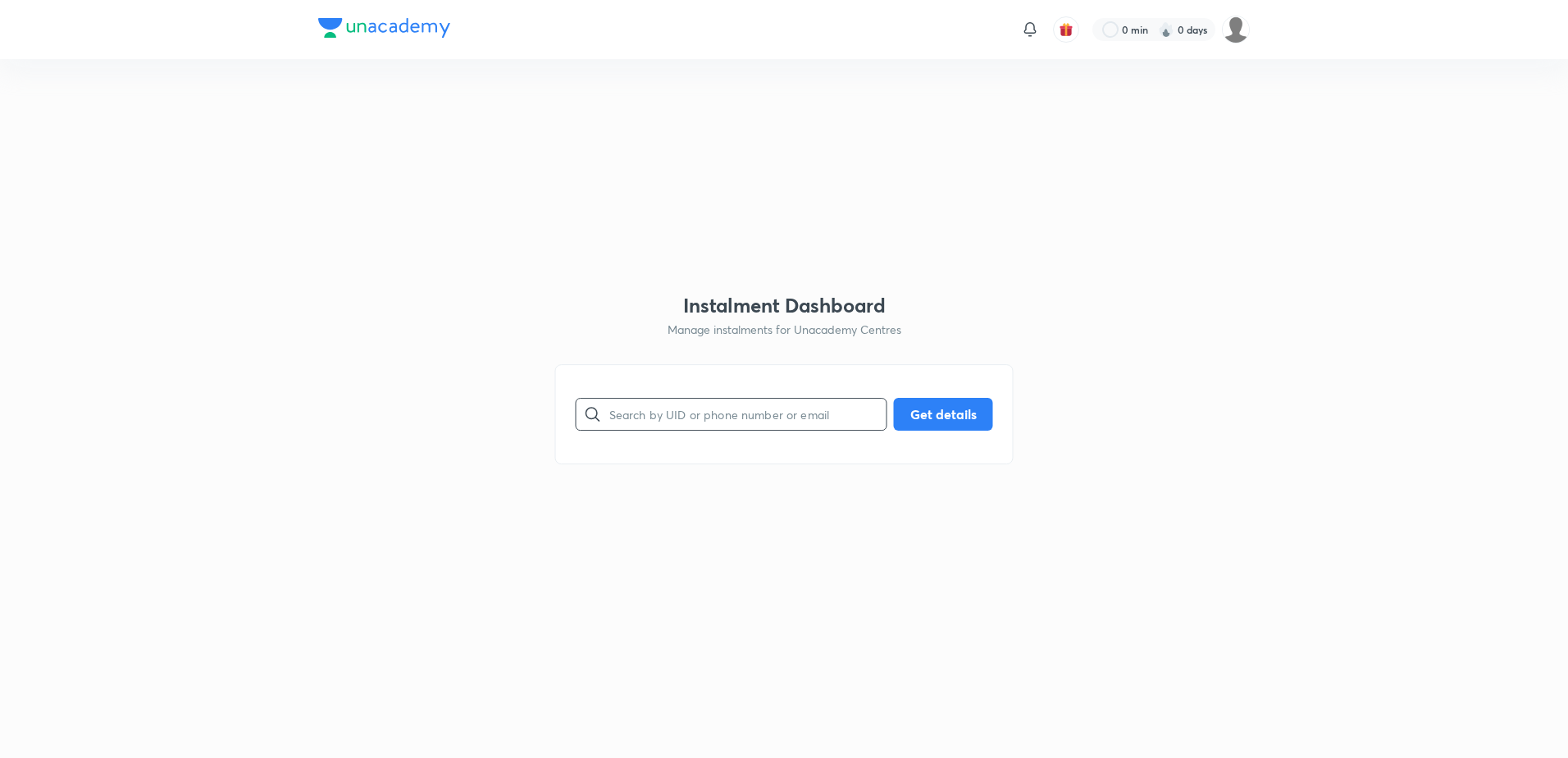
click at [721, 423] on input "text" at bounding box center [748, 413] width 277 height 42
paste input "[EMAIL_ADDRESS][DOMAIN_NAME]"
type input "[EMAIL_ADDRESS][DOMAIN_NAME]"
click at [965, 409] on button "Get details" at bounding box center [944, 413] width 100 height 33
